Goal: Task Accomplishment & Management: Manage account settings

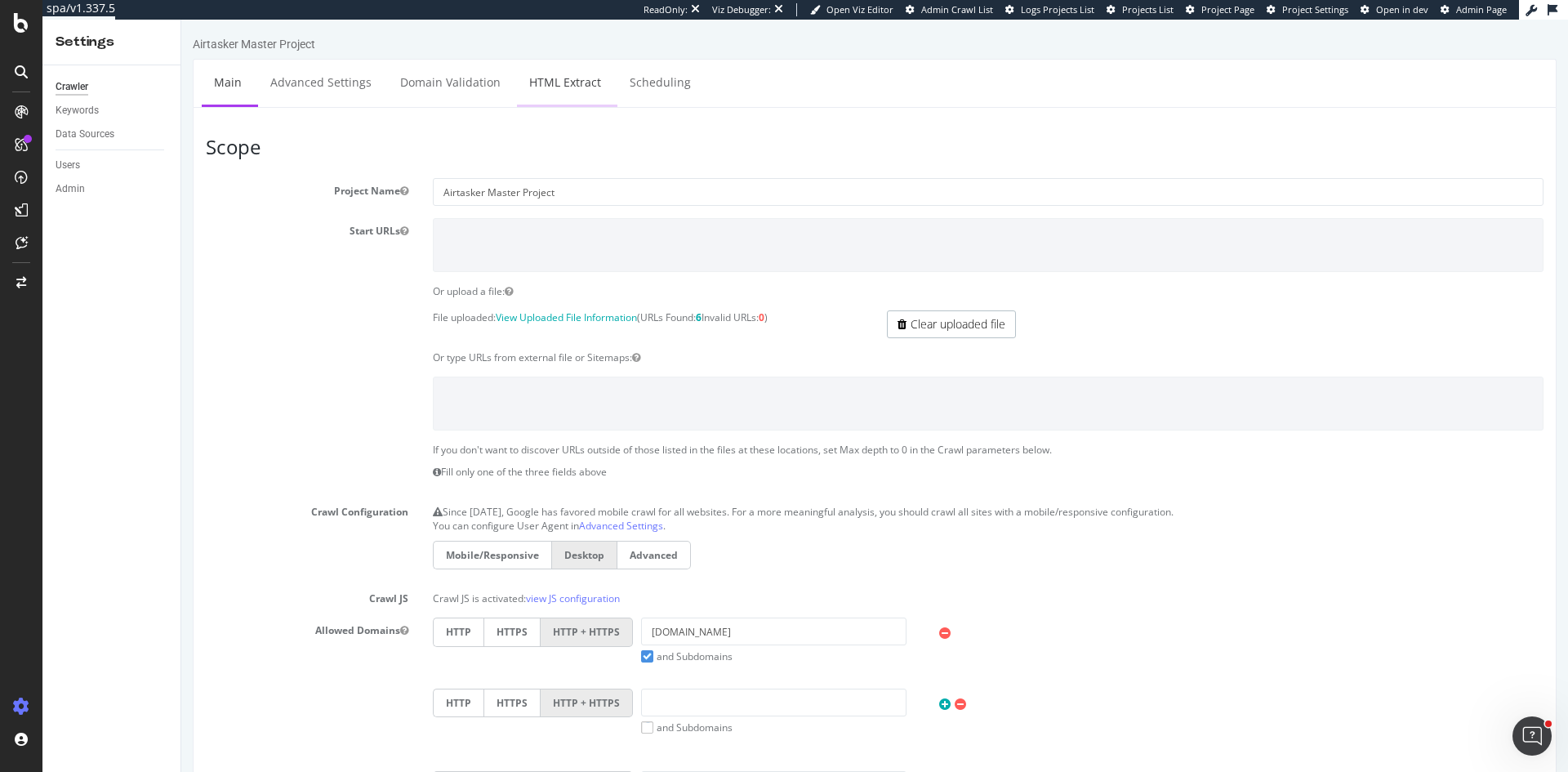
click at [561, 77] on link "HTML Extract" at bounding box center [565, 82] width 96 height 45
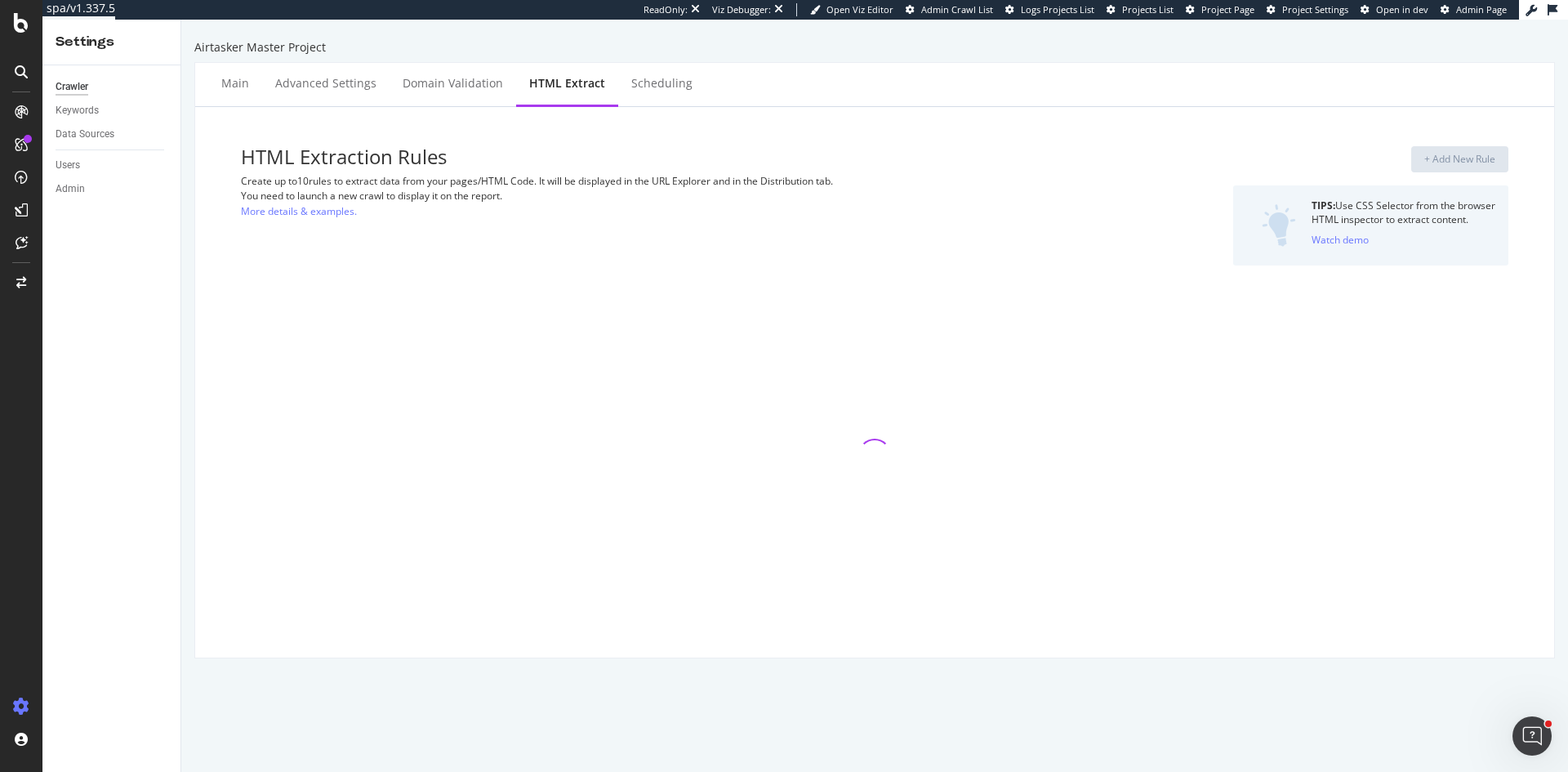
select select "count"
select select "exist"
select select "count"
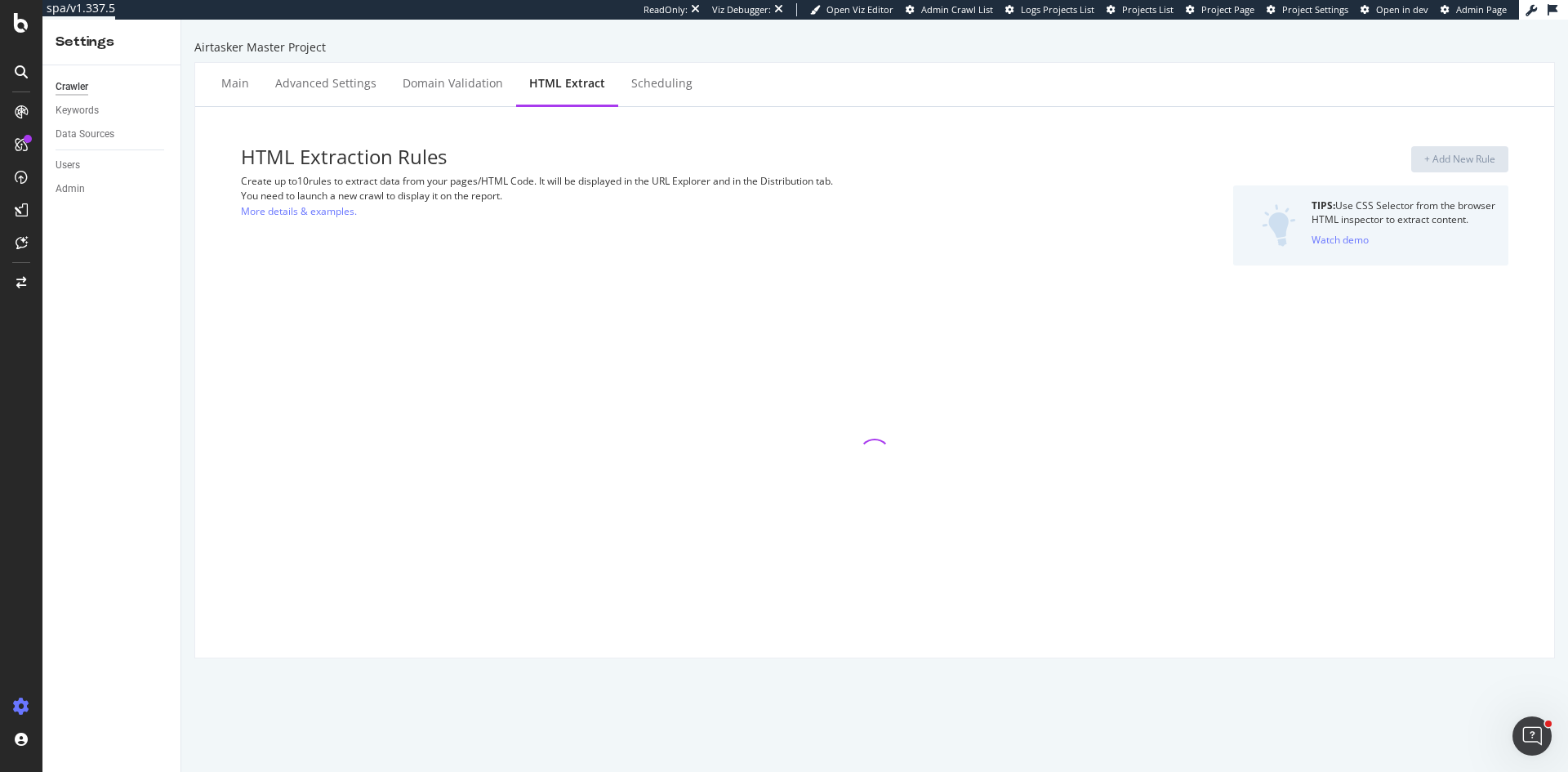
select select "count"
select select "exist"
select select "count"
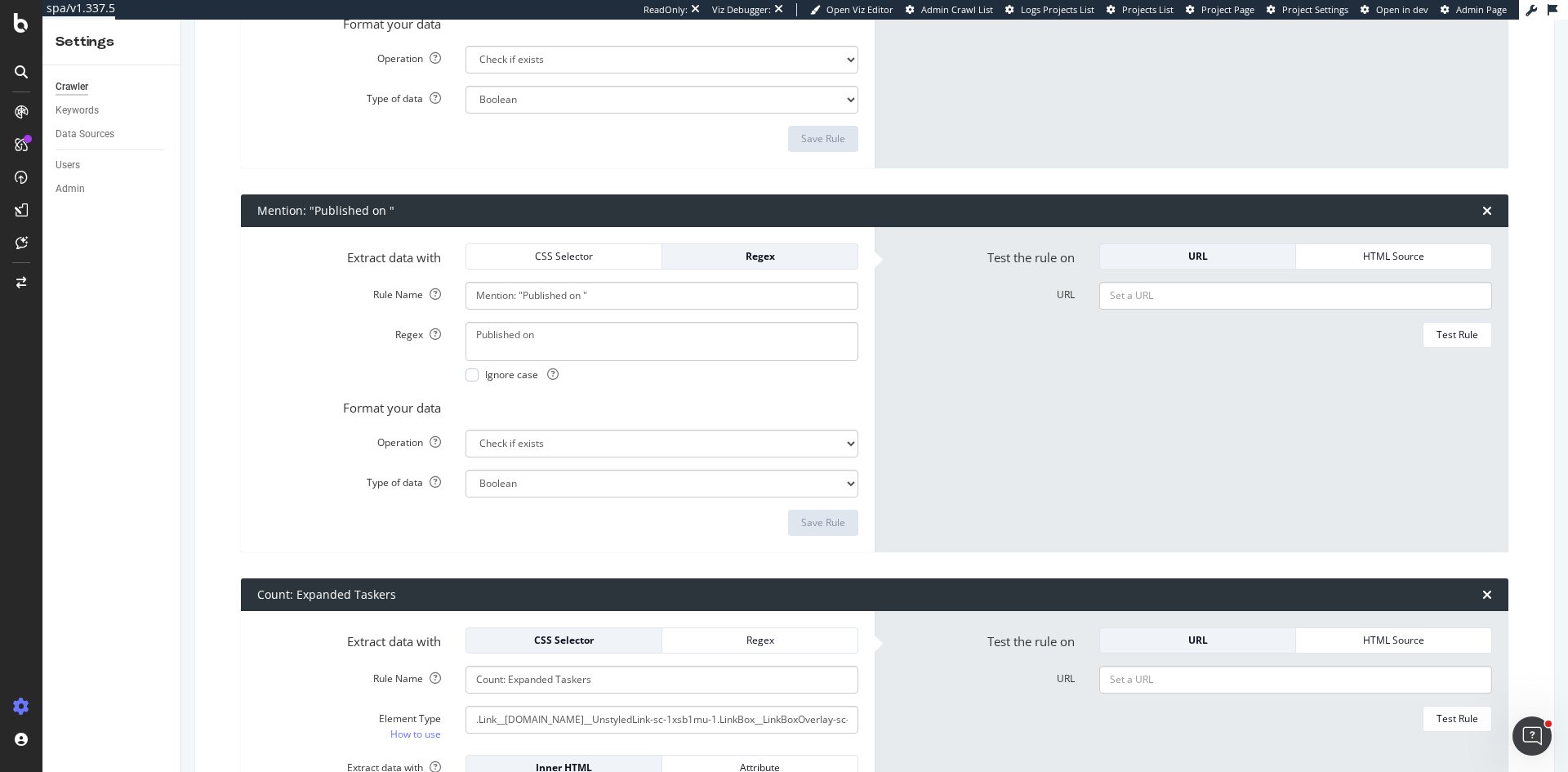
scroll to position [2860, 0]
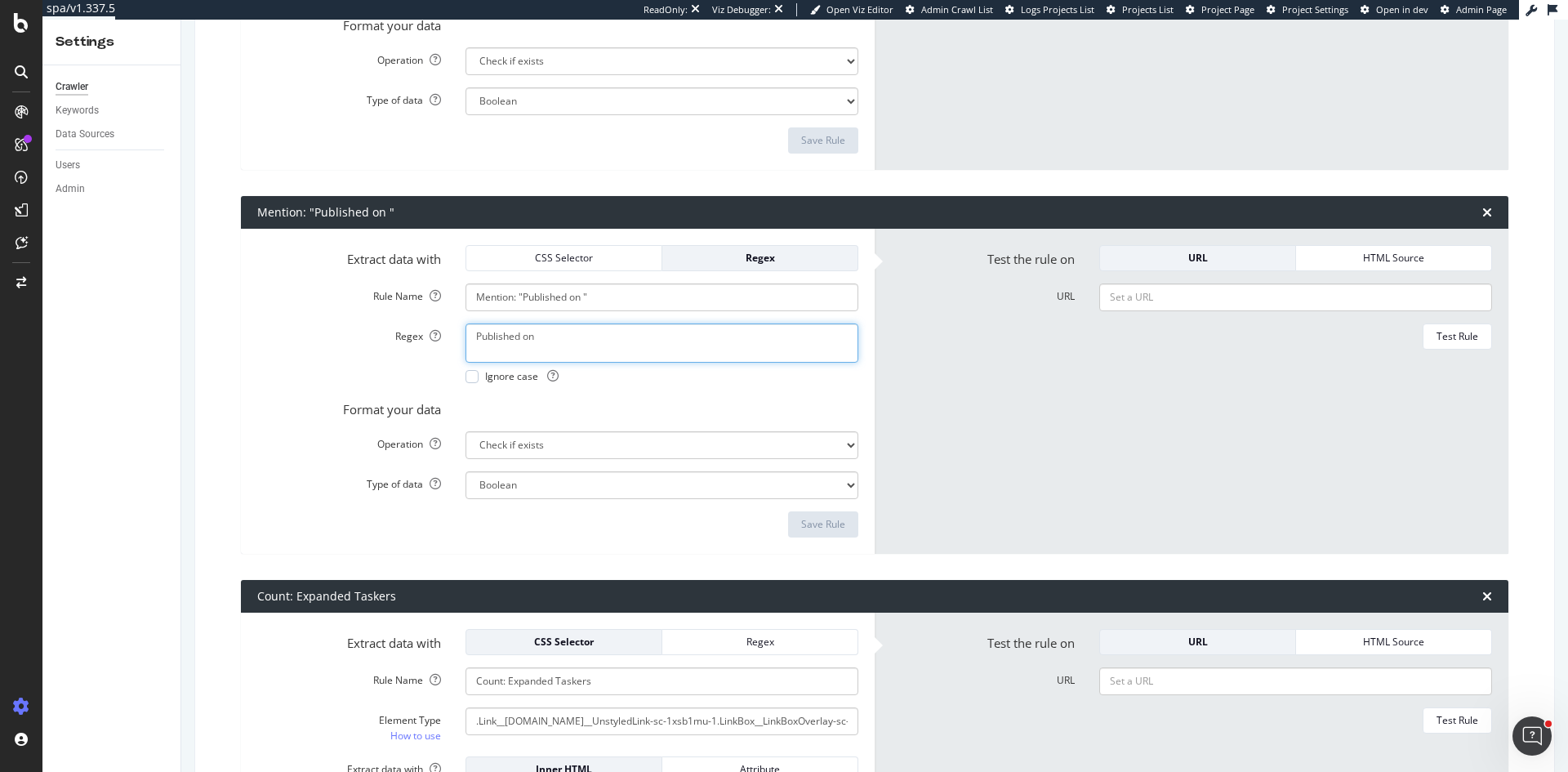
drag, startPoint x: 471, startPoint y: 335, endPoint x: 583, endPoint y: 336, distance: 112.0
click at [483, 502] on form "Extract data with CSS Selector Regex Rule Name Mention: "Published on " Regex P…" at bounding box center [558, 391] width 601 height 293
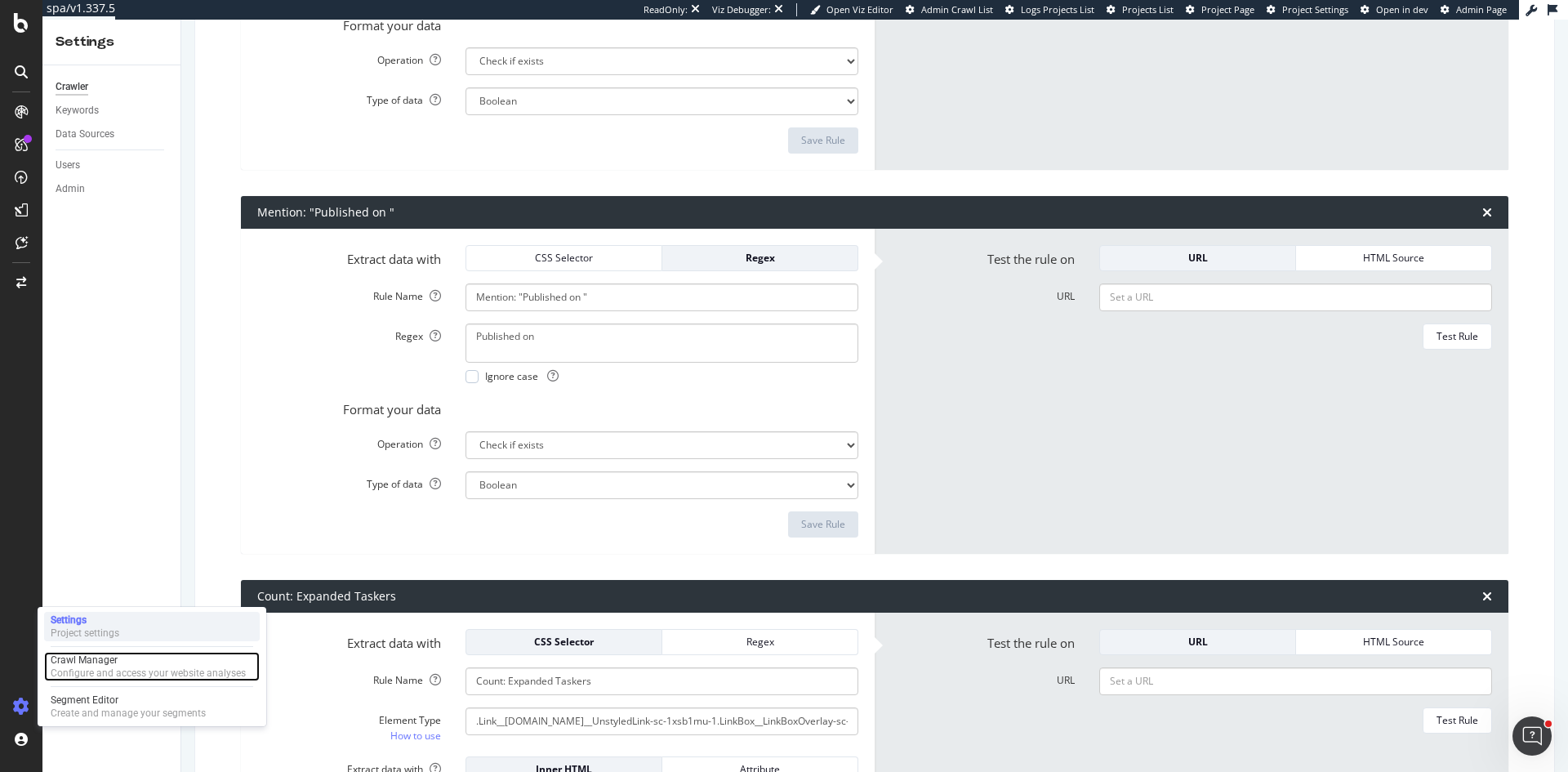
drag, startPoint x: 101, startPoint y: 665, endPoint x: 131, endPoint y: 638, distance: 40.4
click at [100, 666] on div "Crawl Manager Configure and access your website analyses" at bounding box center [148, 666] width 195 height 26
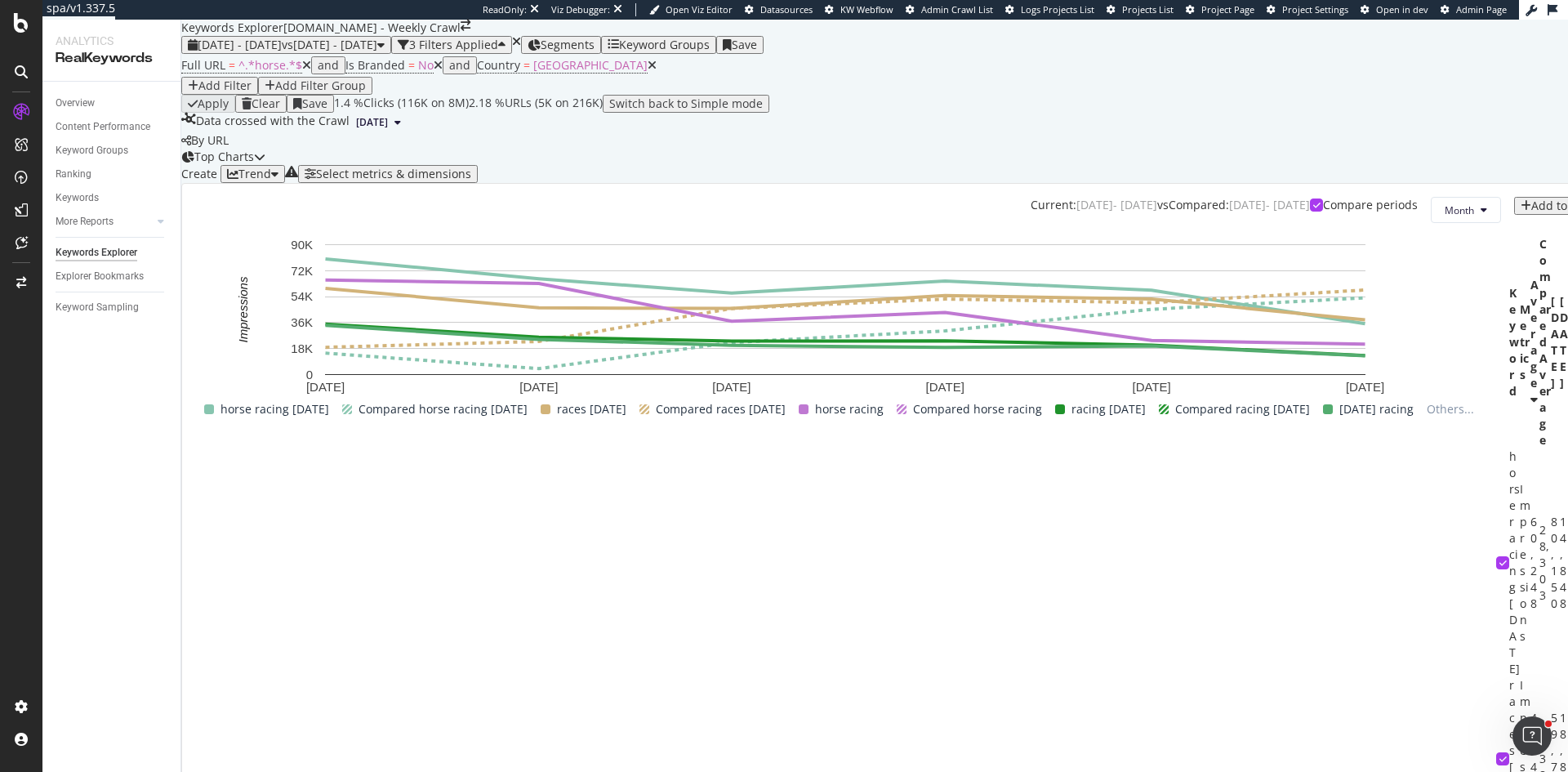
scroll to position [401, 0]
click at [169, 569] on div "Overview Content Performance Keyword Groups Ranking Keywords More Reports Count…" at bounding box center [111, 426] width 138 height 691
click at [81, 106] on div "Overview" at bounding box center [75, 104] width 39 height 18
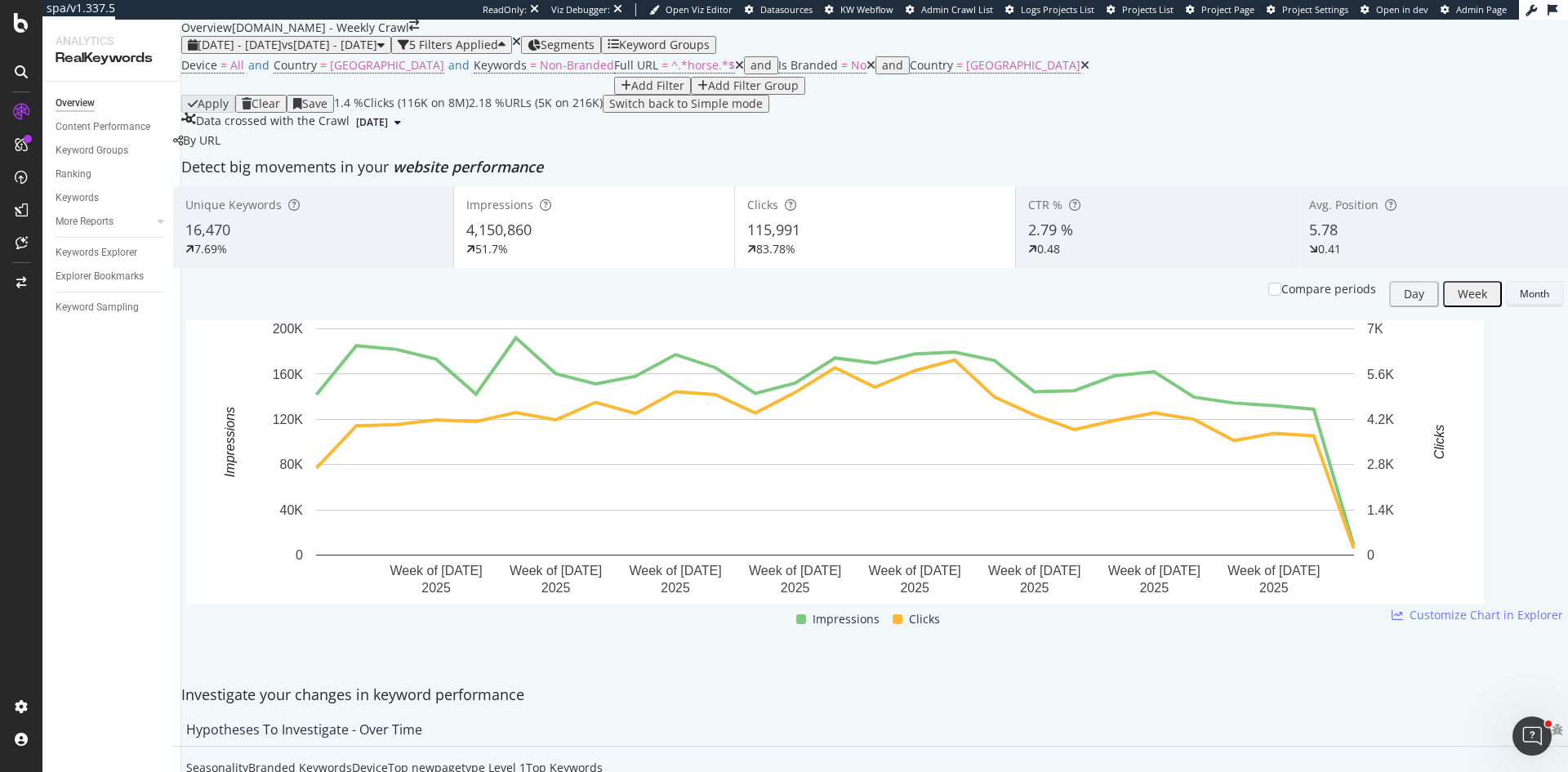
click at [1520, 301] on div "Month" at bounding box center [1535, 294] width 29 height 14
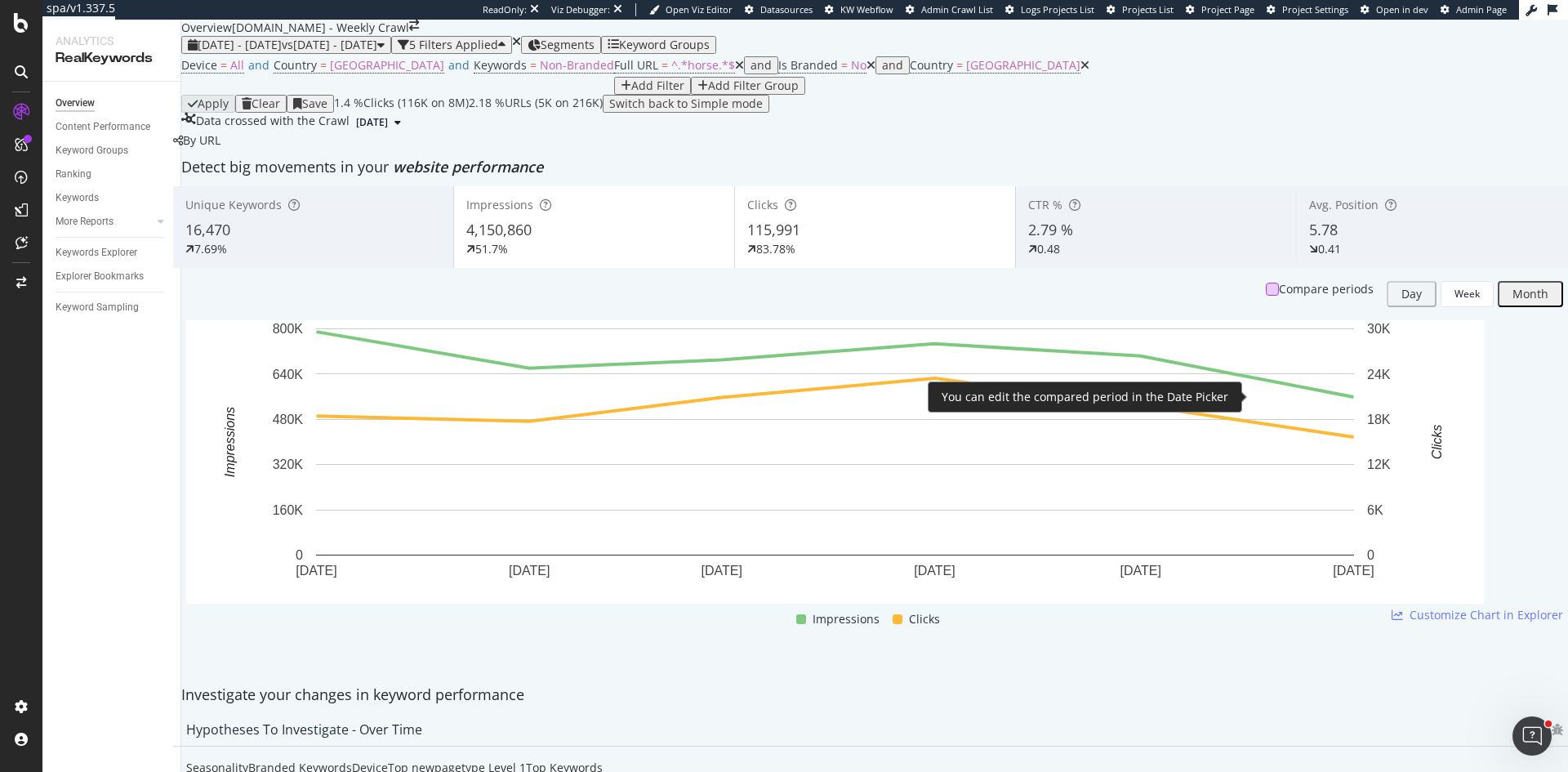
click at [1266, 296] on div at bounding box center [1272, 289] width 13 height 13
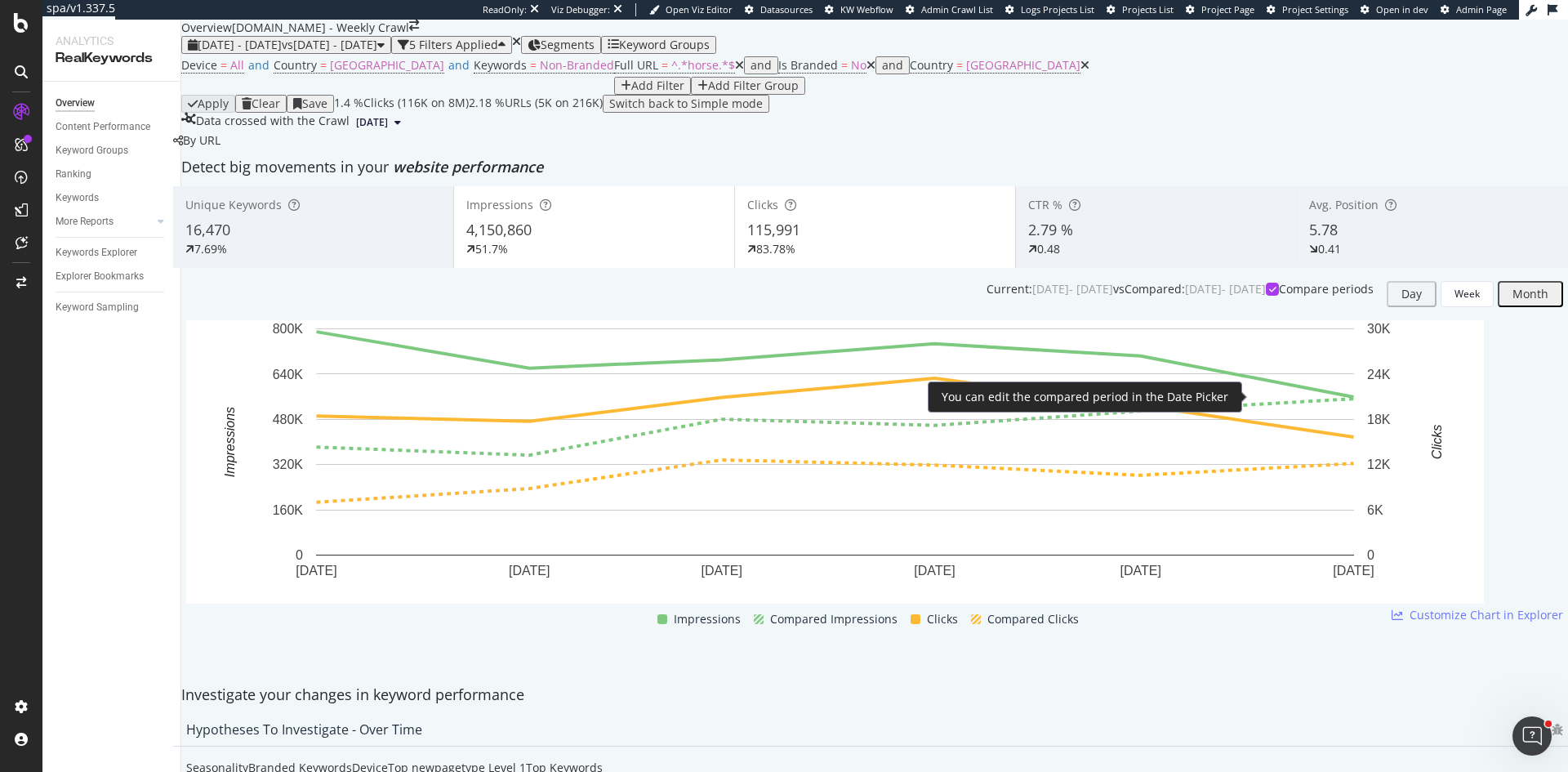
click at [1269, 293] on icon at bounding box center [1273, 289] width 8 height 8
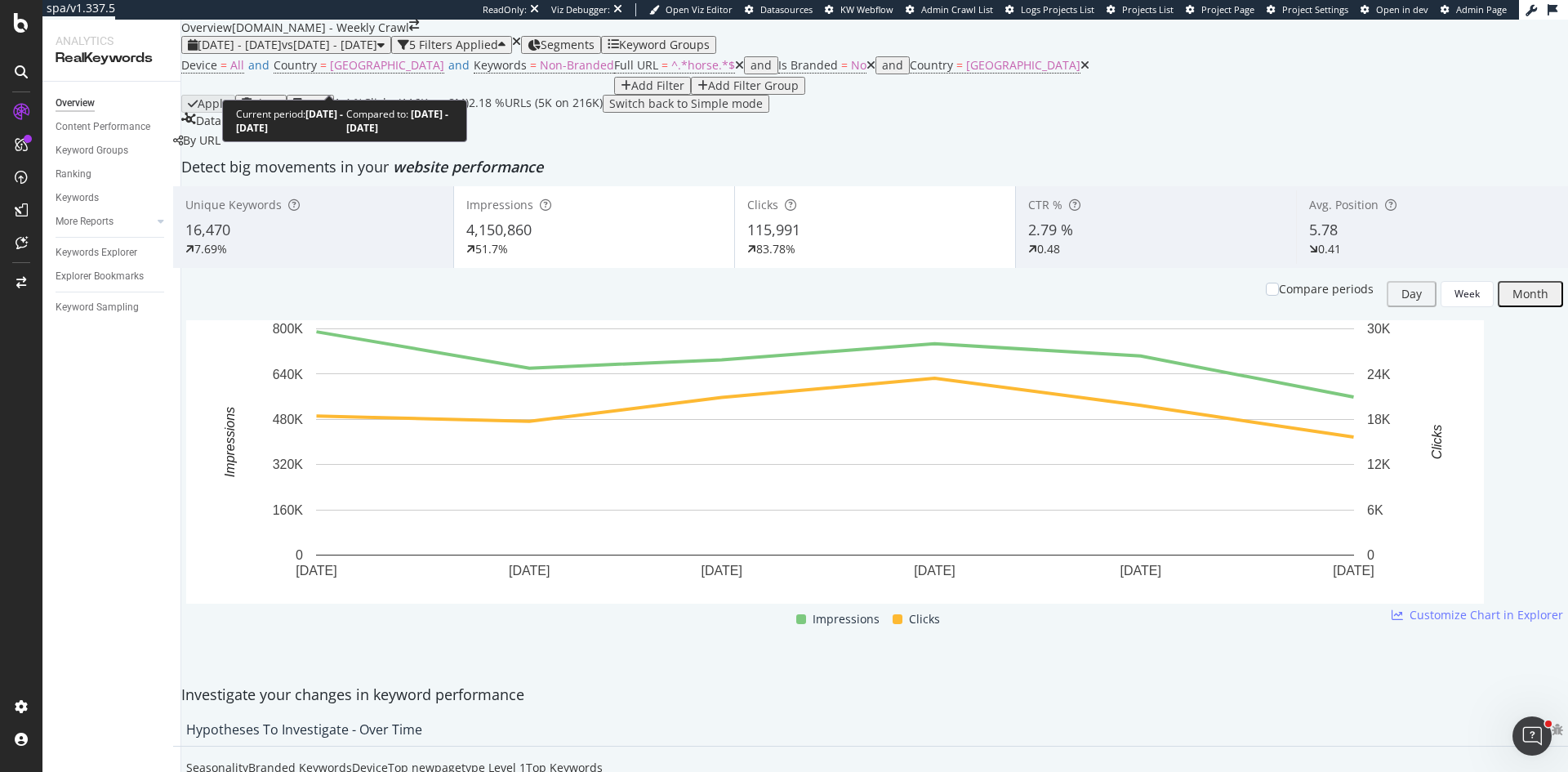
click at [369, 52] on span "vs 2024 Jan. 1st - Jun. 30th" at bounding box center [330, 45] width 96 height 16
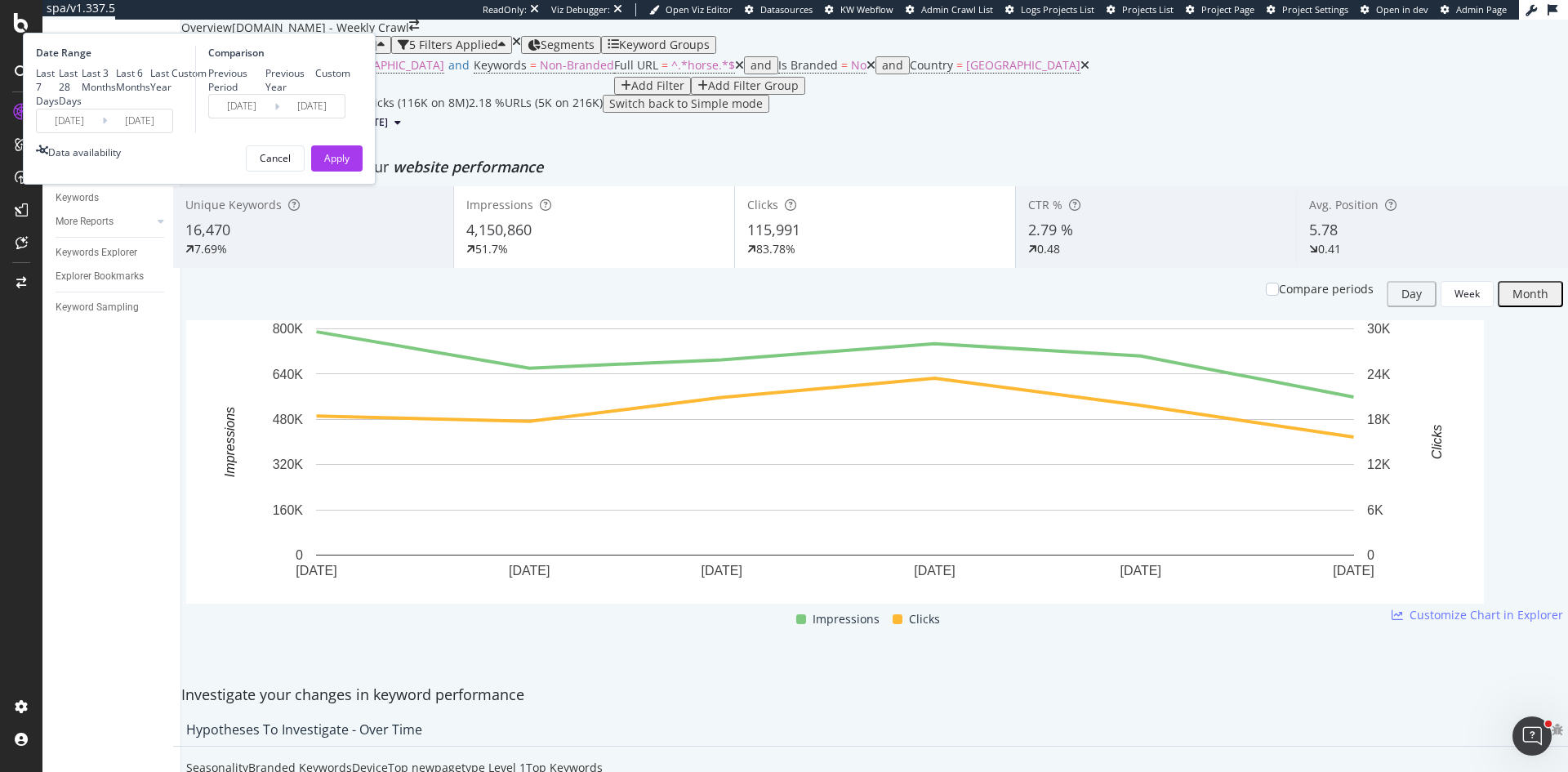
click at [102, 132] on input "2025/01/01" at bounding box center [70, 121] width 66 height 23
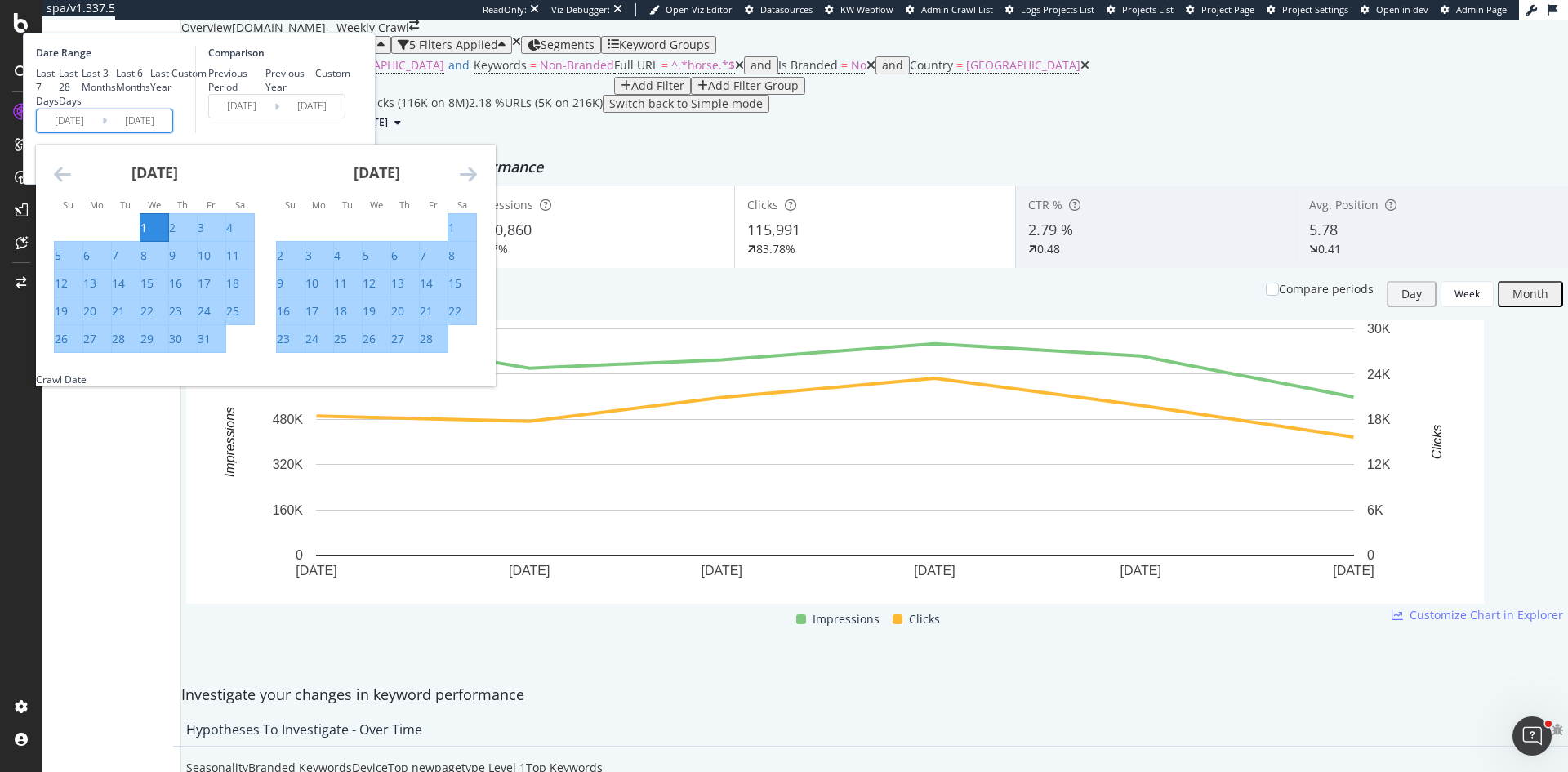
click at [102, 132] on input "2025/01/01" at bounding box center [70, 121] width 66 height 23
click at [172, 132] on input "2025/06/30" at bounding box center [139, 121] width 66 height 23
click at [102, 132] on input "2025/01/01" at bounding box center [70, 121] width 66 height 23
type input "2024/01/01"
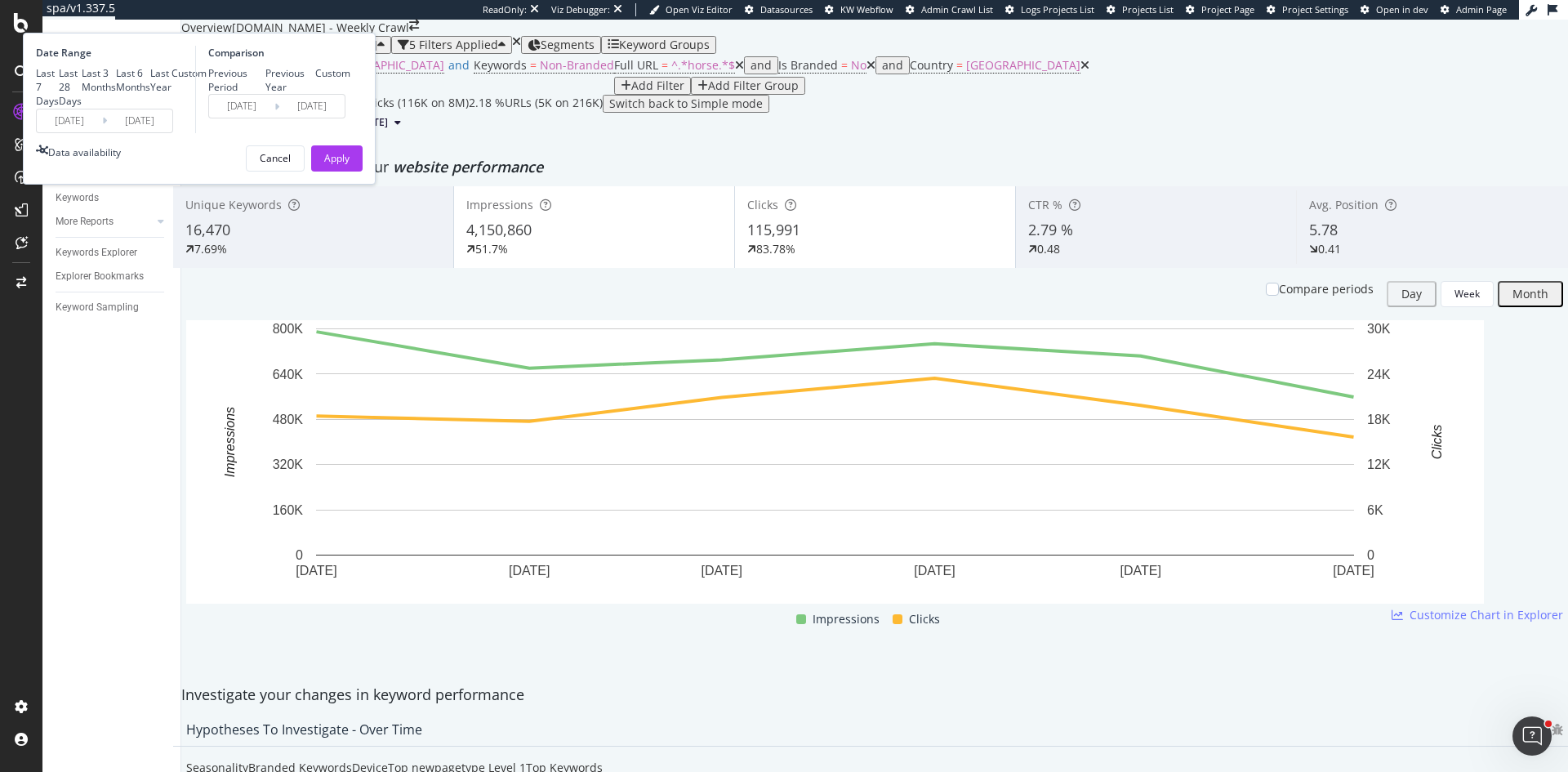
type input "2024/06/30"
click at [316, 94] on div "Previous Year" at bounding box center [291, 80] width 51 height 27
type input "2023/01/02"
type input "2023/07/02"
click at [351, 80] on div "Custom" at bounding box center [333, 73] width 35 height 14
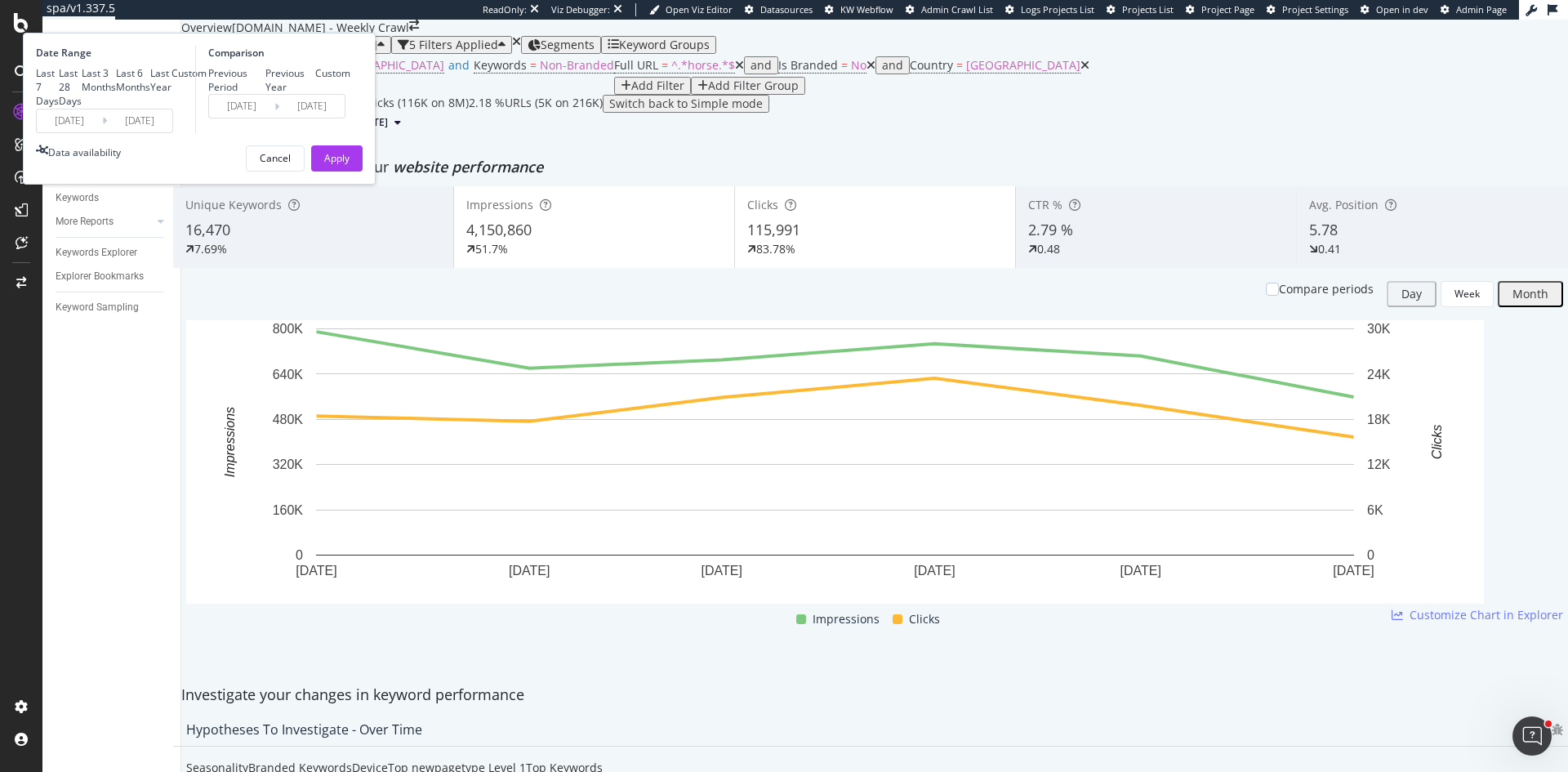
click at [274, 118] on input "2023/01/02" at bounding box center [241, 106] width 66 height 23
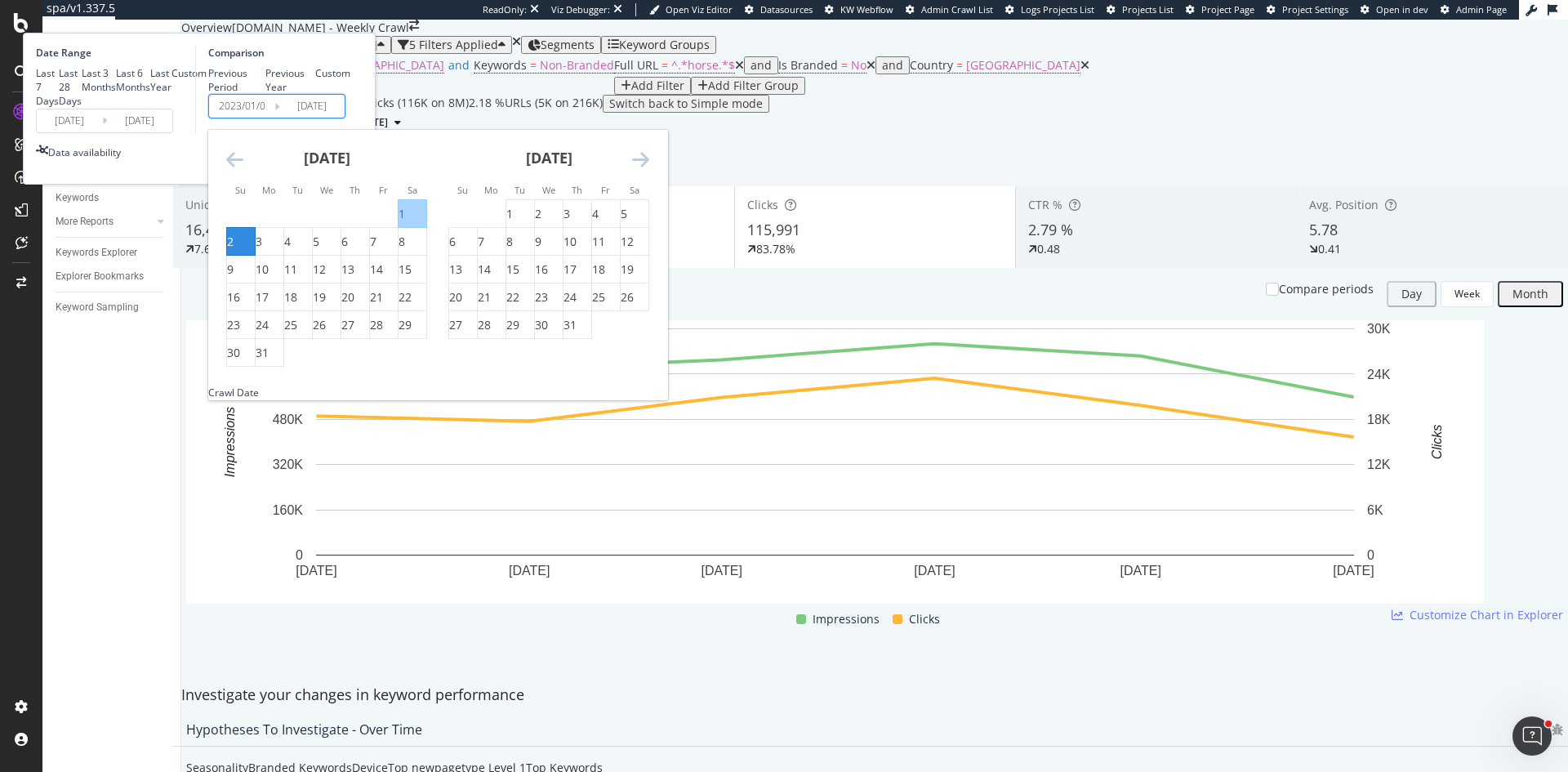
type input "2023/01/01"
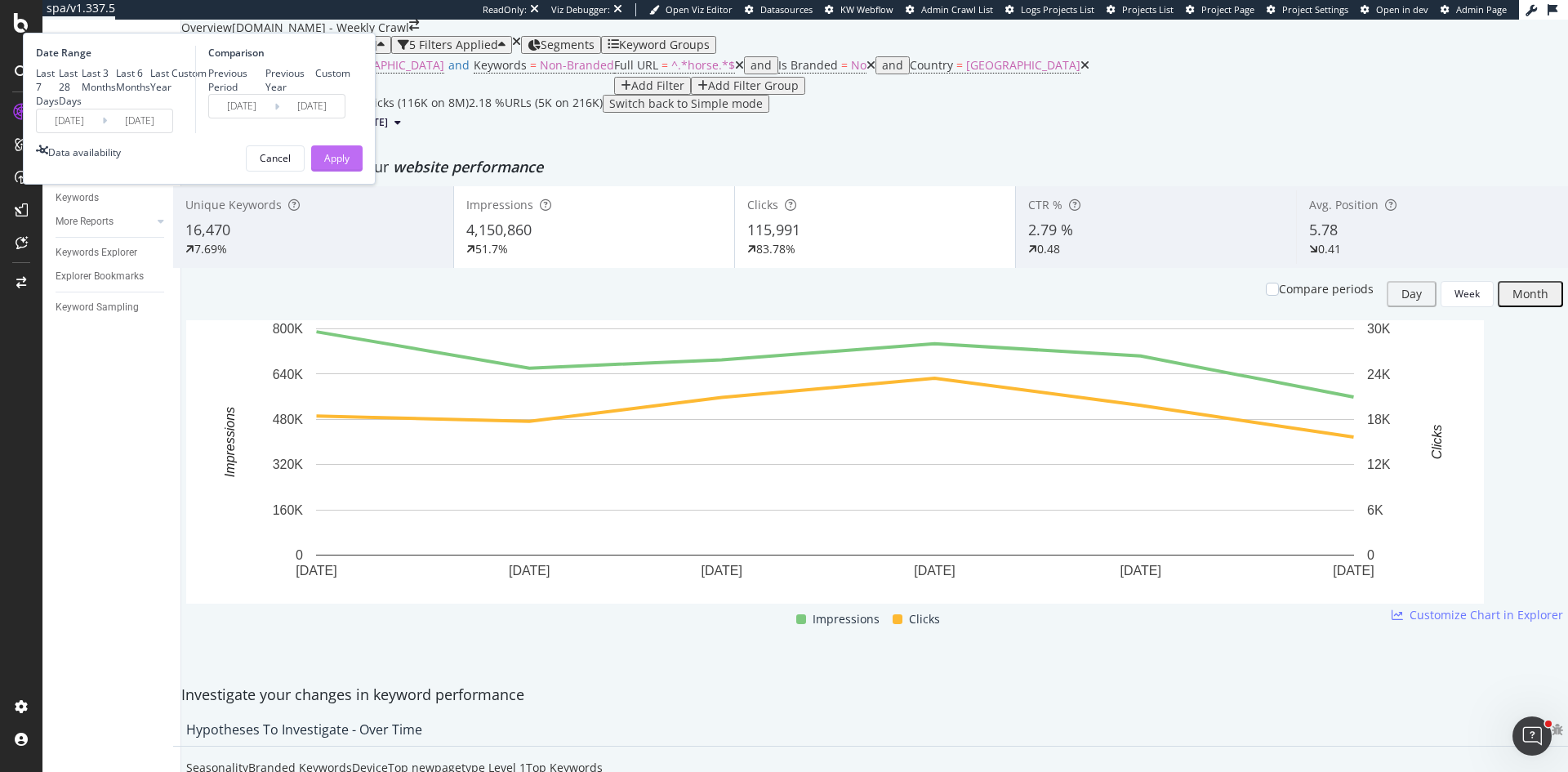
type input "2023/06/30"
click at [350, 165] on div "Apply" at bounding box center [337, 158] width 25 height 14
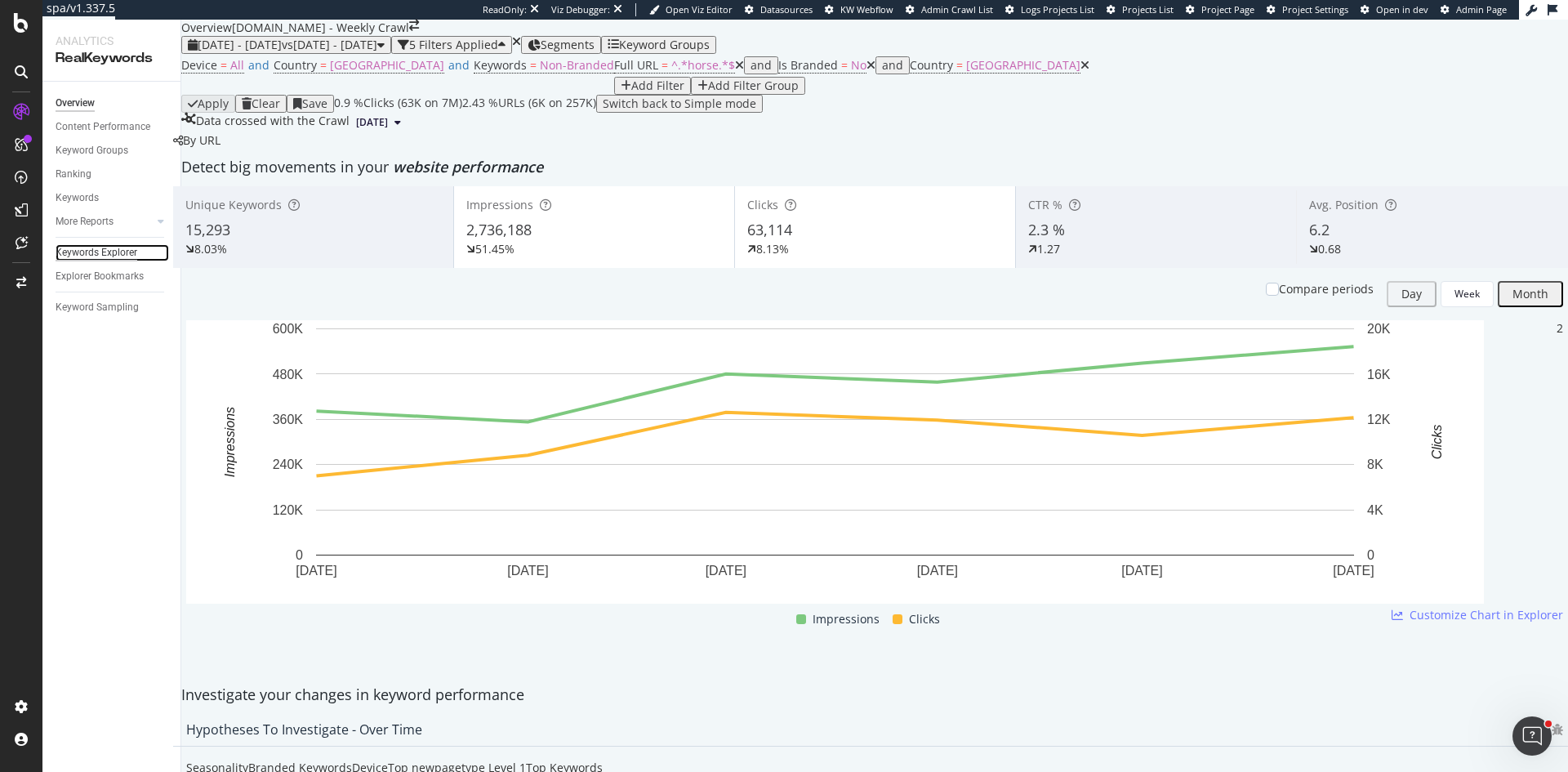
click at [106, 254] on div "Keywords Explorer" at bounding box center [96, 253] width 81 height 18
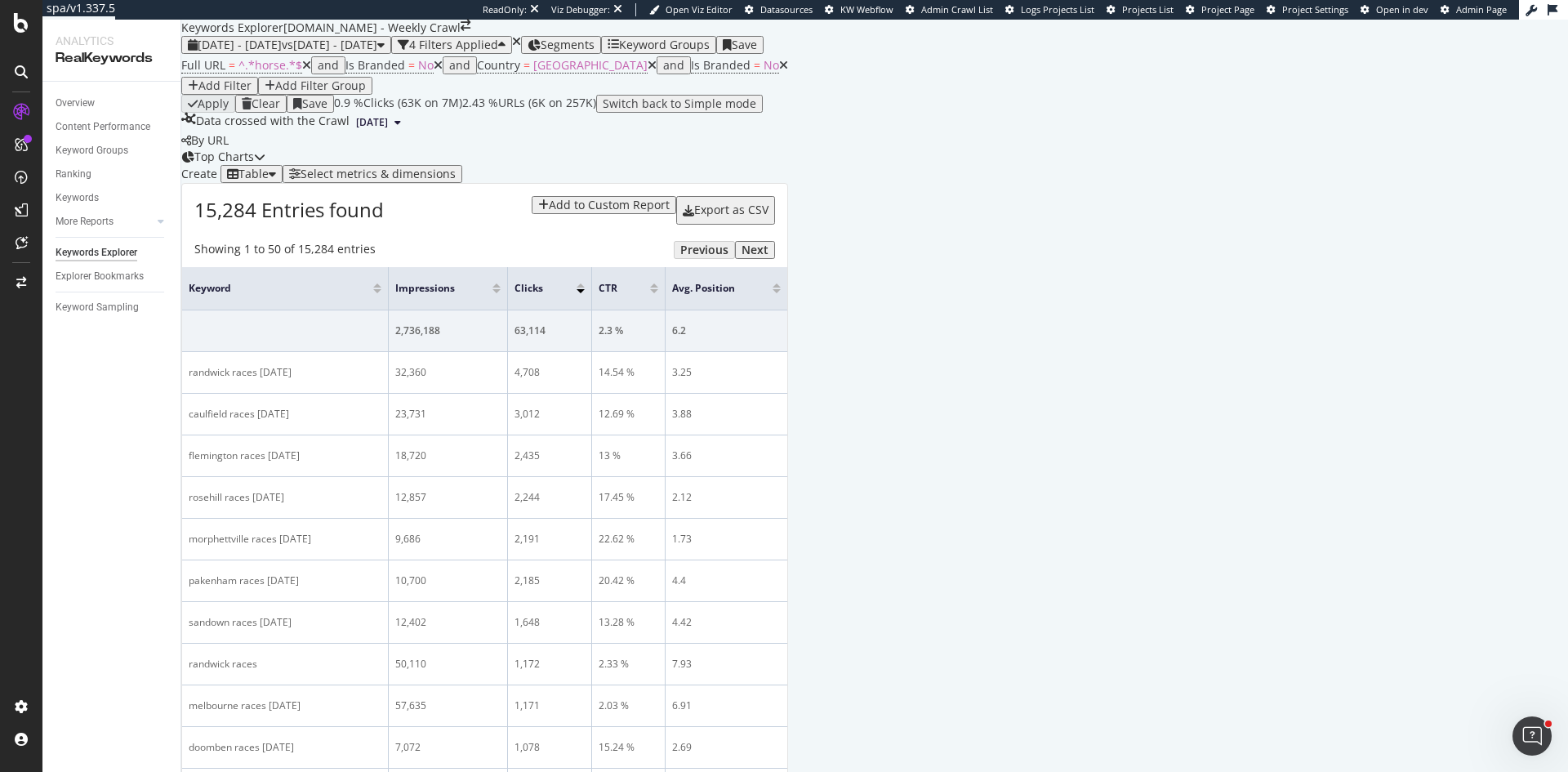
click at [268, 180] on div "Table" at bounding box center [254, 173] width 30 height 13
click at [280, 375] on div "Trend" at bounding box center [265, 378] width 28 height 14
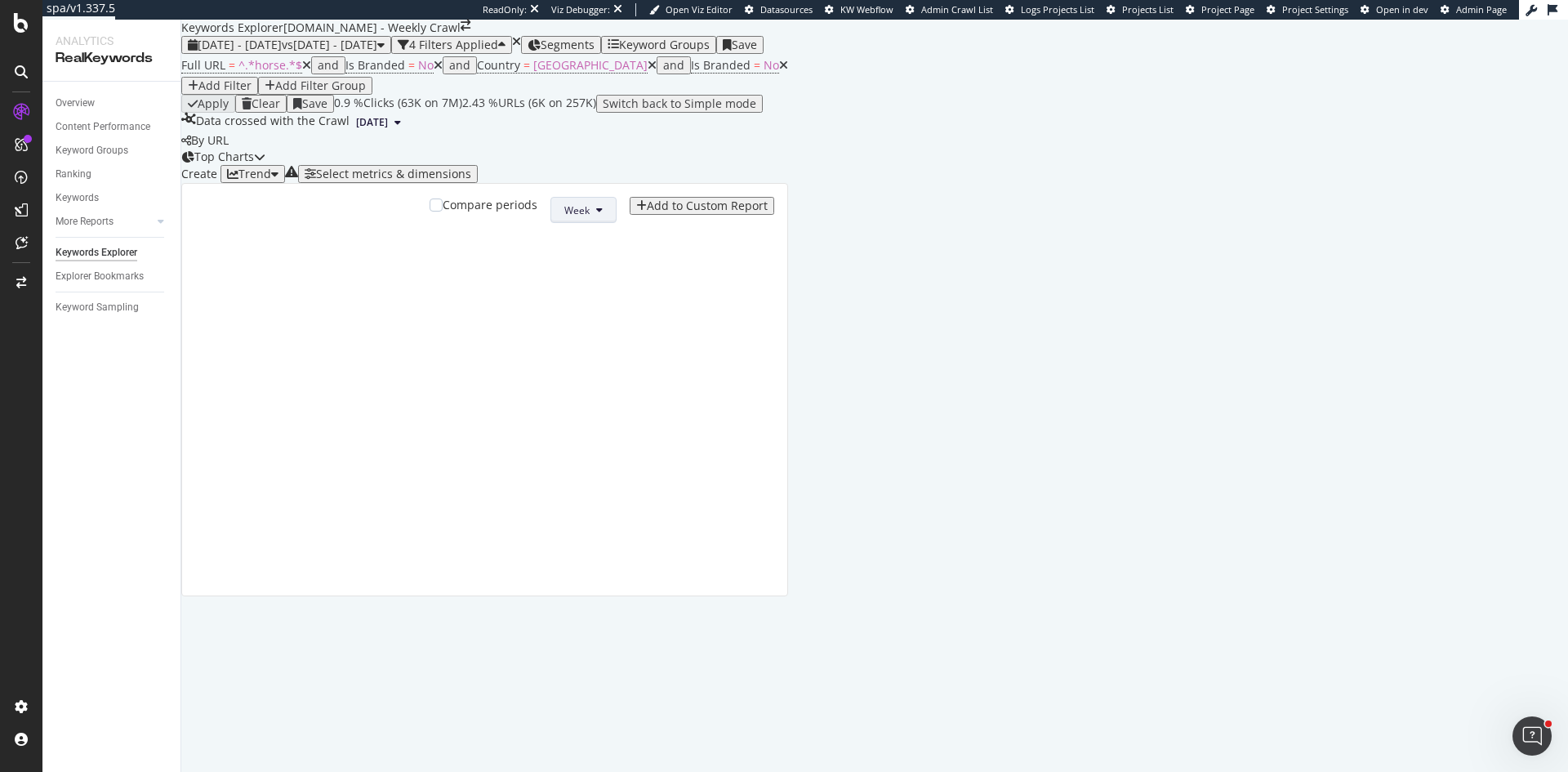
click at [590, 217] on span "Week" at bounding box center [577, 211] width 25 height 14
click at [1351, 468] on span "Month" at bounding box center [1346, 462] width 29 height 15
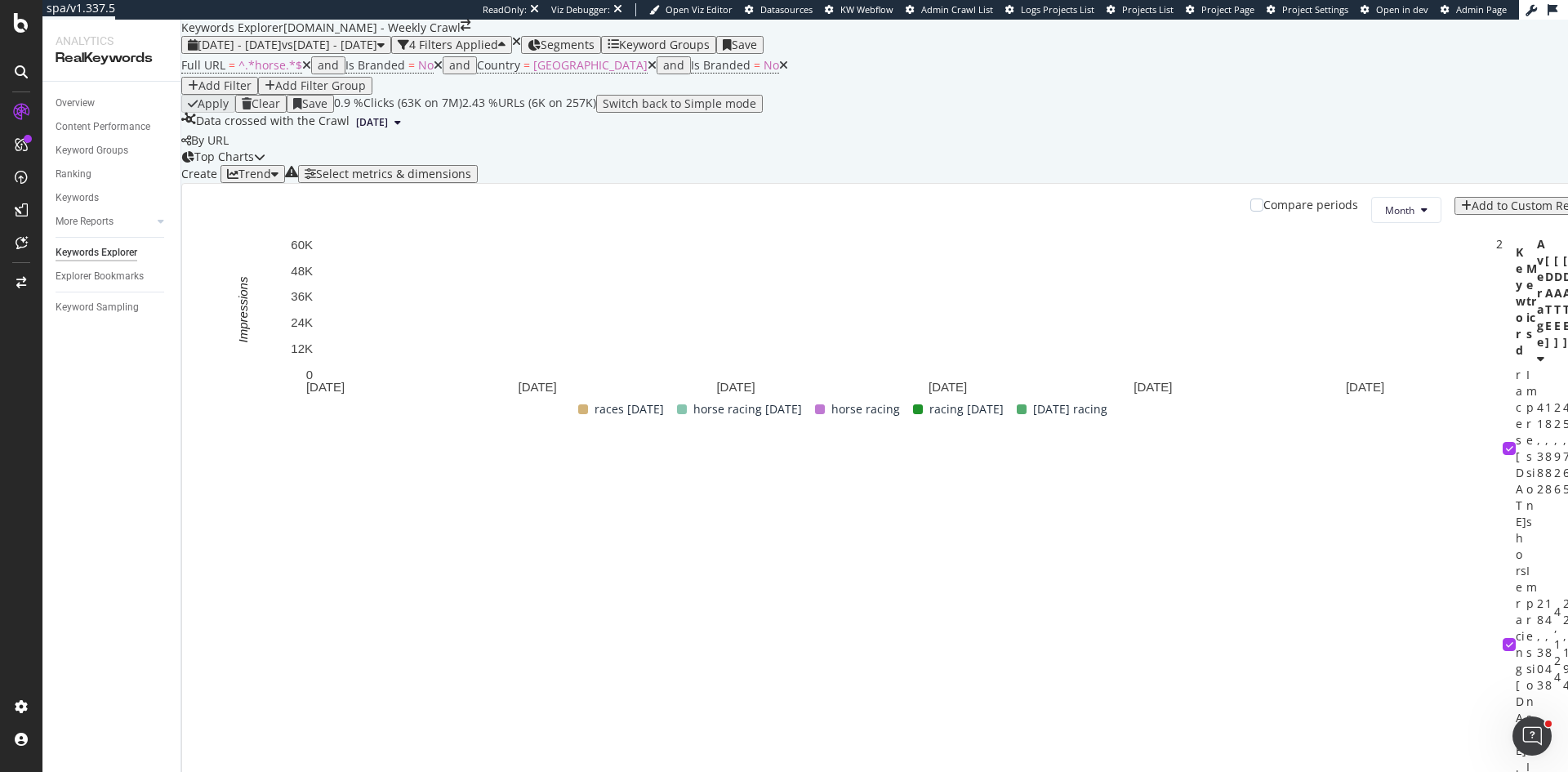
scroll to position [164, 0]
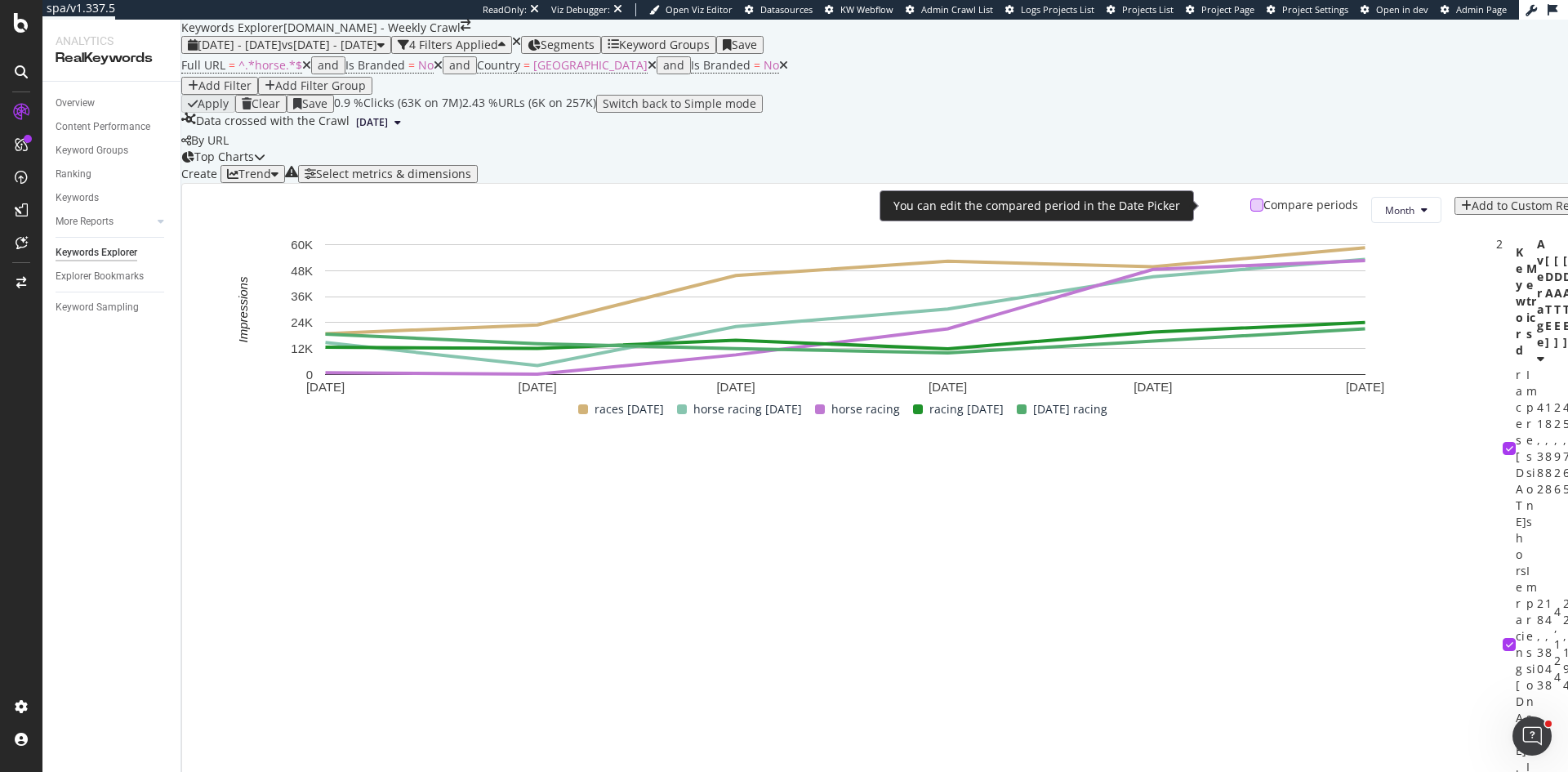
click at [1251, 212] on div at bounding box center [1257, 205] width 13 height 13
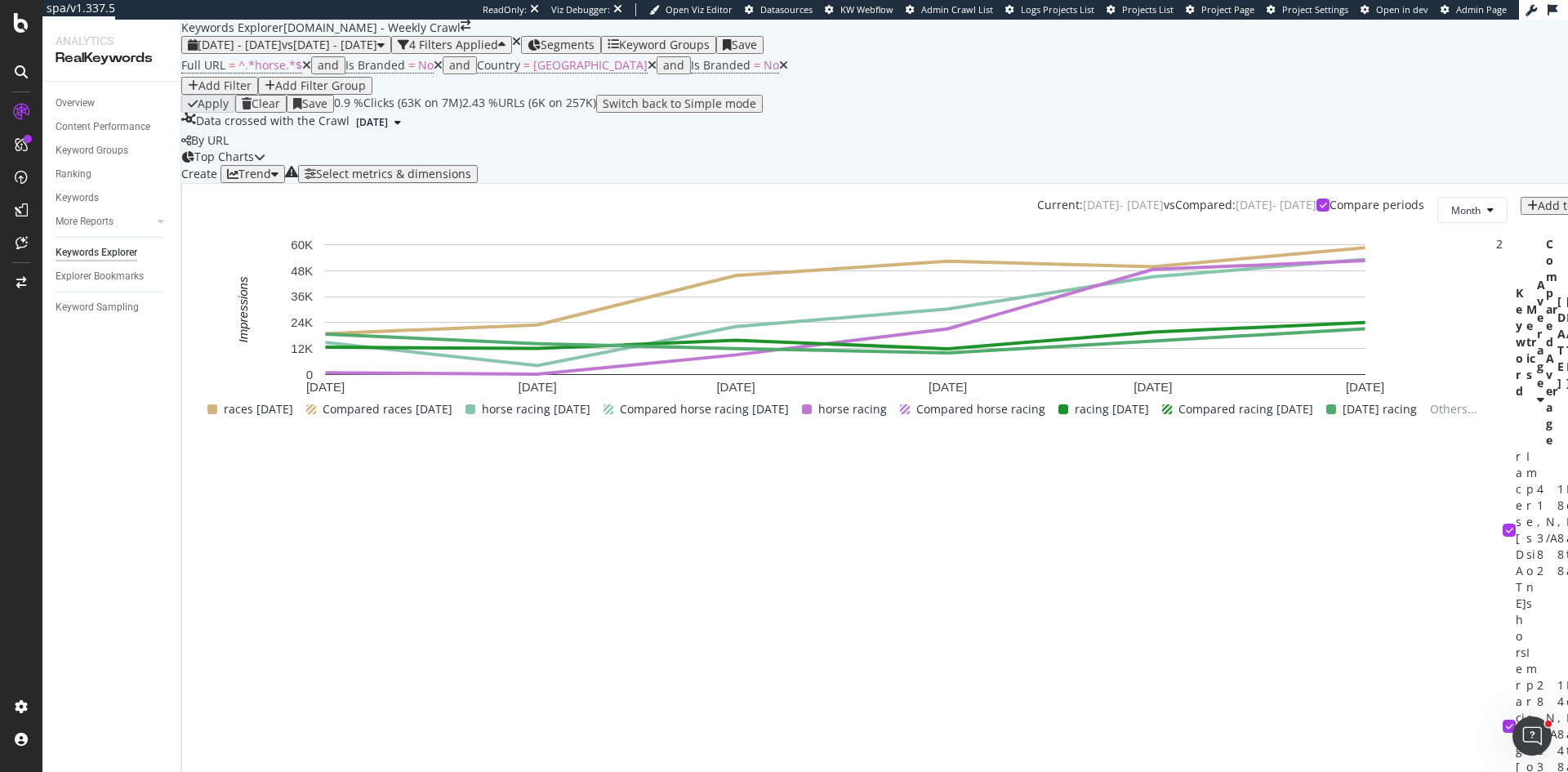
scroll to position [409, 0]
click at [780, 72] on icon at bounding box center [784, 66] width 9 height 12
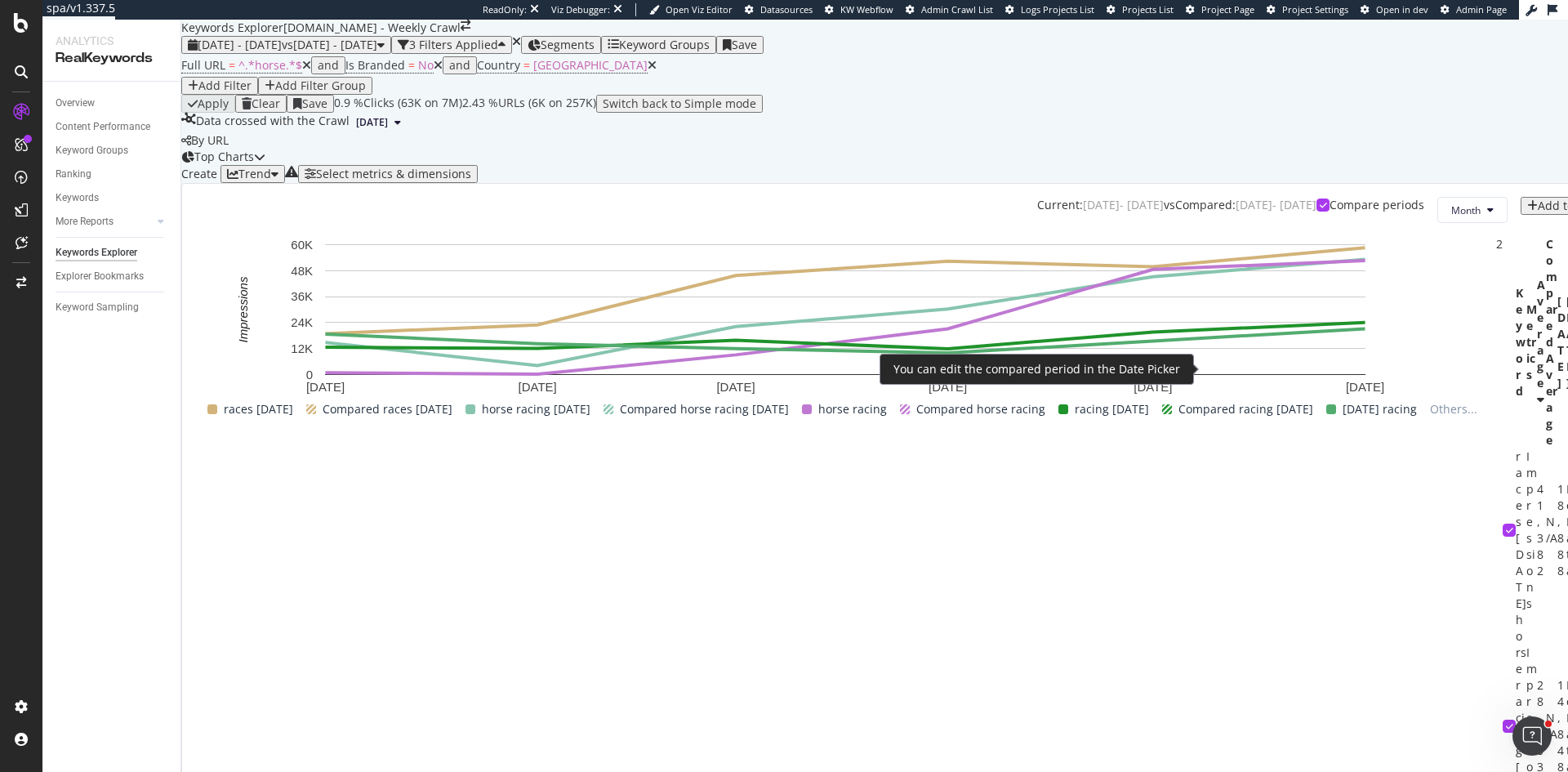
click at [1316, 214] on div "Compare periods" at bounding box center [1370, 205] width 108 height 17
click at [1316, 212] on div at bounding box center [1322, 205] width 13 height 13
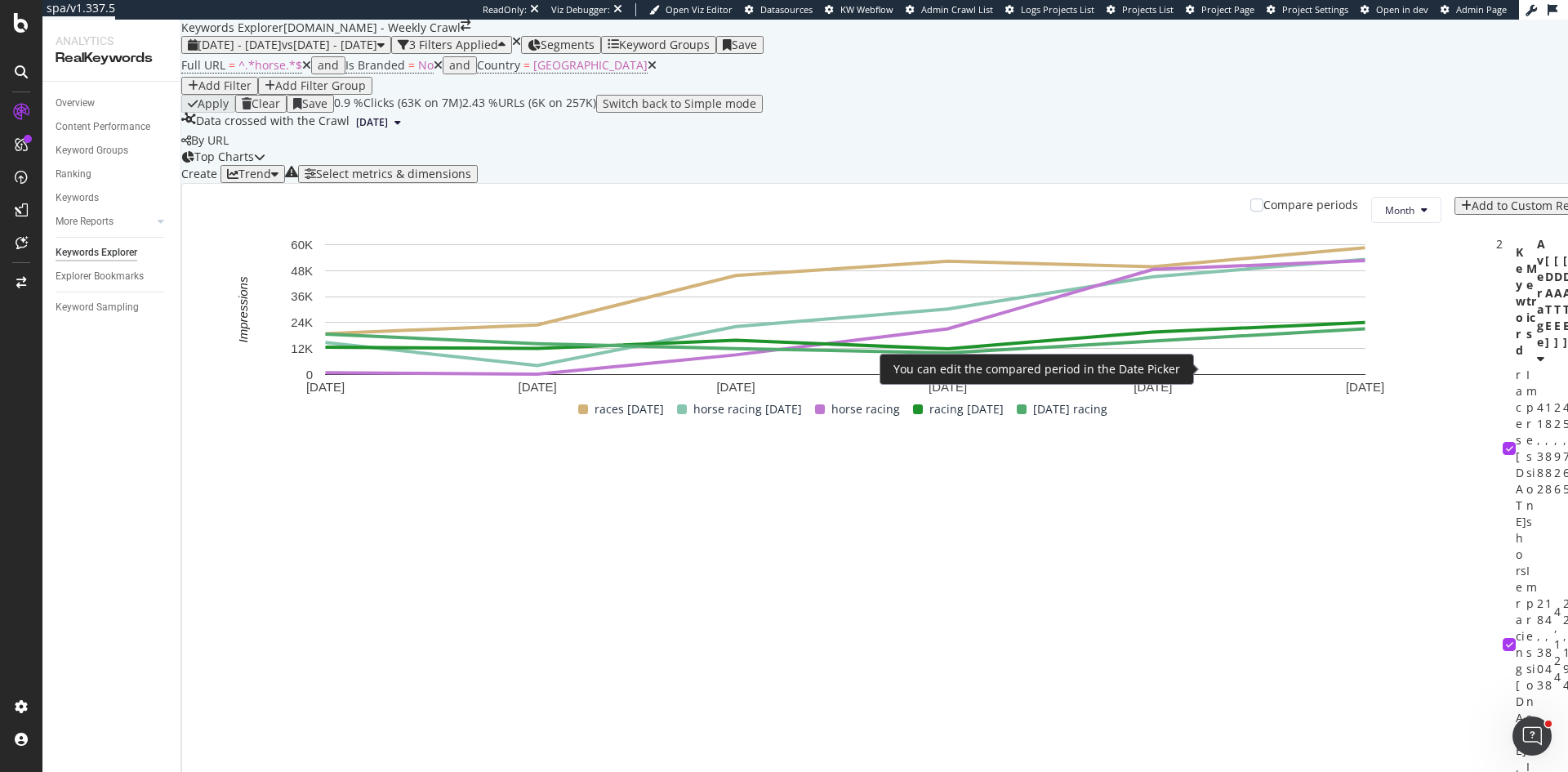
click at [1251, 212] on div at bounding box center [1257, 205] width 13 height 13
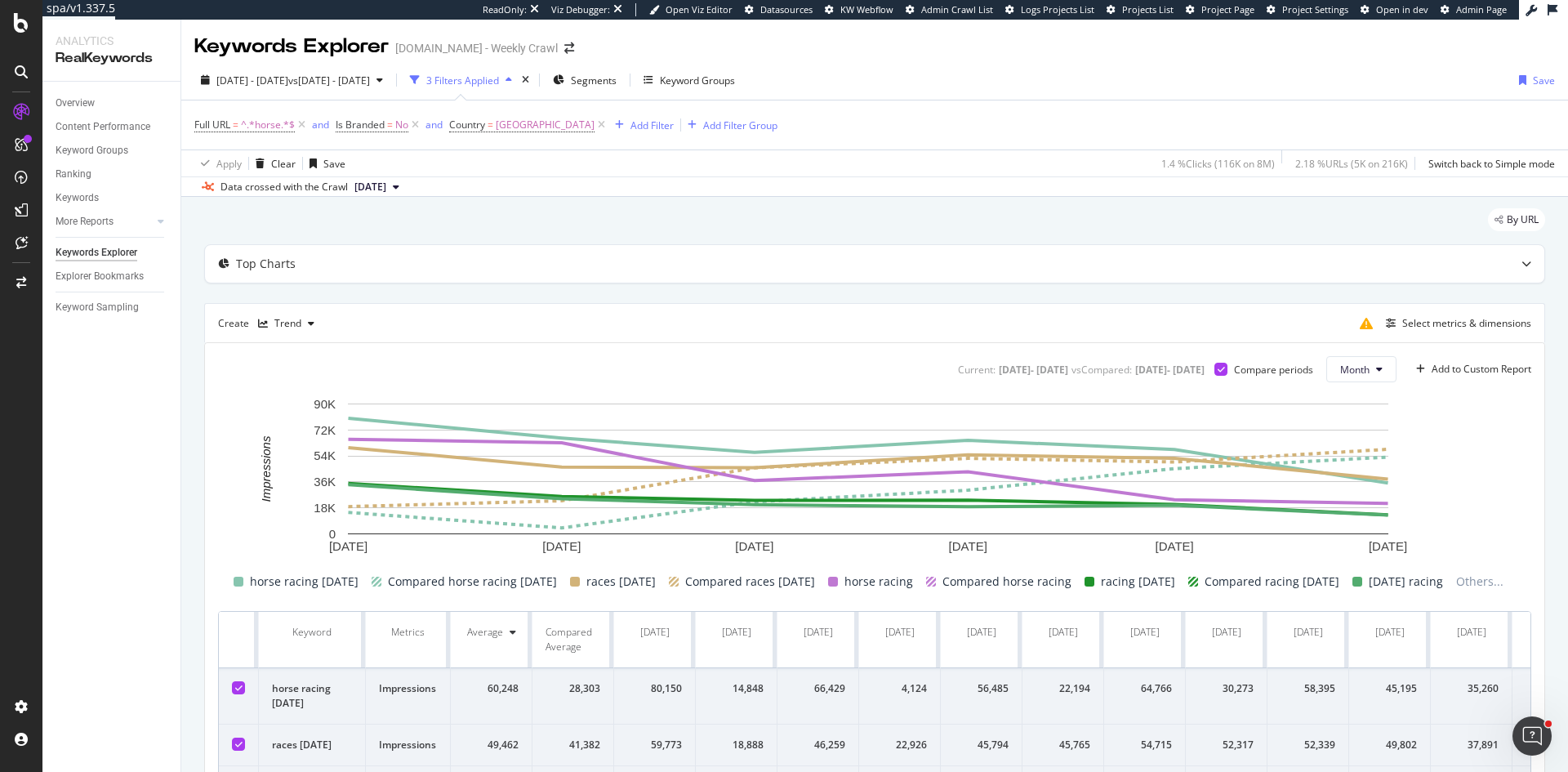
click at [1535, 11] on icon at bounding box center [1532, 11] width 12 height 12
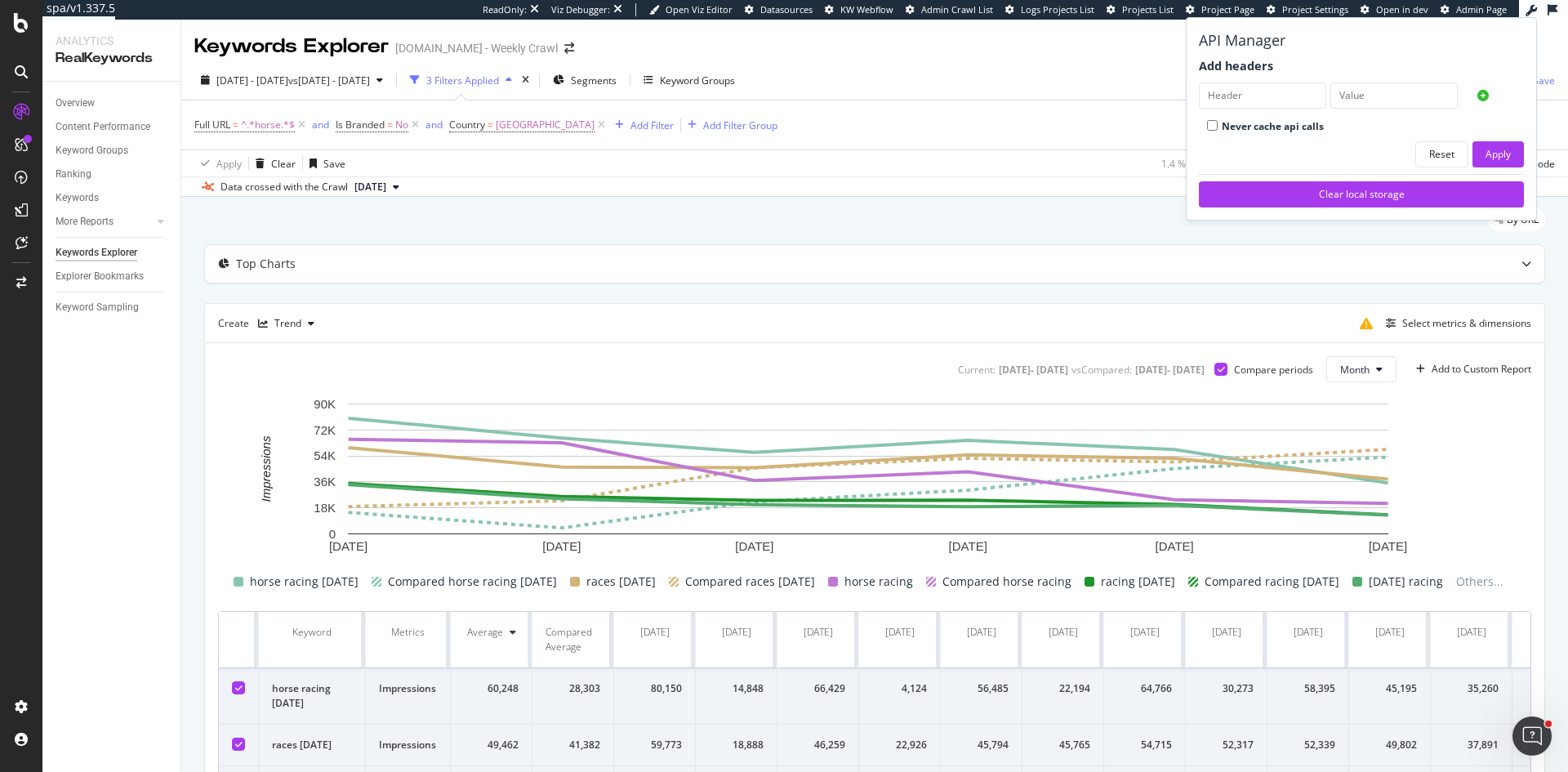
click at [1060, 101] on div "Full URL = ^.*horse.*$ and Is Branded = No and Country = Australia Add Filter A…" at bounding box center [874, 125] width 1360 height 49
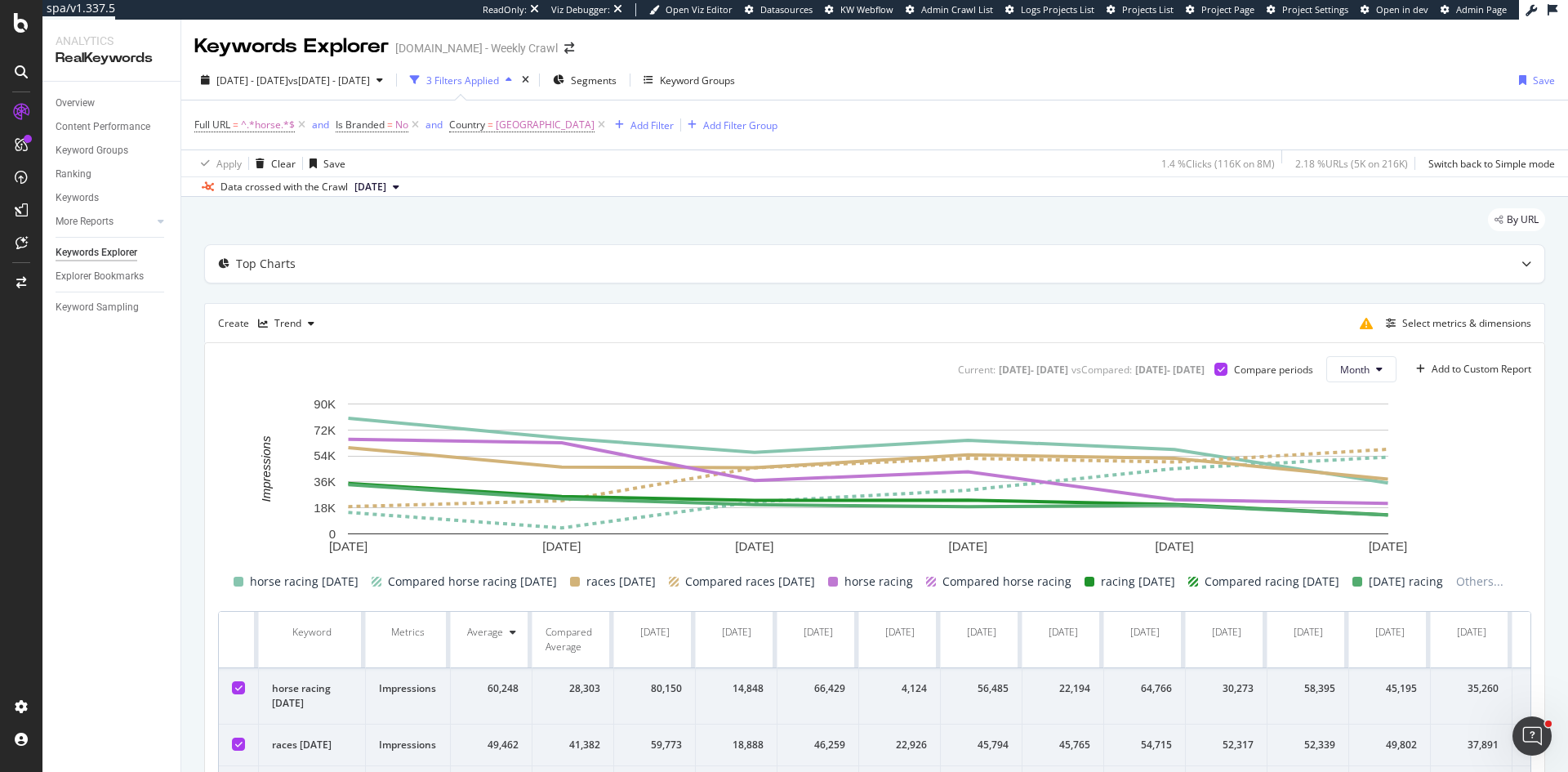
click at [1554, 7] on icon at bounding box center [1552, 10] width 10 height 12
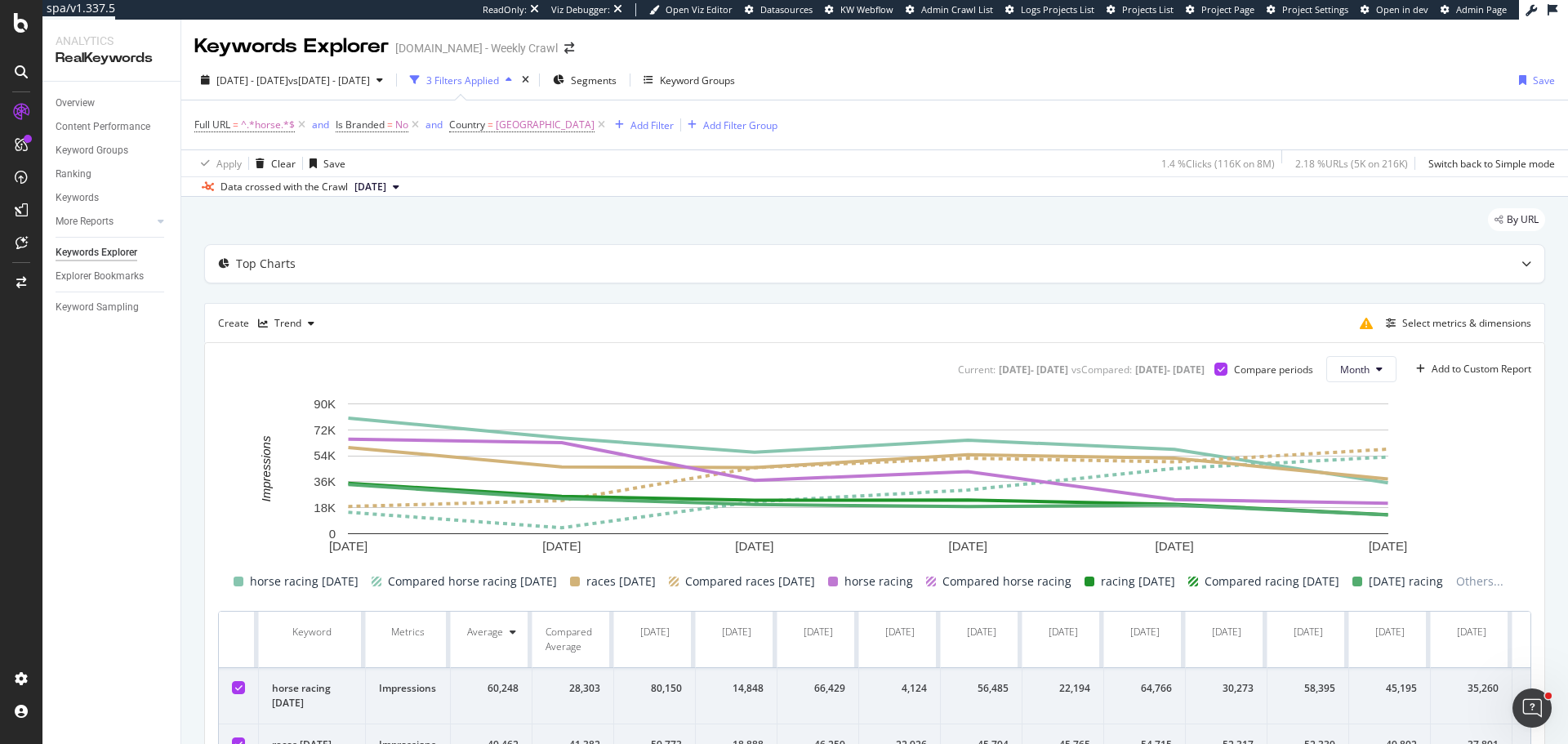
click at [1551, 11] on icon at bounding box center [1552, 10] width 10 height 12
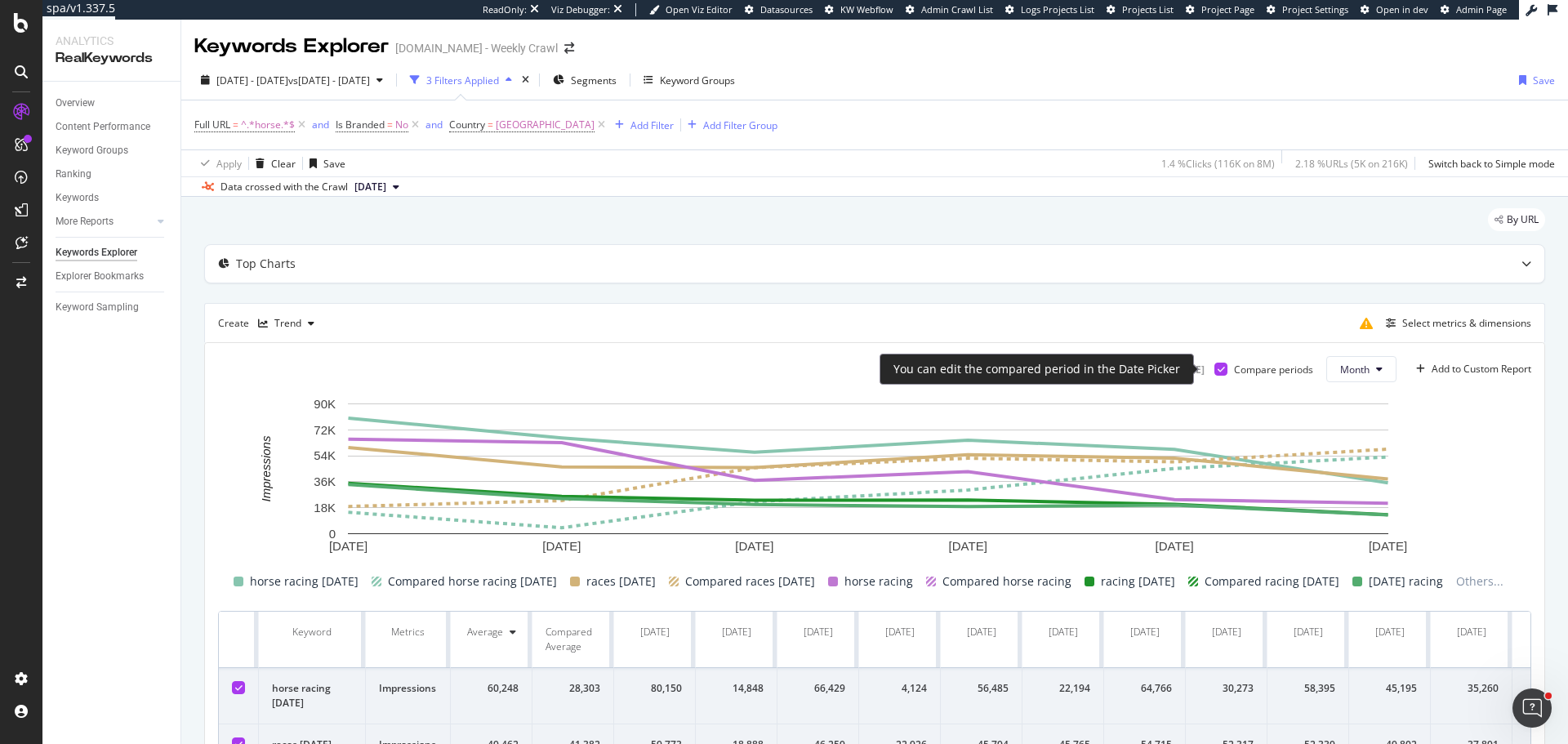
click at [1217, 366] on icon at bounding box center [1221, 369] width 8 height 8
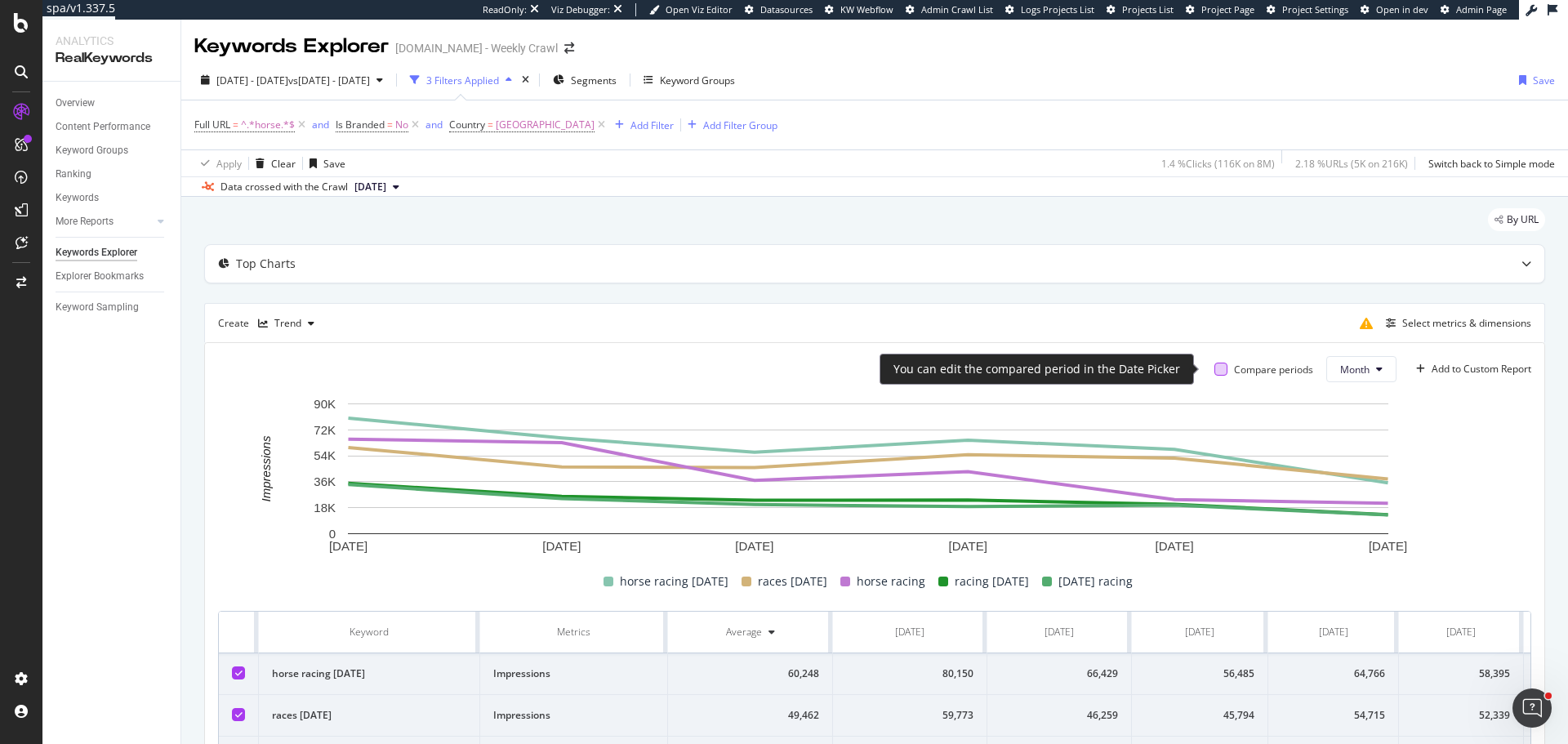
click at [1214, 371] on div at bounding box center [1220, 368] width 13 height 13
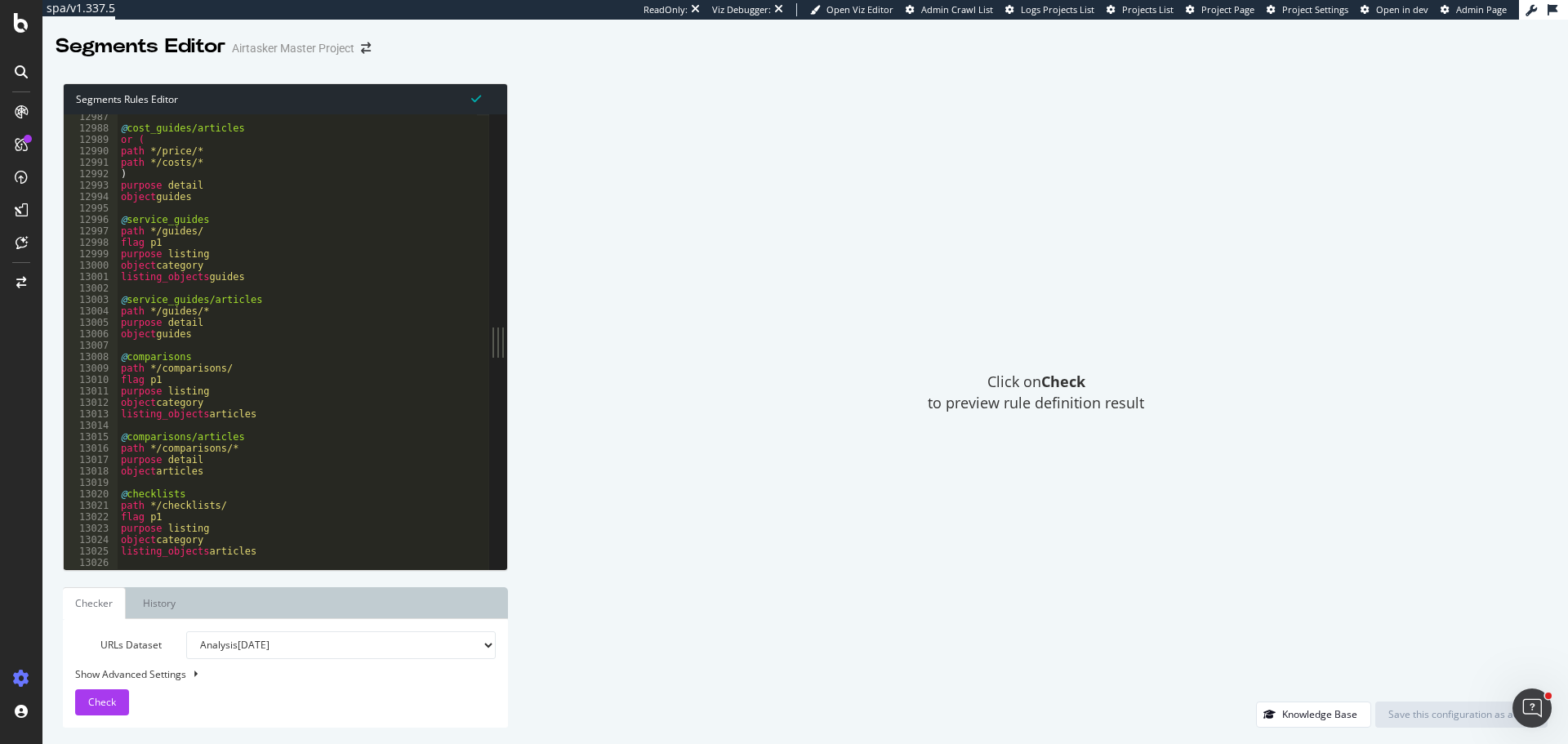
scroll to position [26308, 0]
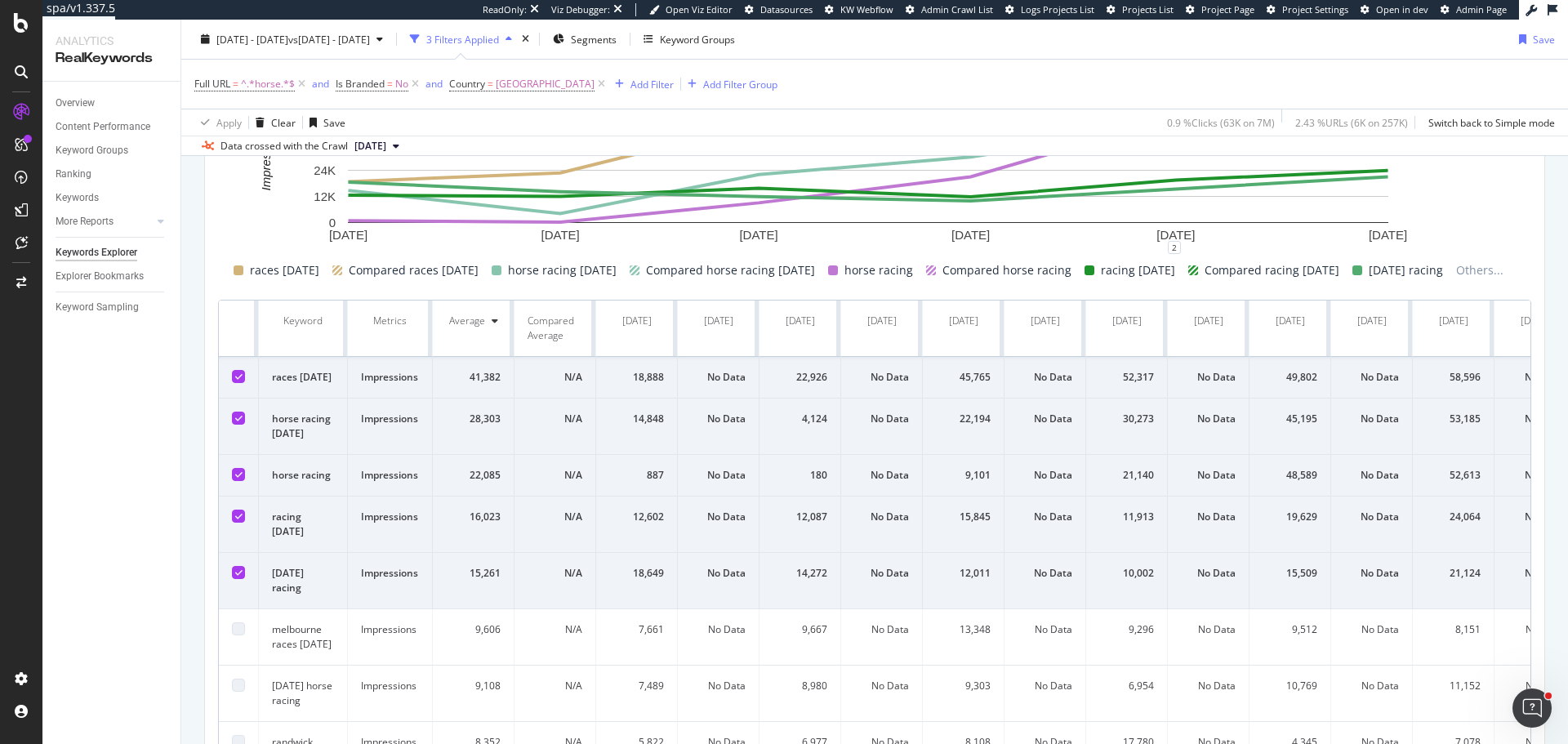
scroll to position [327, 0]
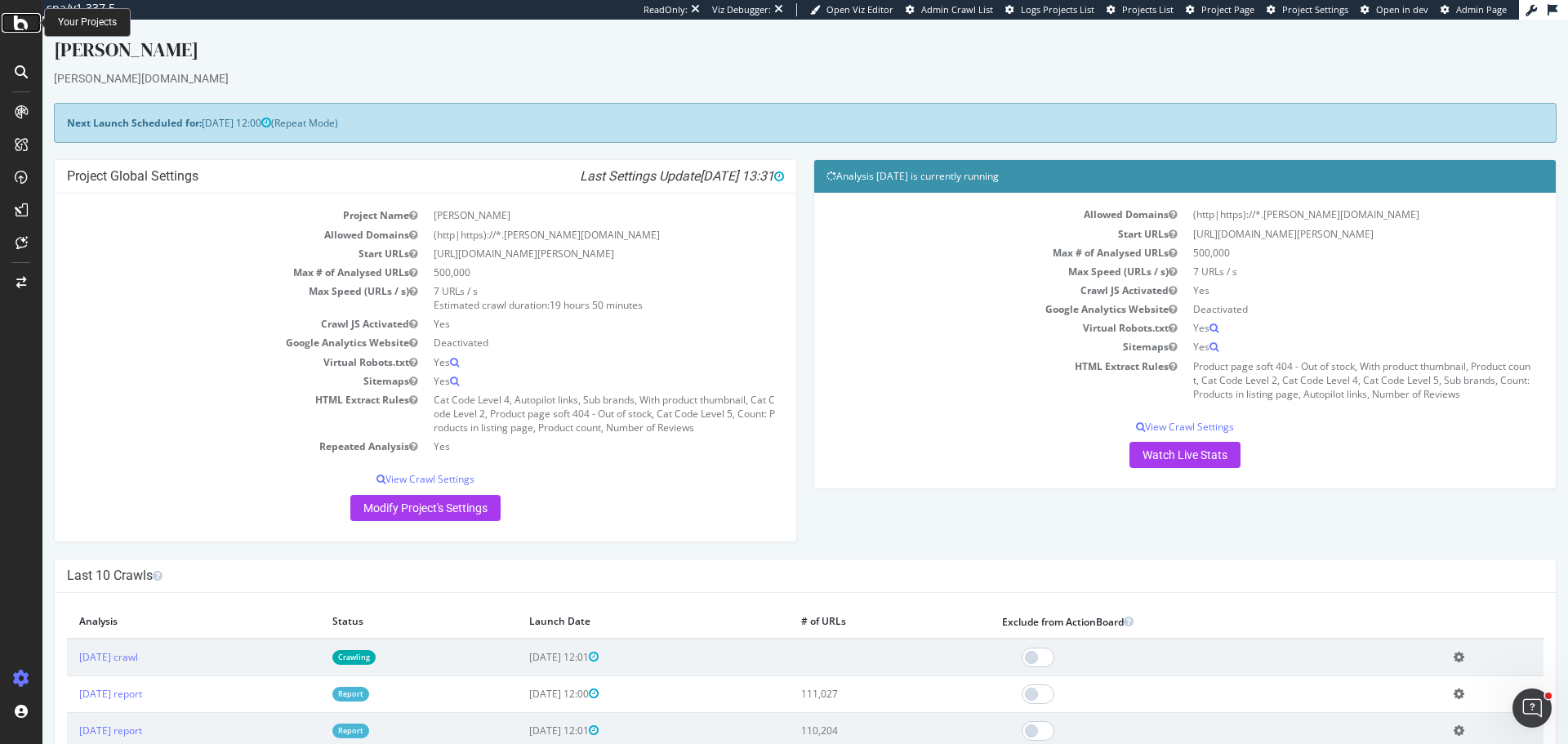
click at [9, 22] on div at bounding box center [22, 23] width 39 height 20
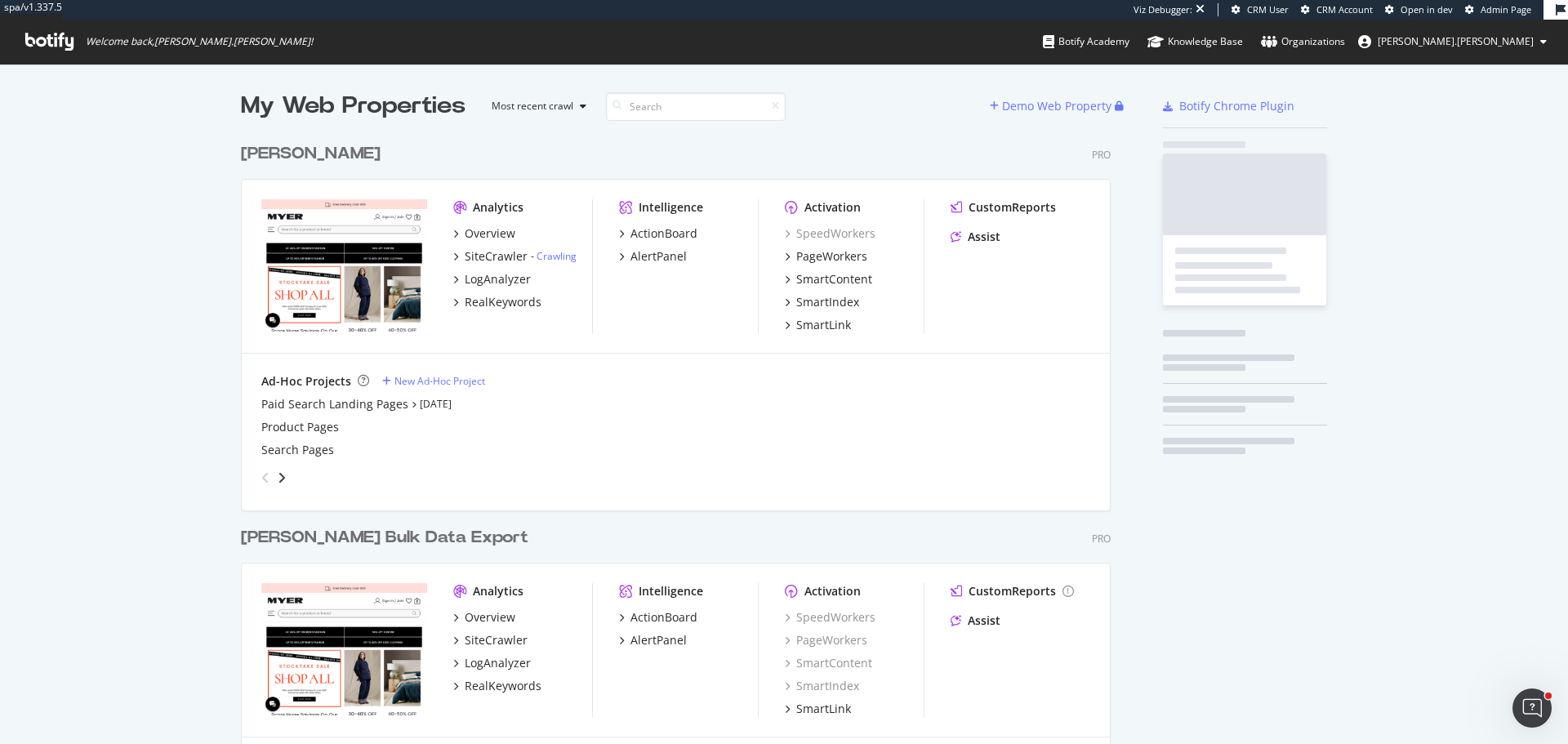
scroll to position [657, 871]
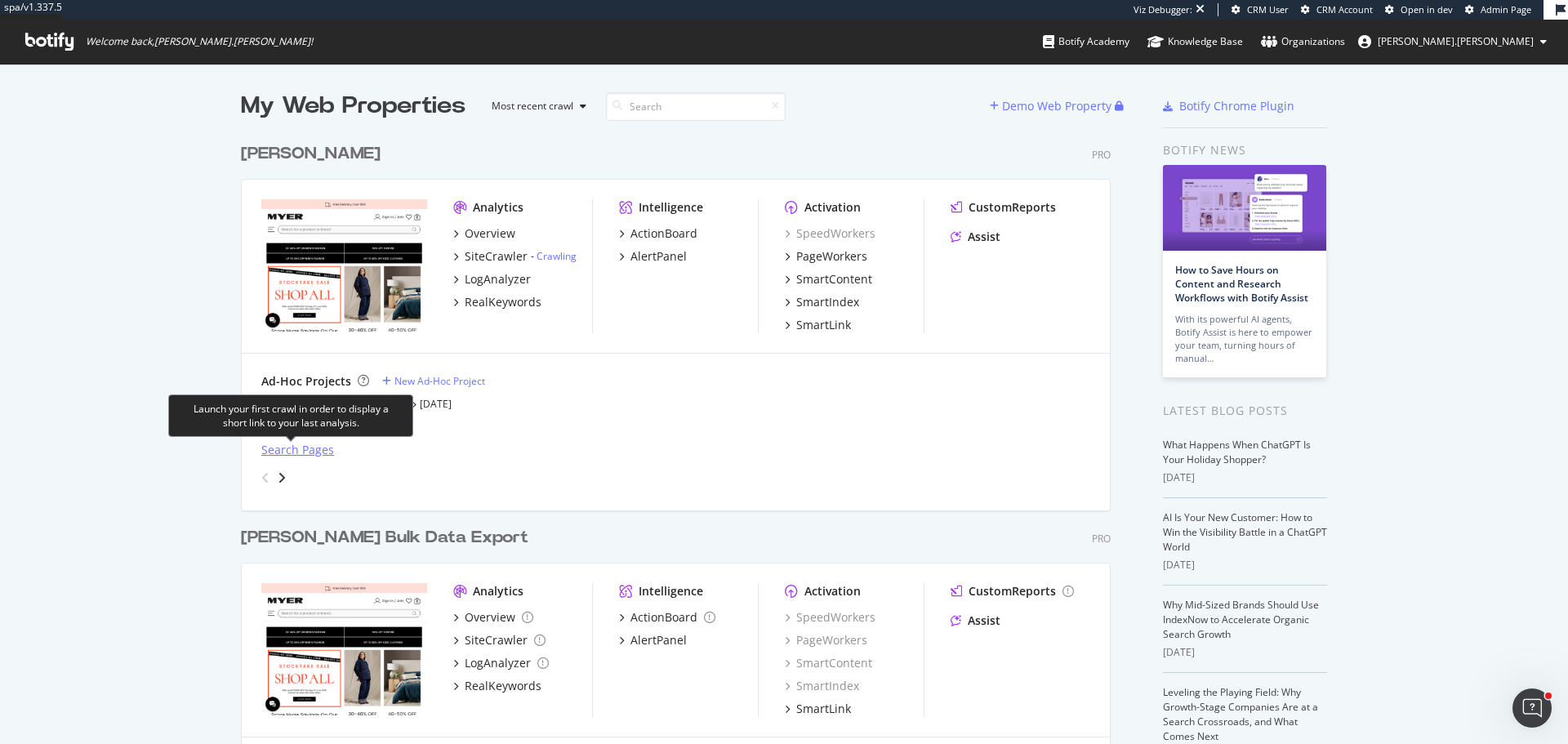
click at [280, 445] on div "Search Pages" at bounding box center [298, 449] width 72 height 17
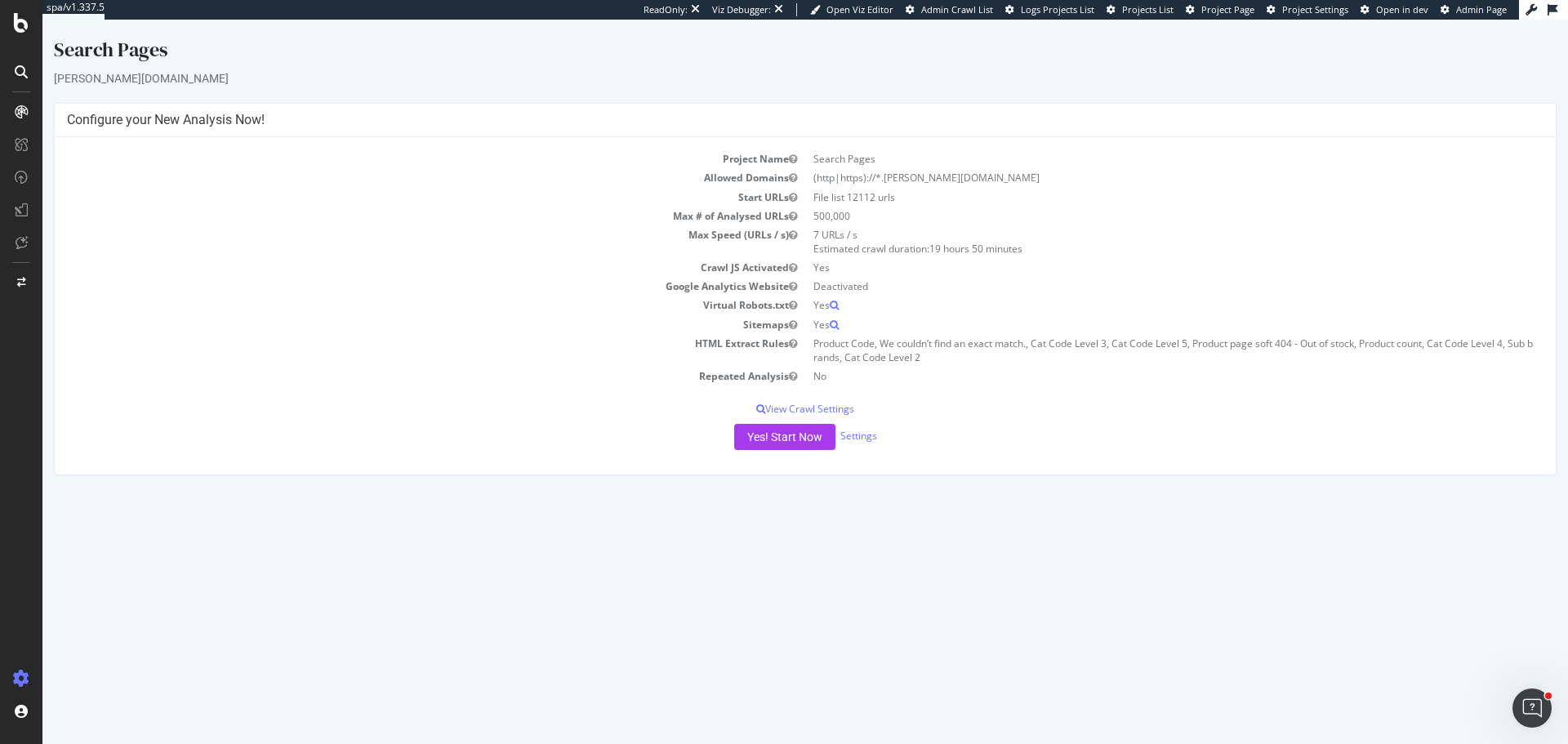
click at [329, 300] on td "Virtual Robots.txt" at bounding box center [436, 304] width 738 height 19
click at [868, 432] on link "Settings" at bounding box center [859, 436] width 37 height 14
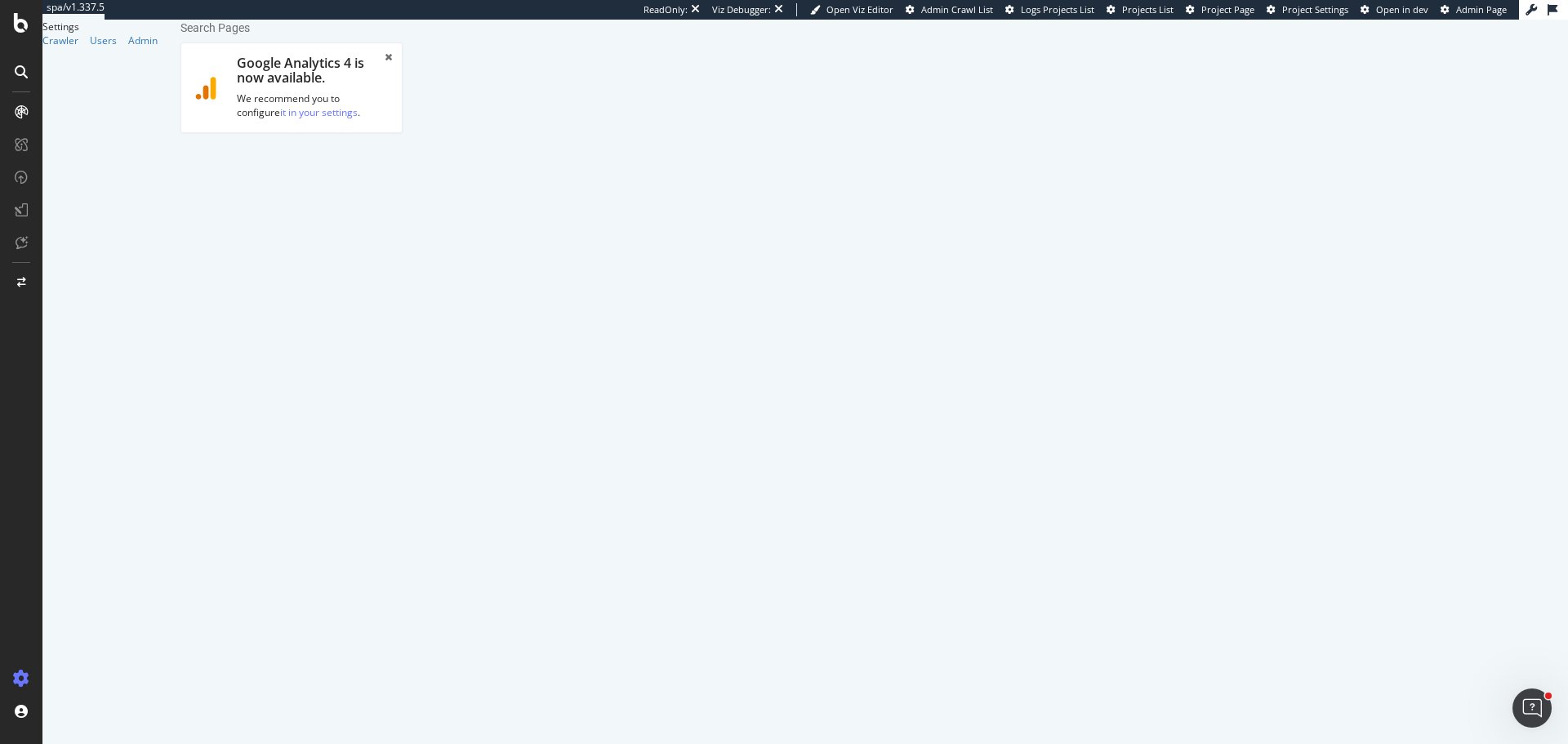
drag, startPoint x: 936, startPoint y: 402, endPoint x: 906, endPoint y: 407, distance: 30.4
click at [322, 588] on link "Clear uploaded file" at bounding box center [259, 602] width 129 height 27
click at [390, 538] on input "file" at bounding box center [292, 552] width 196 height 27
type input "C:\fakepath\Buy-Search Pages v3.txt"
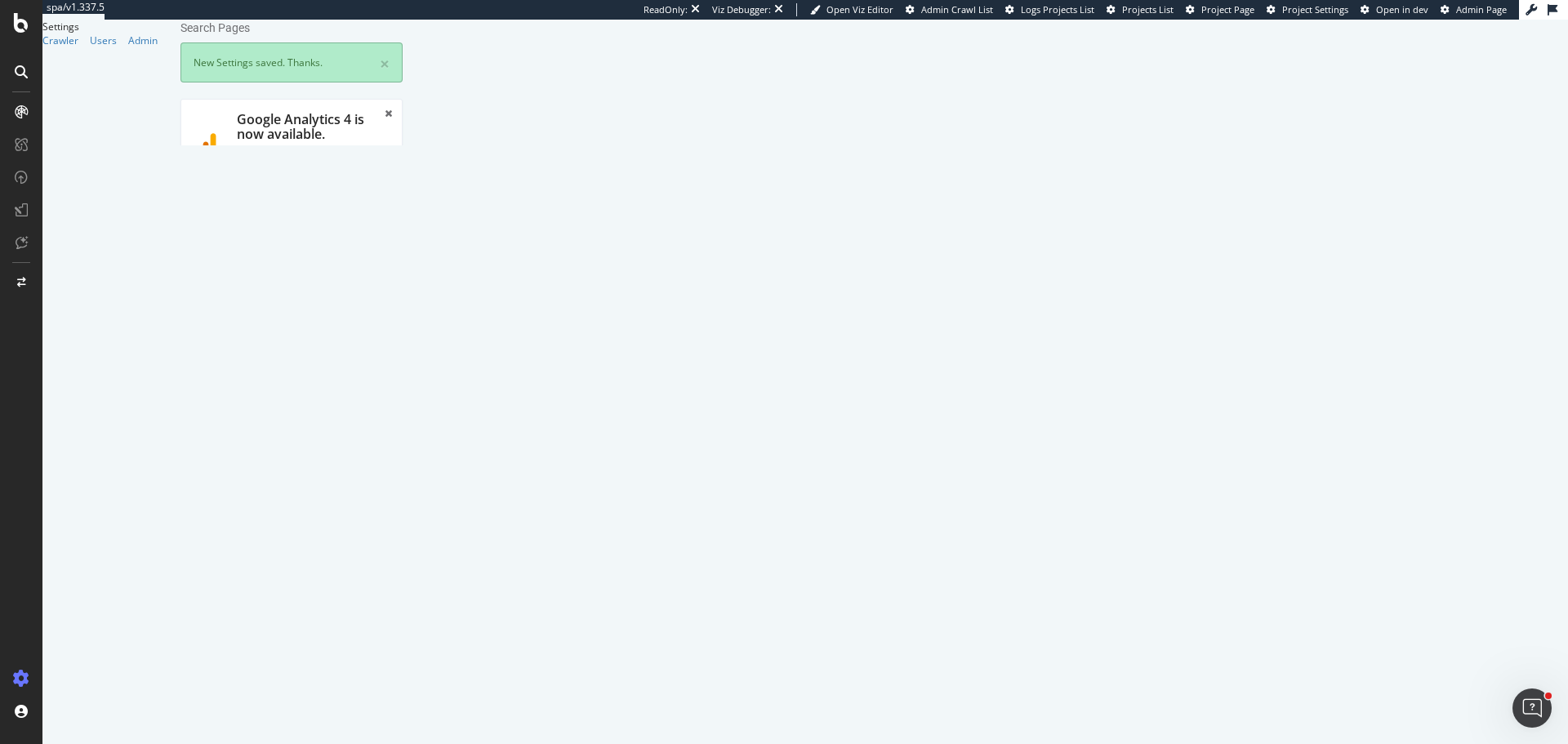
scroll to position [0, 0]
click at [328, 209] on link "Advanced Settings" at bounding box center [309, 226] width 125 height 45
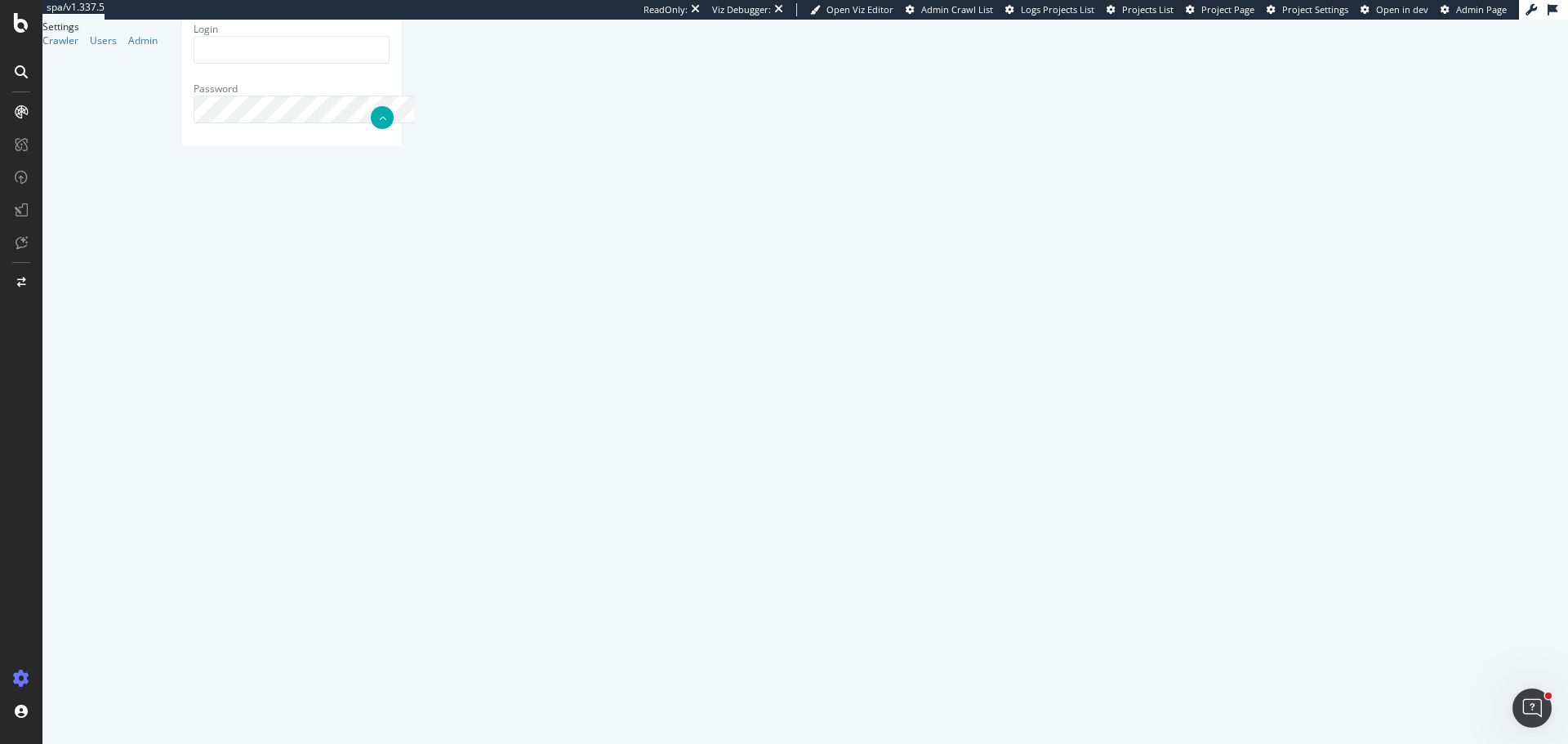
scroll to position [196, 0]
click at [13, 23] on div at bounding box center [22, 23] width 39 height 20
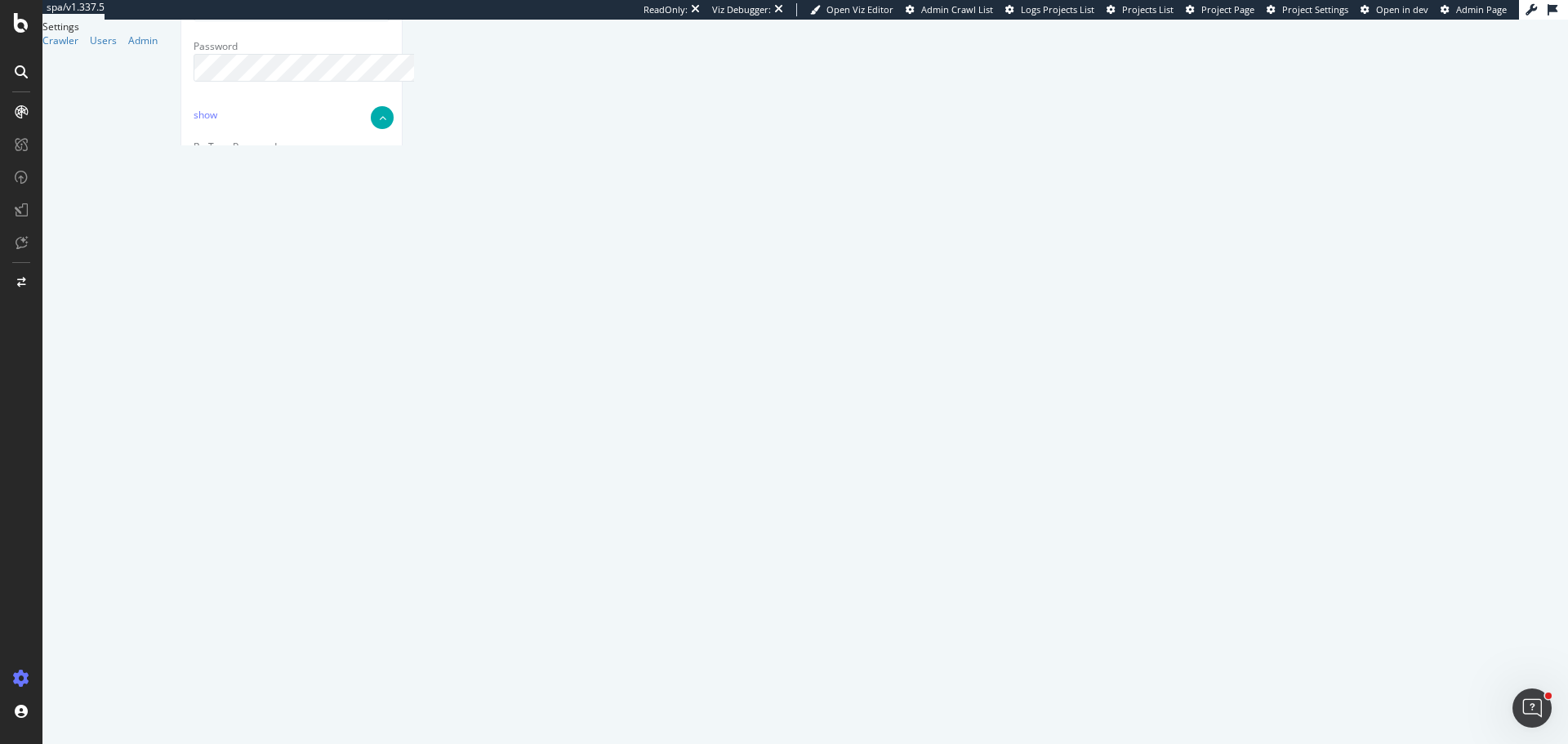
type textarea "{ "flags": [ "cube" ], "beta": { "pap_mini_rules": [ "+ *pw.adn.cloud*", "+ *de…"
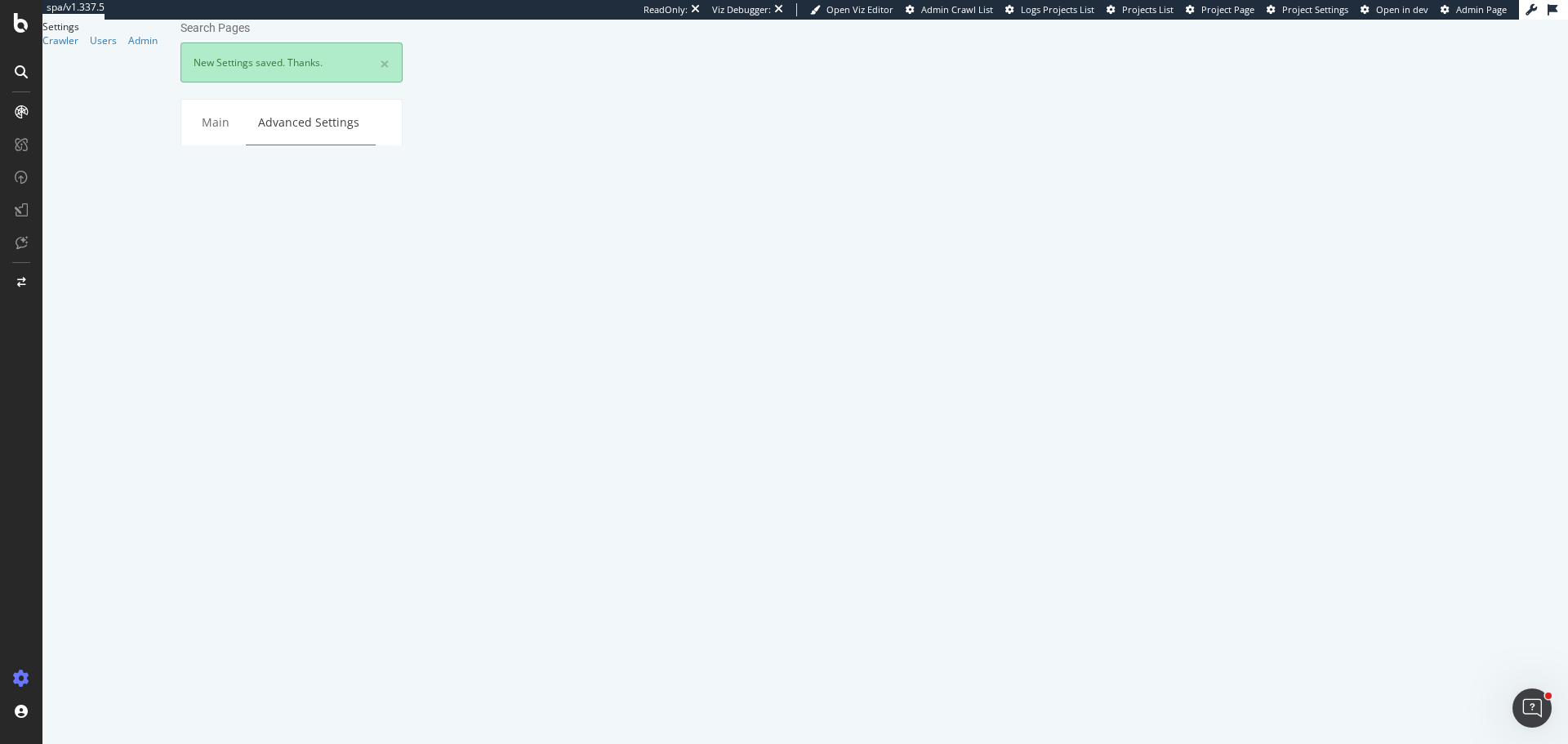
scroll to position [0, 0]
click at [209, 145] on link "Main" at bounding box center [214, 122] width 52 height 45
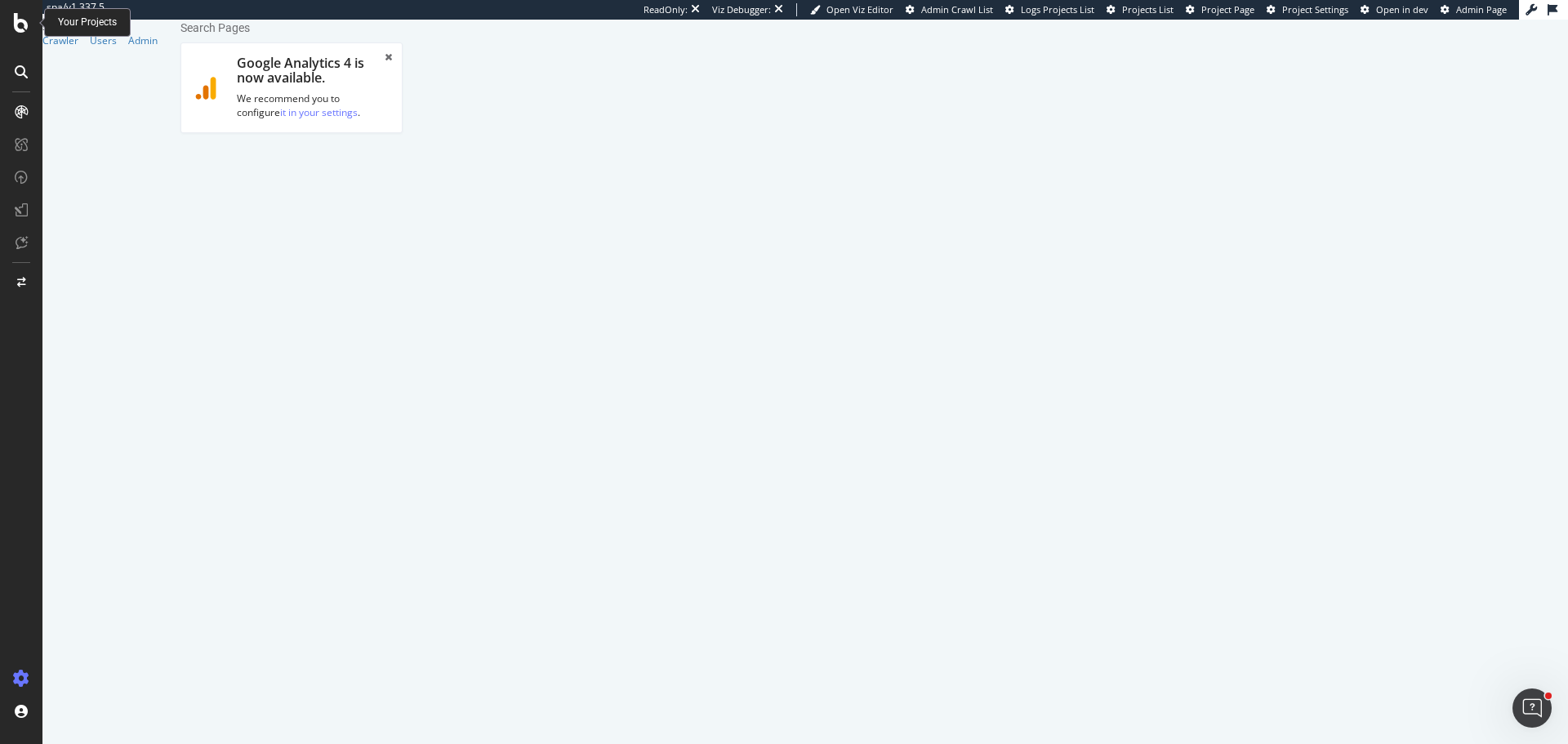
click at [24, 17] on icon at bounding box center [21, 23] width 15 height 20
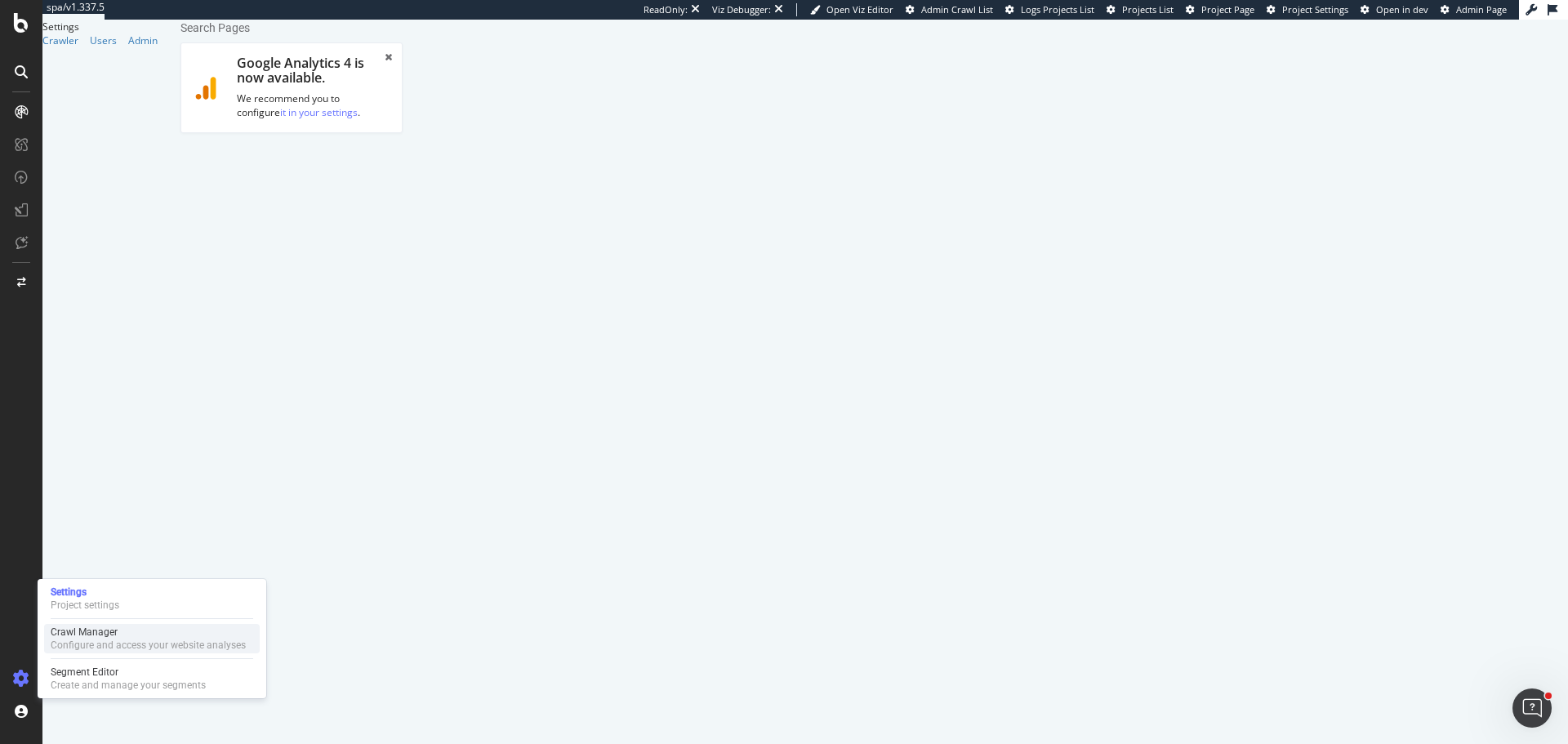
click at [103, 638] on div "Configure and access your website analyses" at bounding box center [148, 644] width 195 height 13
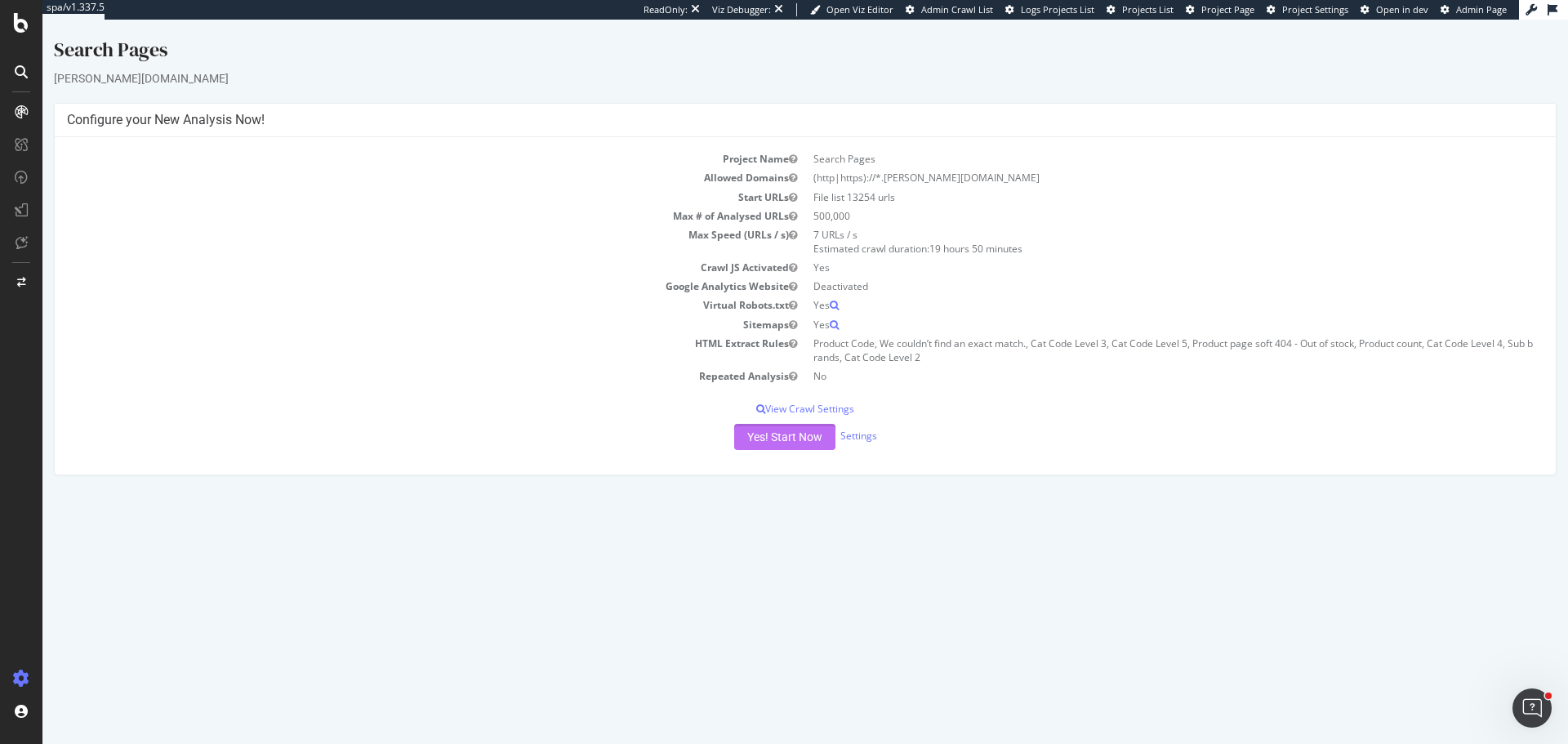
click at [784, 442] on button "Yes! Start Now" at bounding box center [784, 437] width 101 height 26
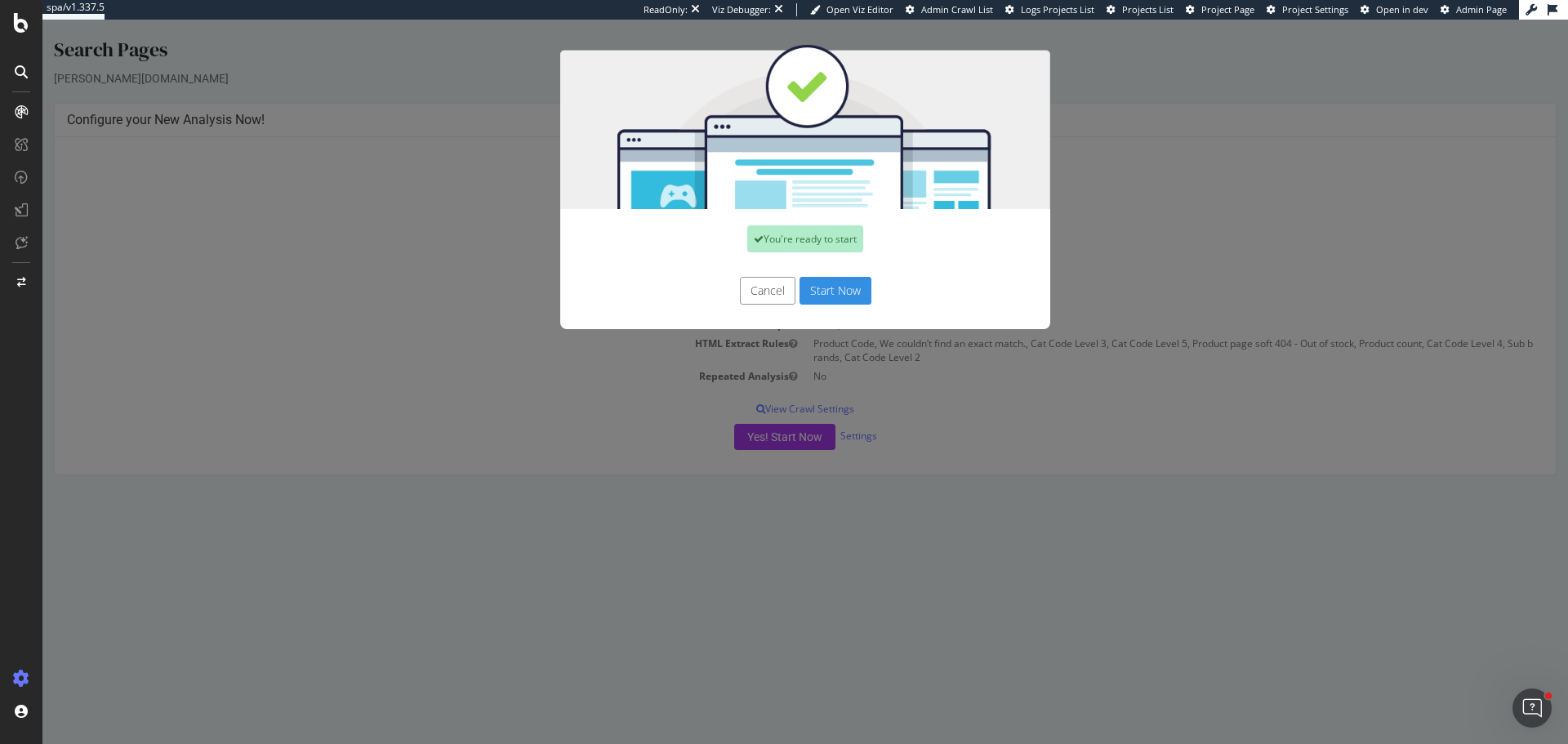
click at [823, 284] on button "Start Now" at bounding box center [834, 291] width 71 height 27
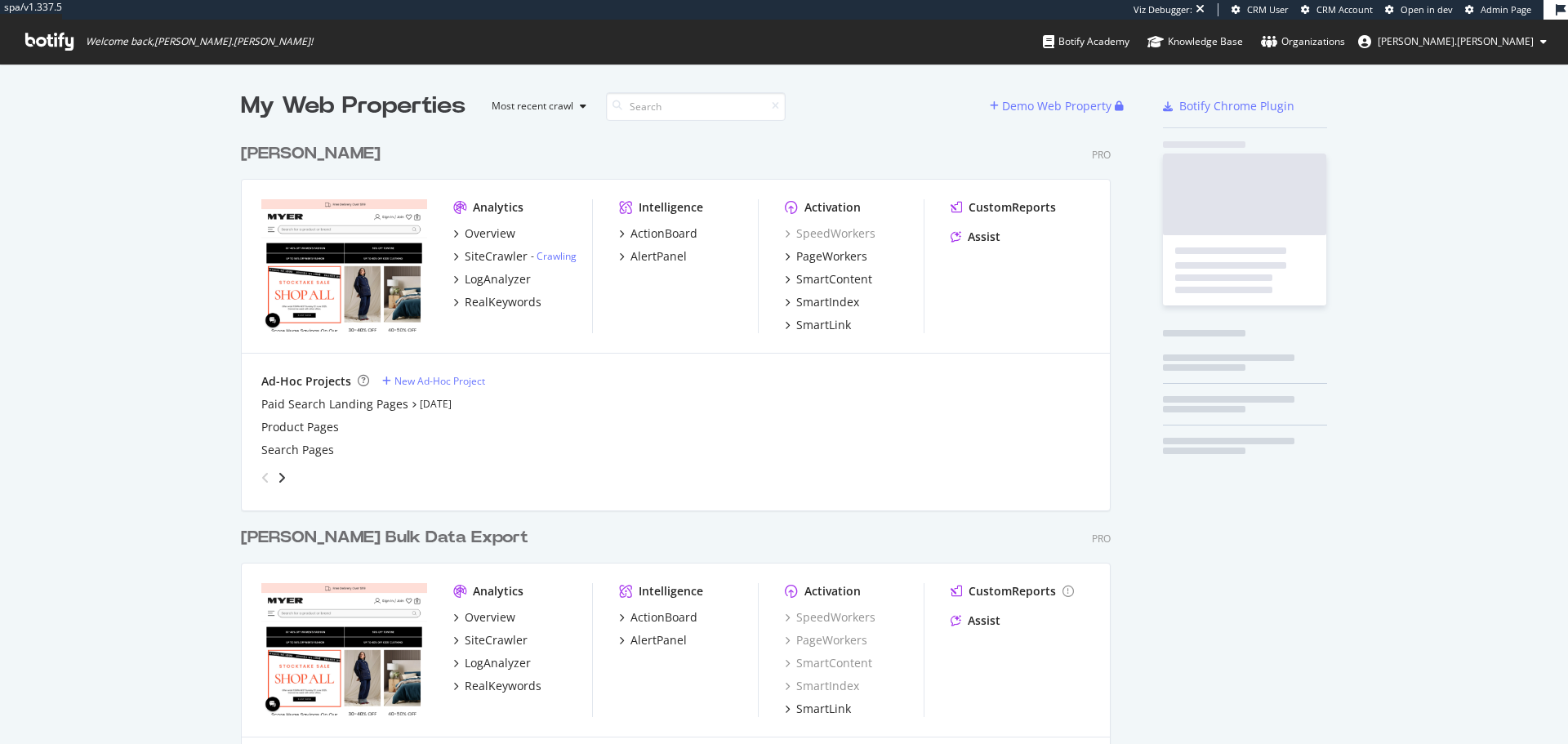
scroll to position [657, 871]
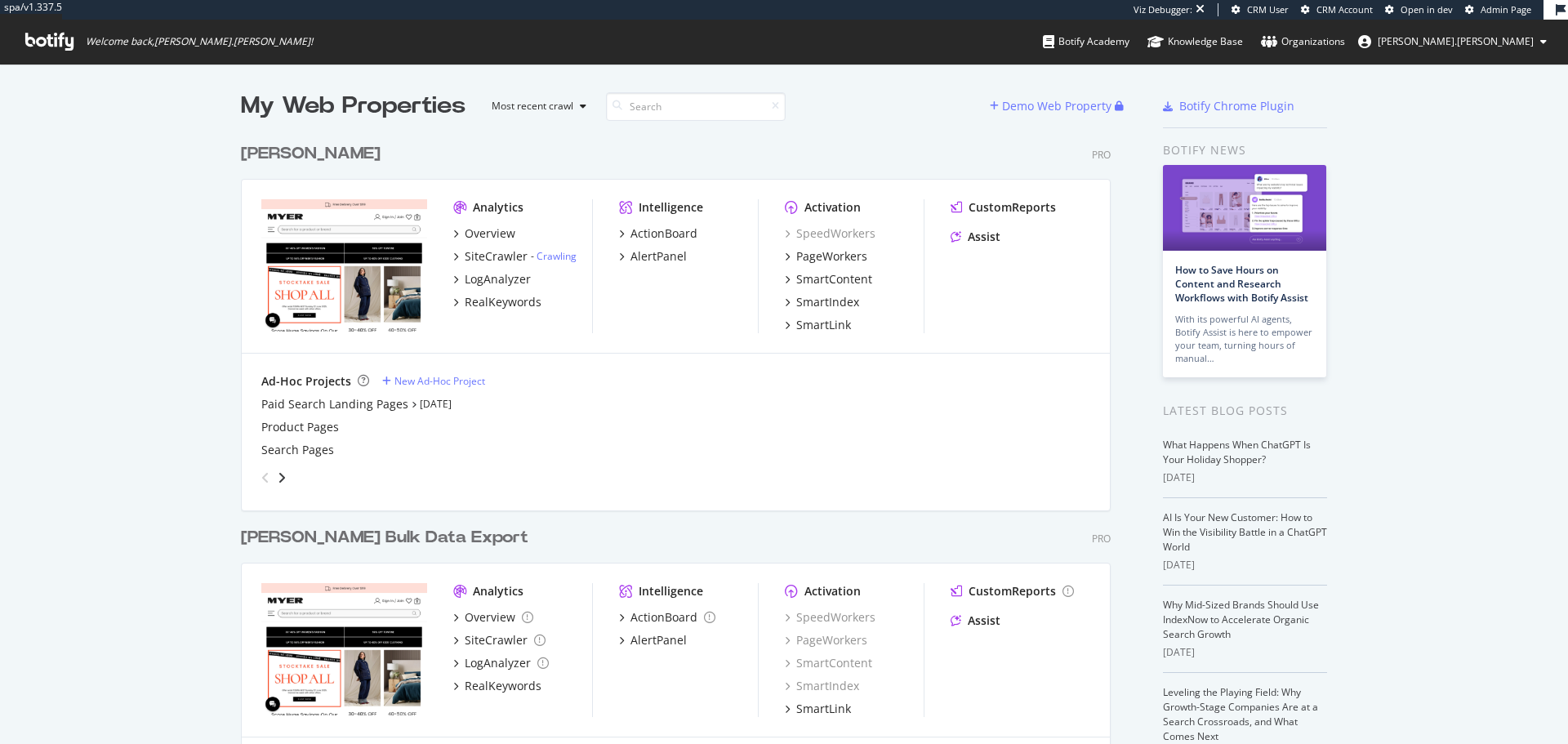
click at [245, 151] on div "[PERSON_NAME]" at bounding box center [310, 154] width 140 height 23
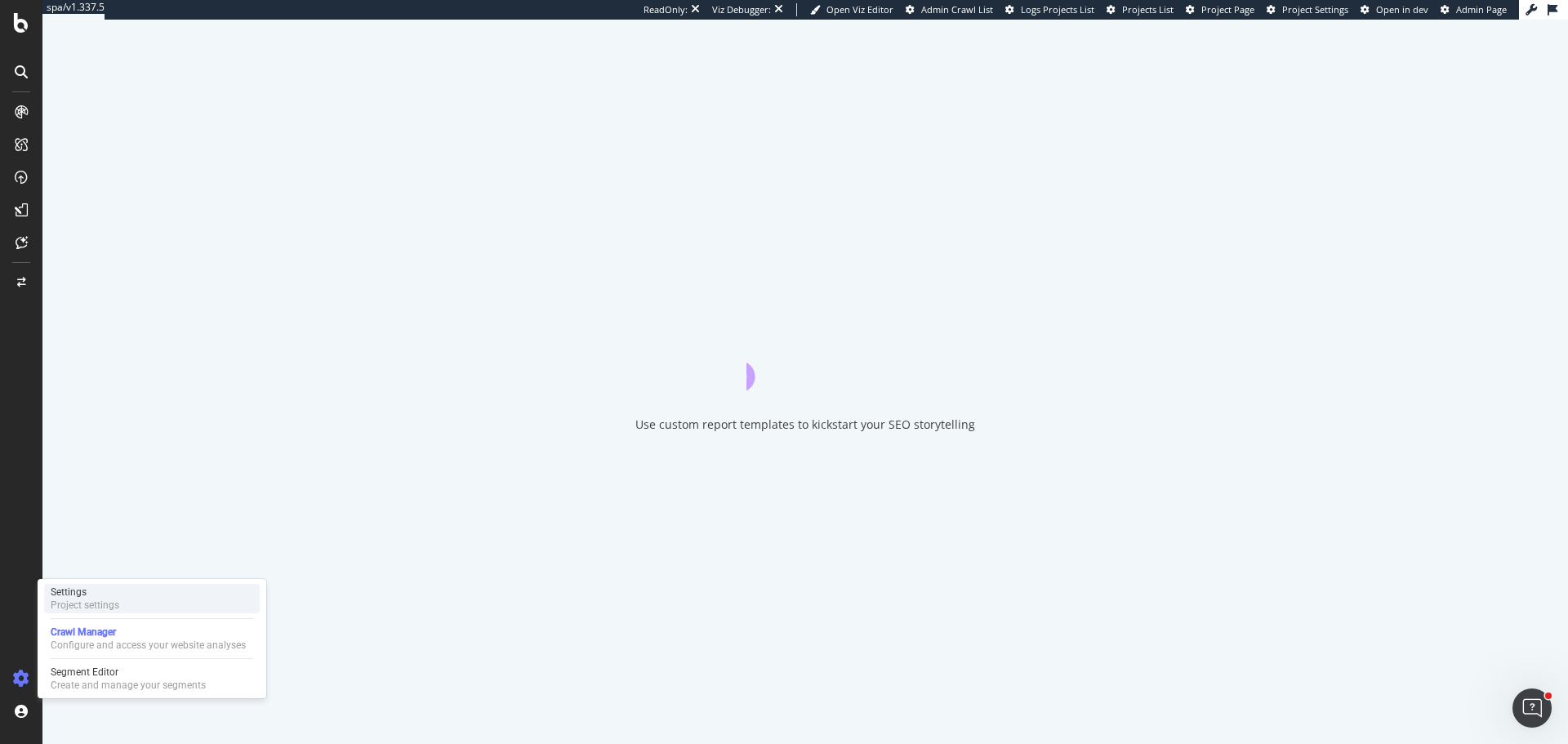
click at [117, 607] on div "Project settings" at bounding box center [85, 604] width 69 height 13
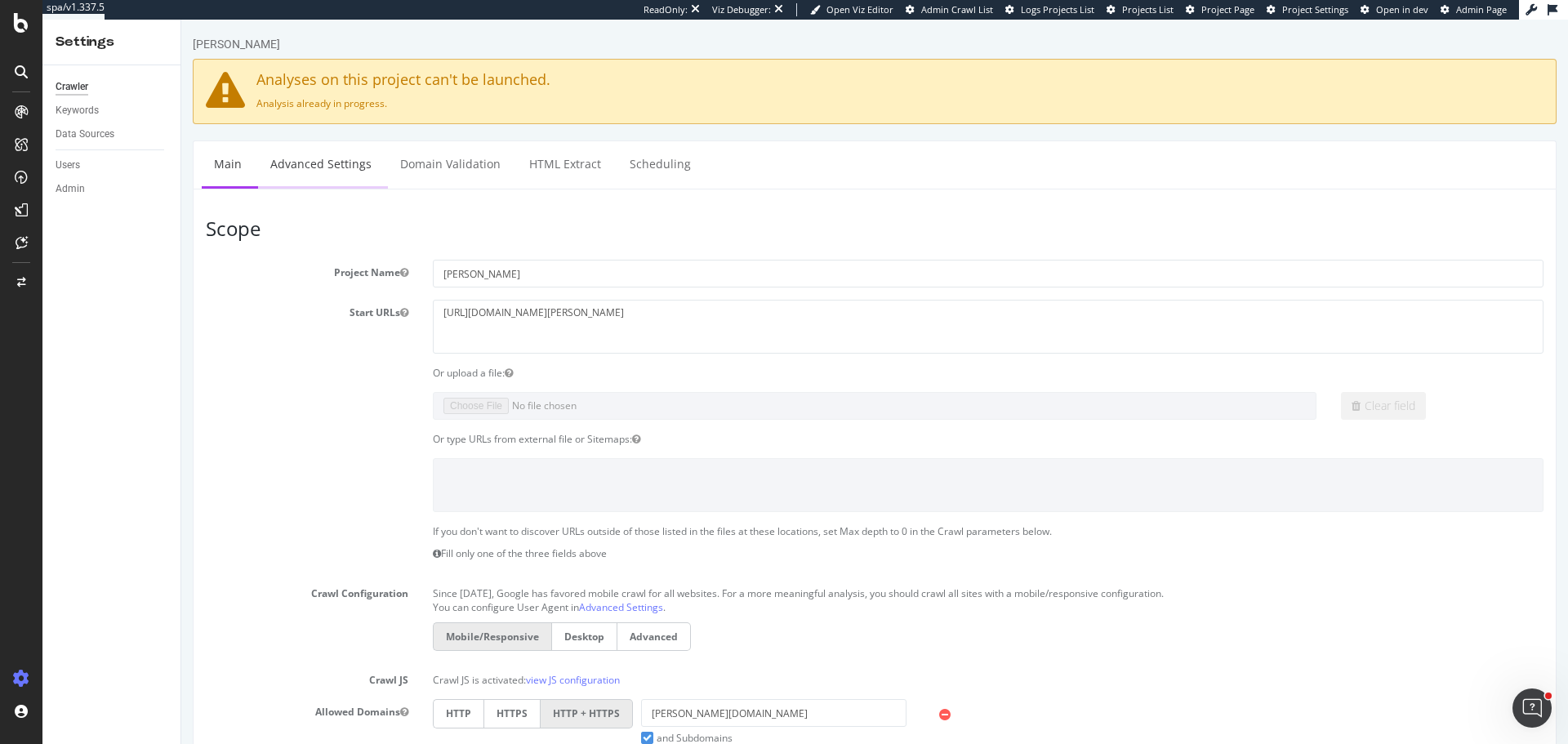
click at [318, 165] on link "Advanced Settings" at bounding box center [321, 163] width 125 height 45
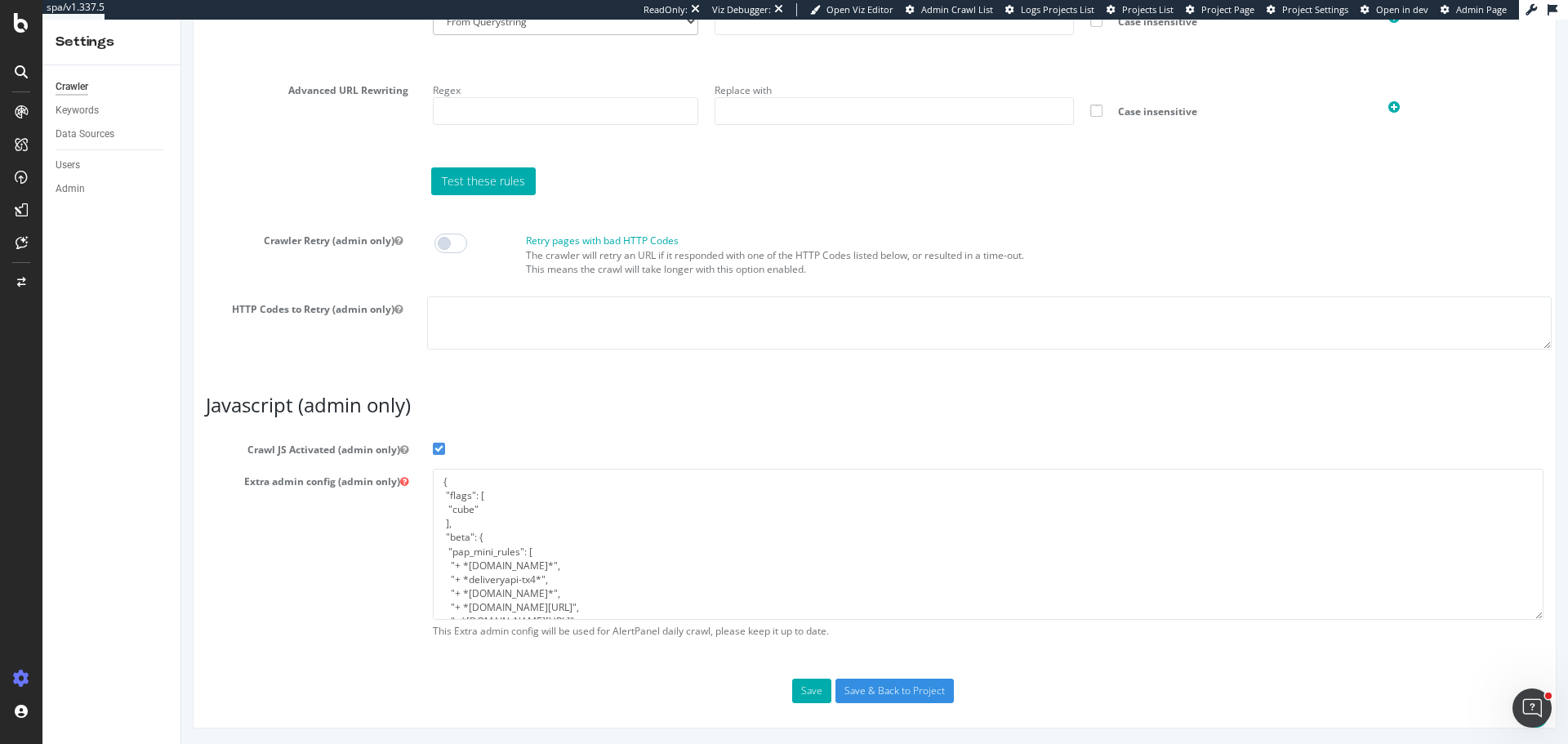
scroll to position [81, 0]
click at [672, 556] on textarea "{ "flags": [ "cube" ], "beta": { "pap_mini_rules": [ "+ *pw.adn.cloud*", "+ *de…" at bounding box center [988, 544] width 1111 height 151
click at [343, 610] on div "Extra admin config (admin only) { "flags": [ "cube" ], "beta": { "pap_mini_rule…" at bounding box center [875, 558] width 1362 height 178
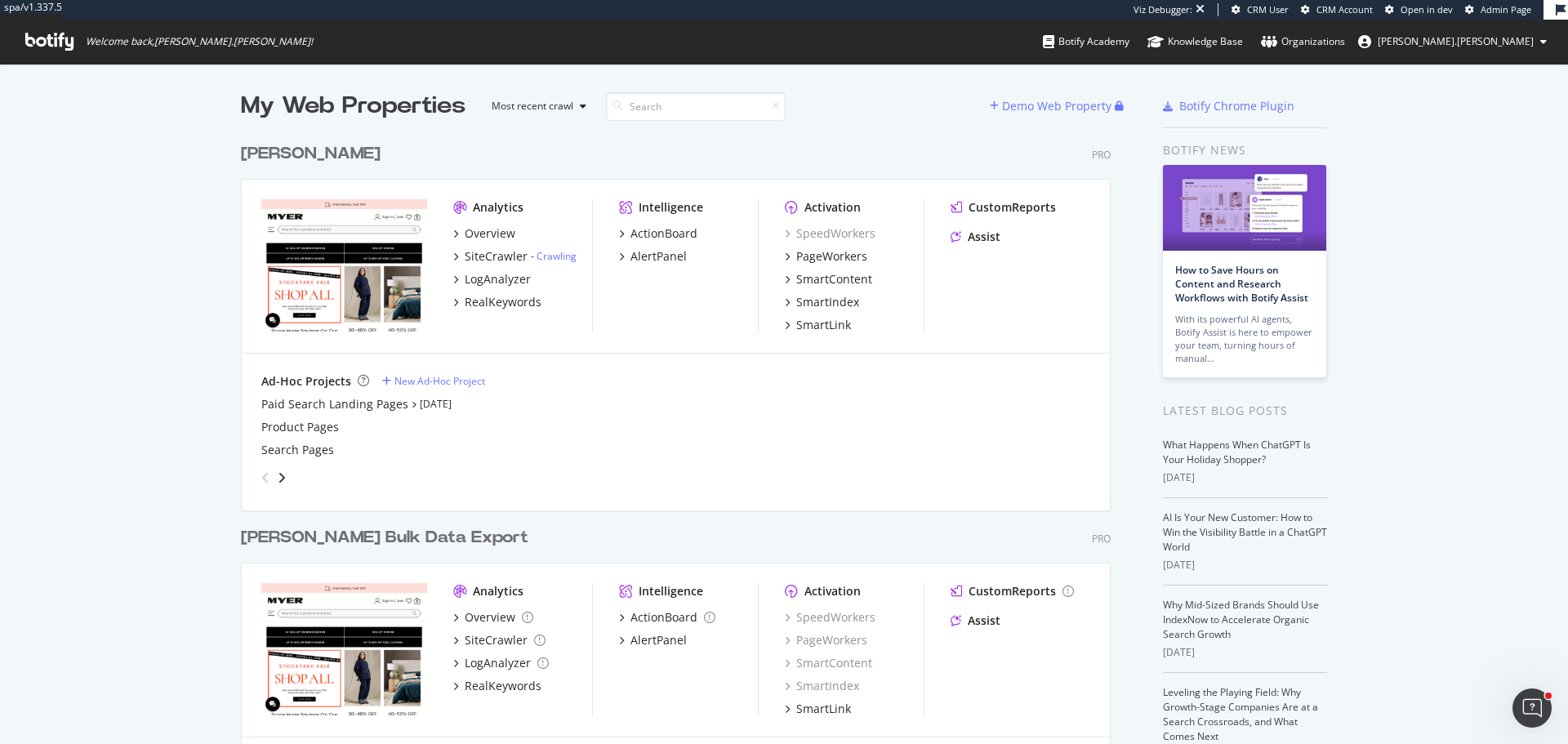
click at [280, 151] on div "[PERSON_NAME]" at bounding box center [313, 154] width 146 height 23
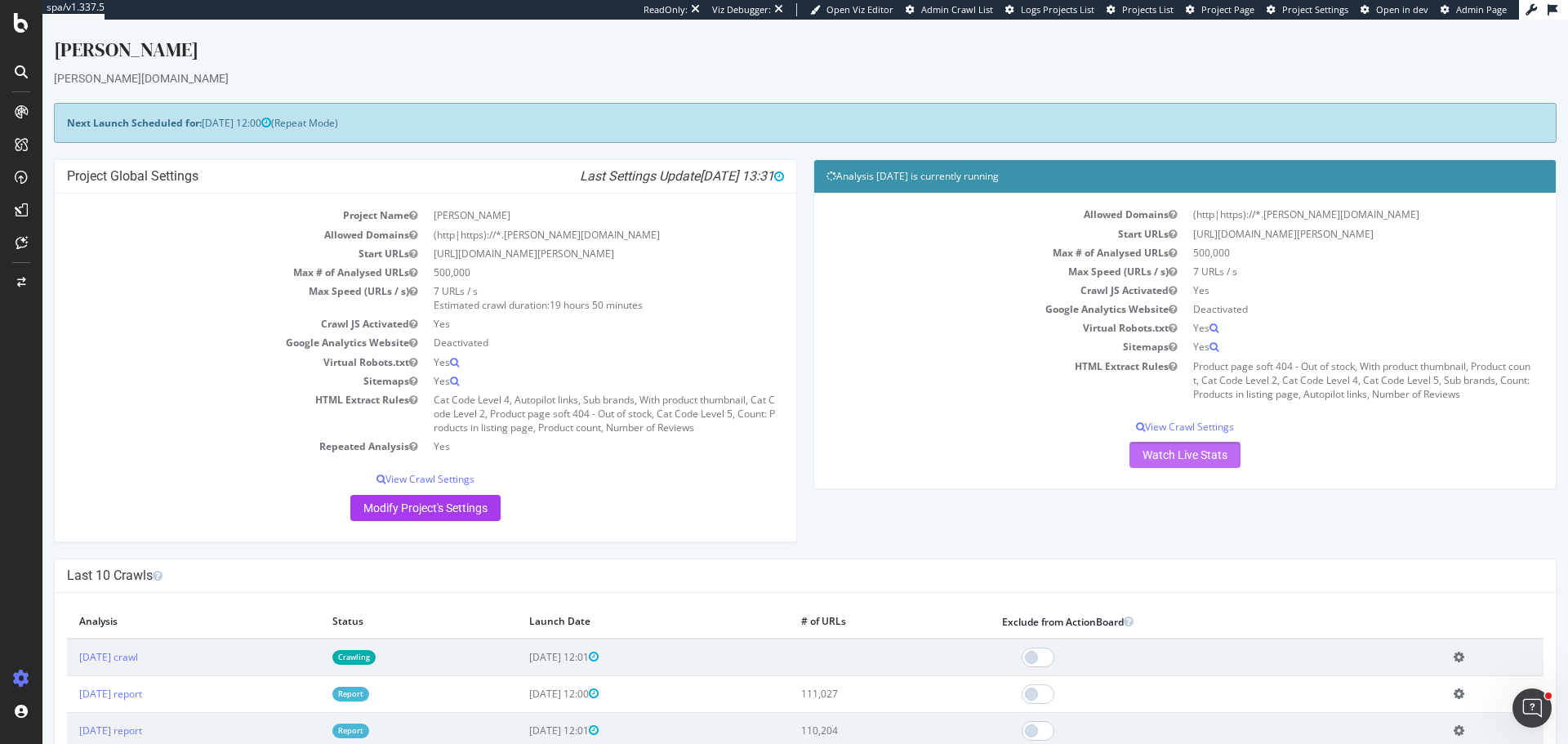
click at [1192, 463] on link "Watch Live Stats" at bounding box center [1184, 454] width 111 height 26
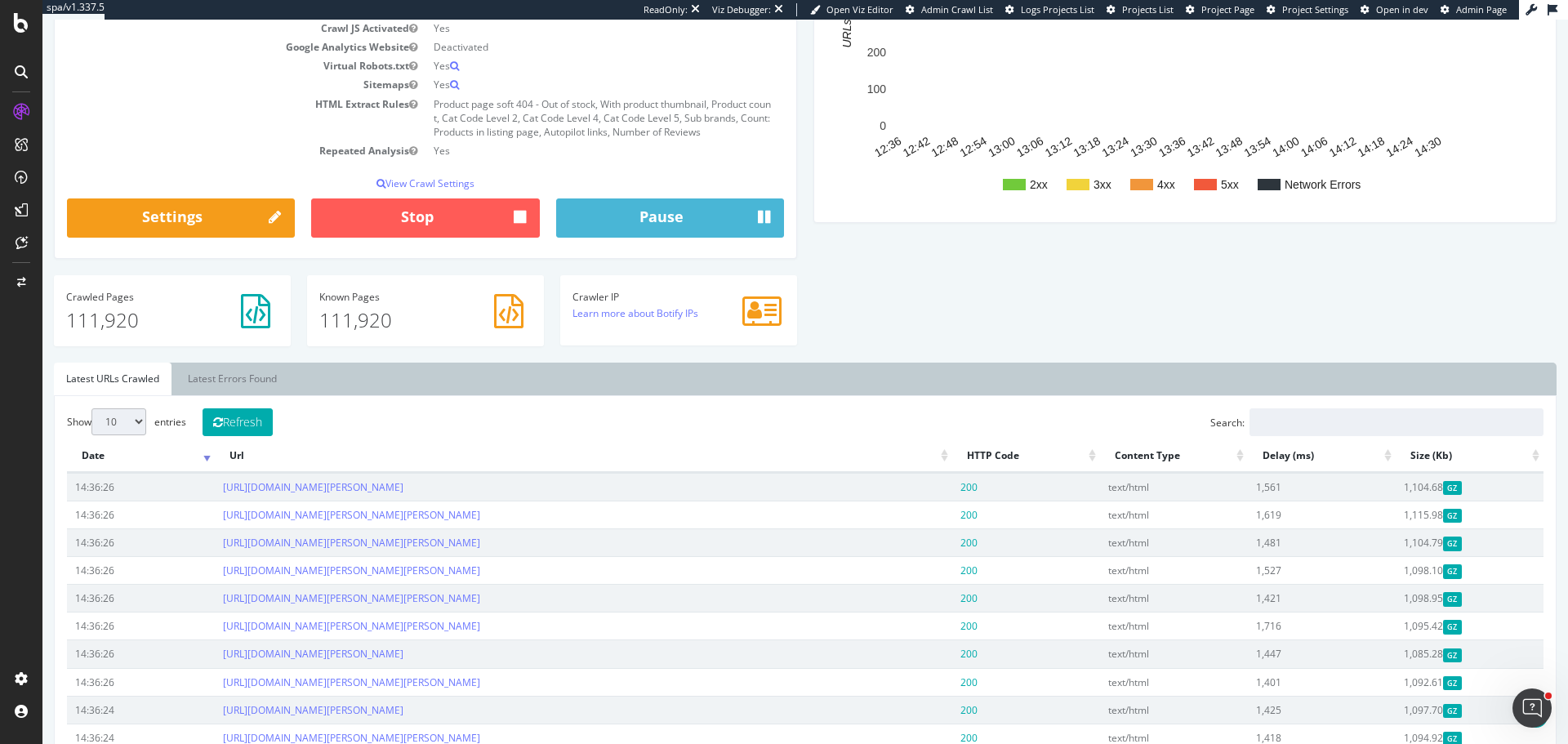
scroll to position [327, 0]
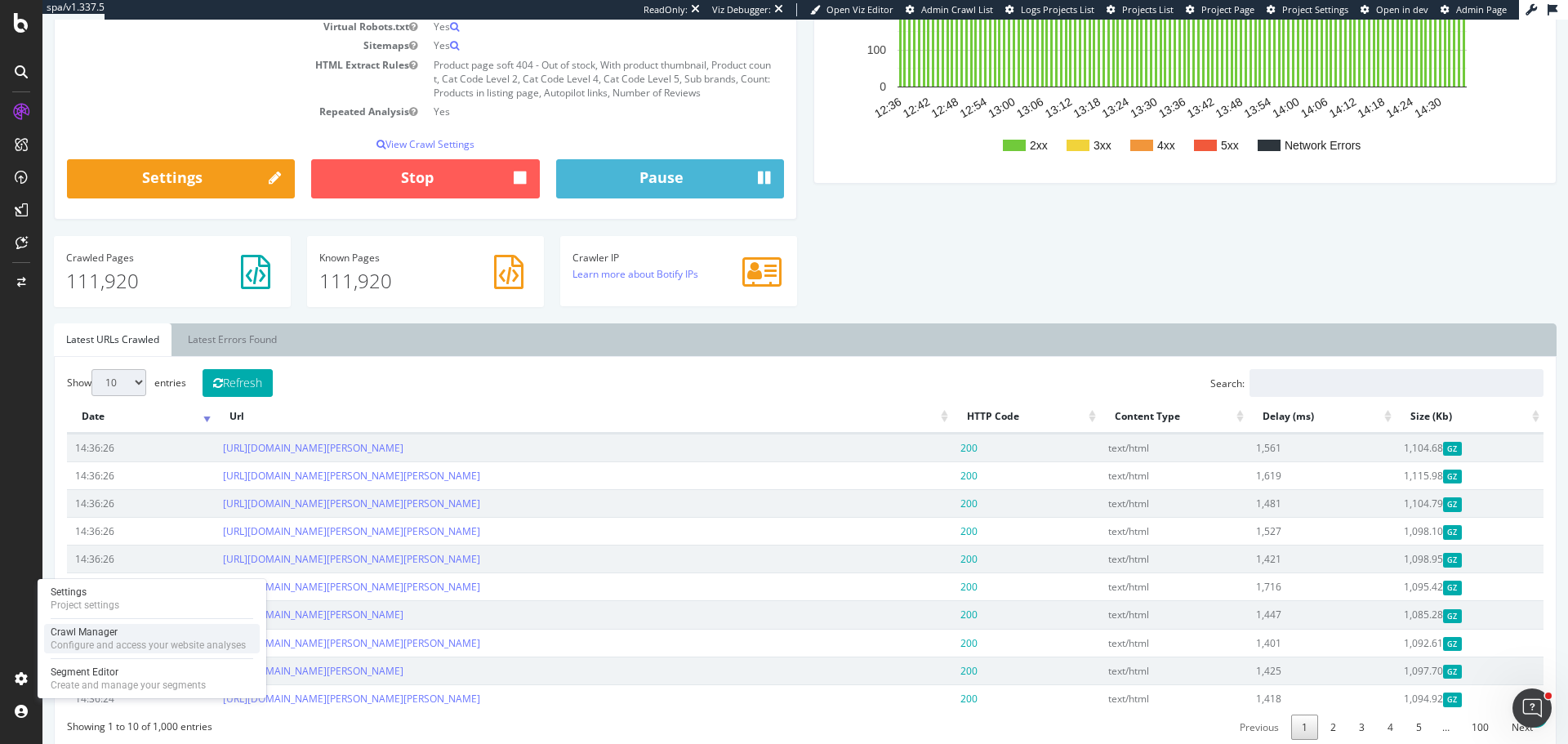
click at [97, 634] on div "Crawl Manager" at bounding box center [148, 631] width 195 height 13
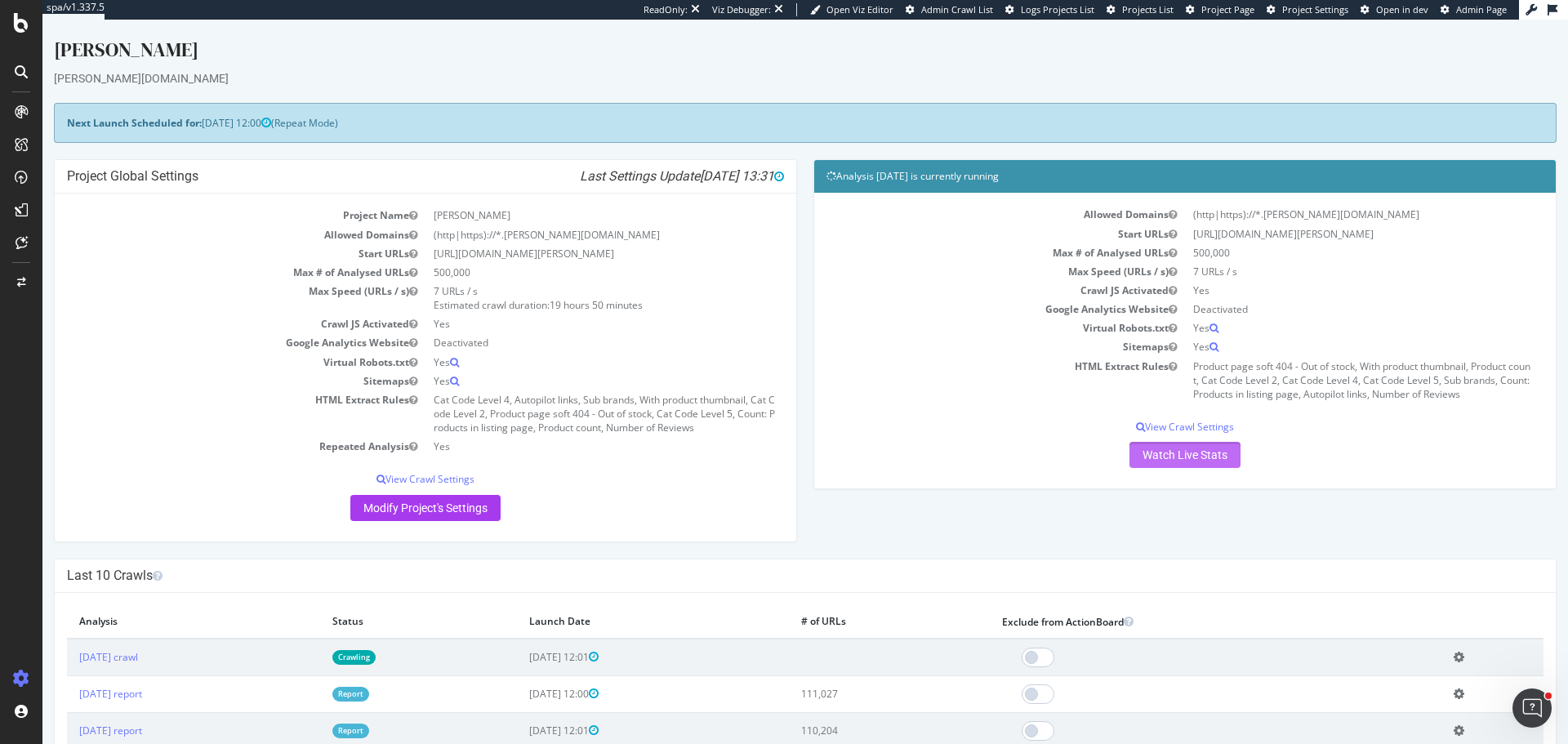
click at [1178, 453] on link "Watch Live Stats" at bounding box center [1184, 454] width 111 height 26
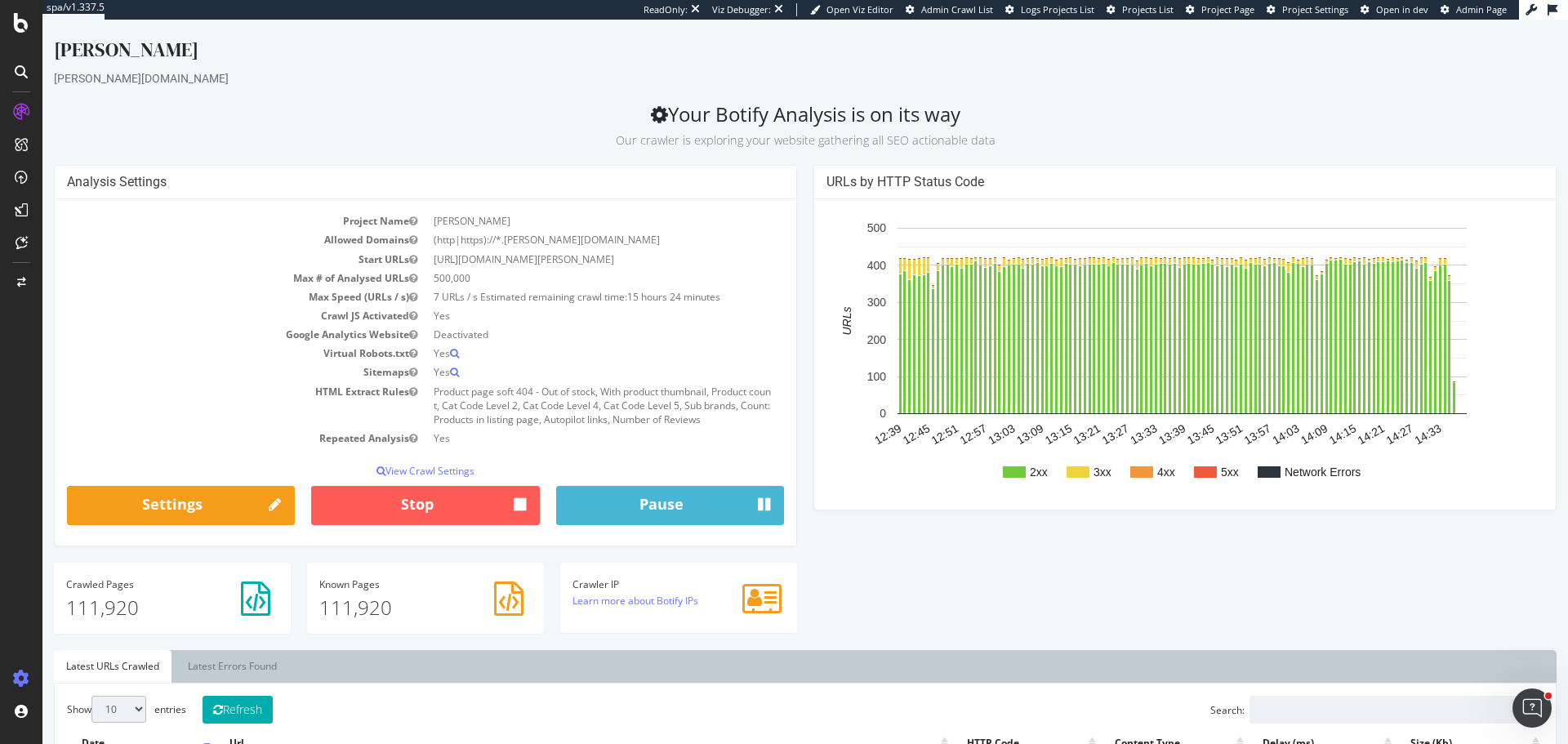
click at [14, 675] on icon at bounding box center [21, 678] width 17 height 17
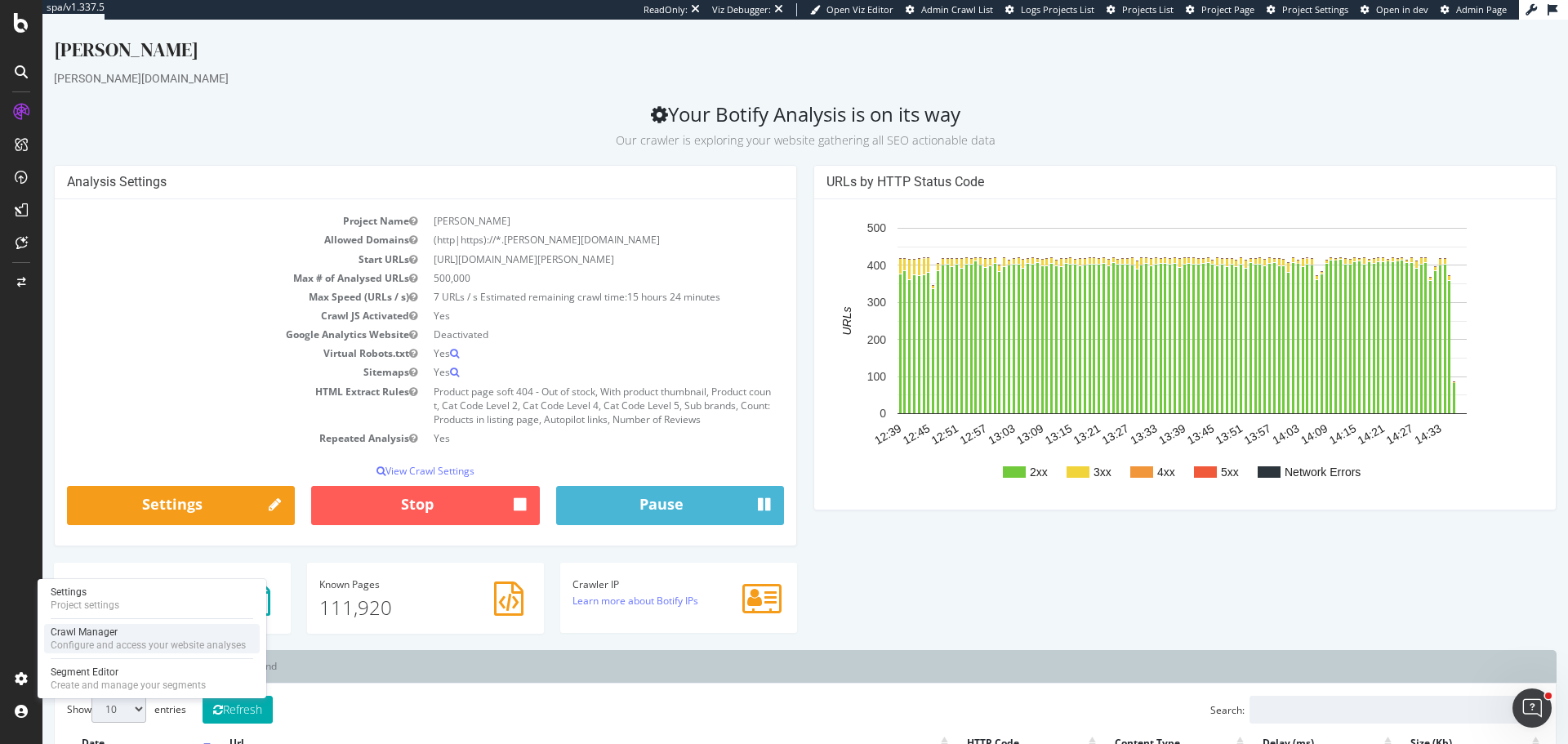
click at [115, 636] on div "Crawl Manager" at bounding box center [148, 631] width 195 height 13
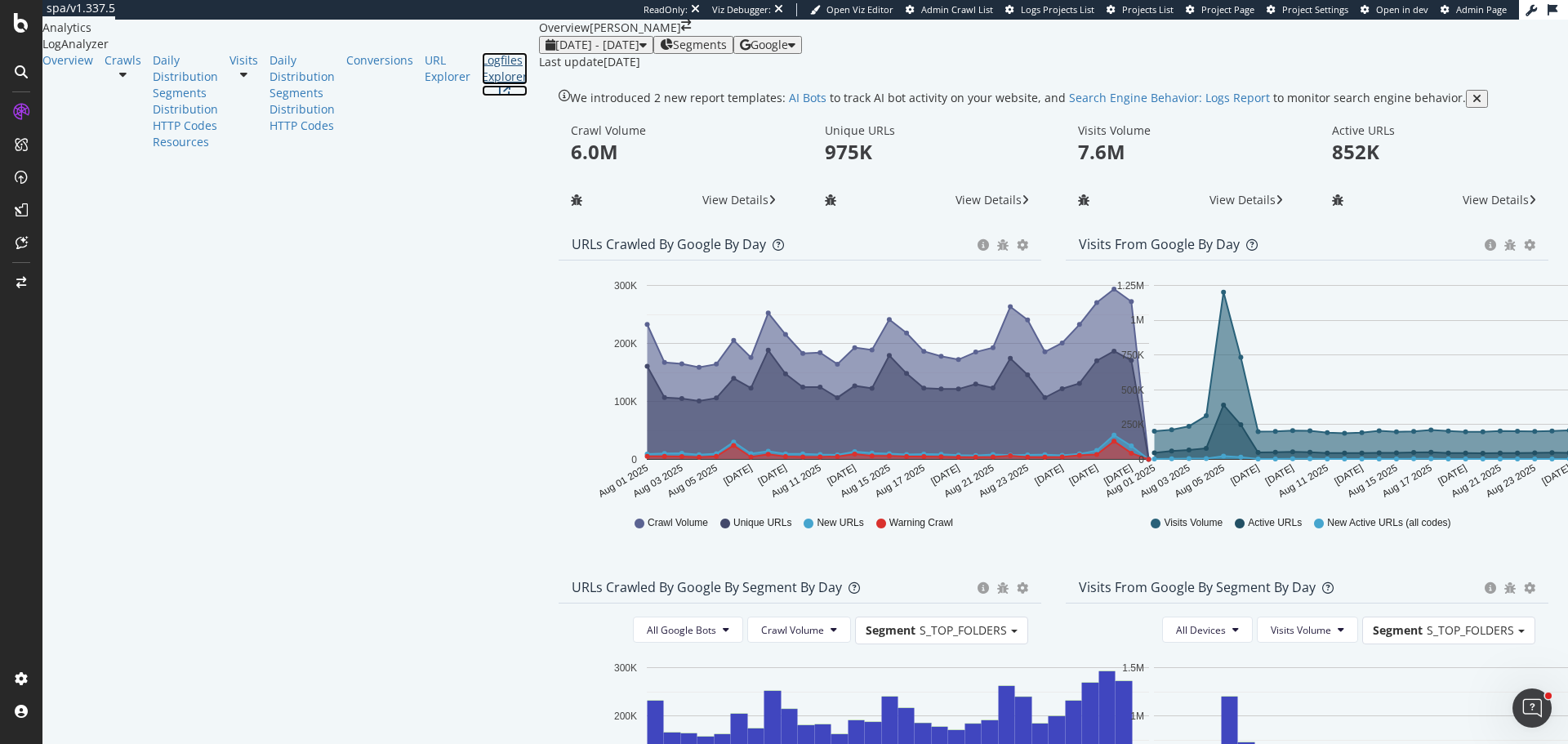
click at [482, 85] on div "Logfiles Explorer" at bounding box center [504, 68] width 46 height 32
click at [482, 150] on div at bounding box center [482, 101] width 0 height 98
click at [482, 85] on div "Logfiles Explorer" at bounding box center [504, 68] width 46 height 32
